Goal: Task Accomplishment & Management: Use online tool/utility

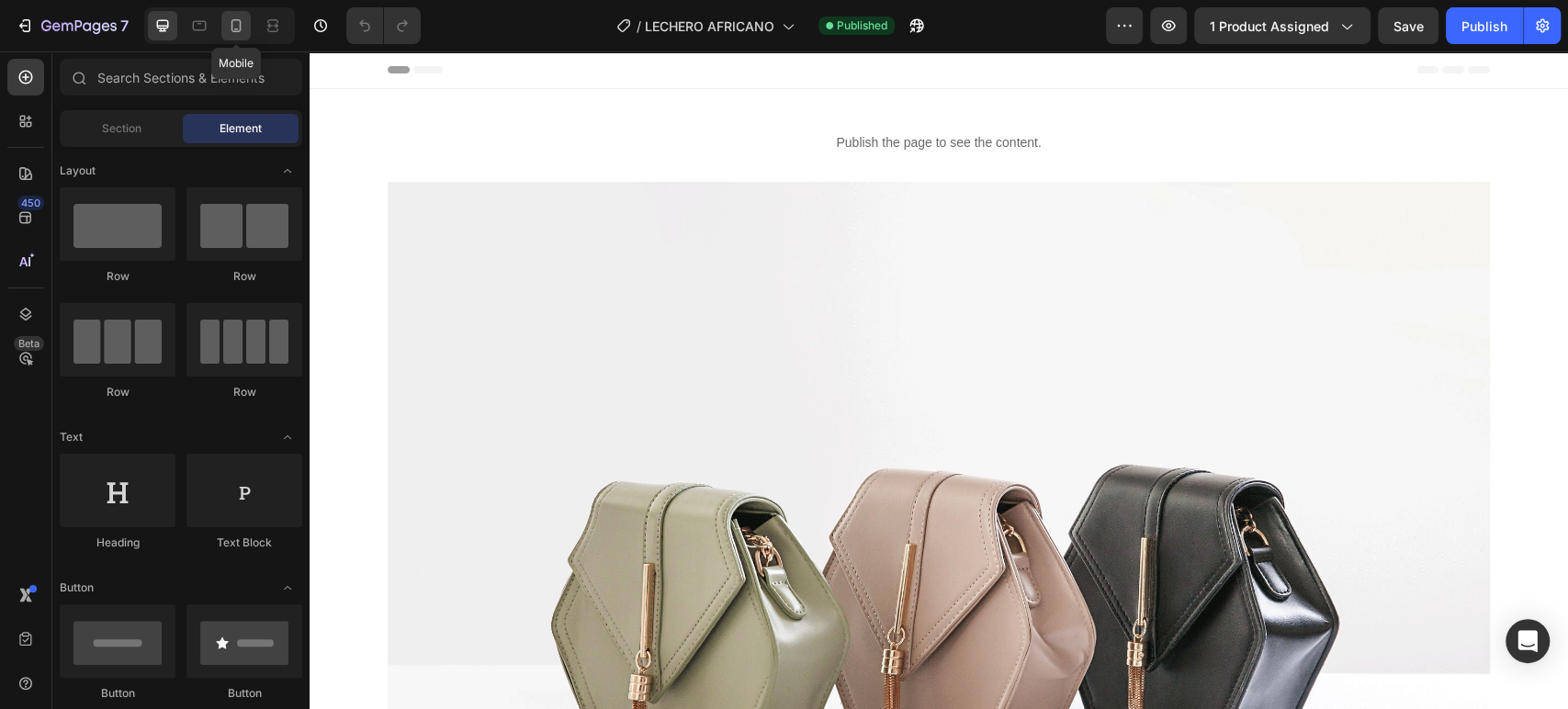
click at [232, 29] on icon at bounding box center [235, 25] width 18 height 18
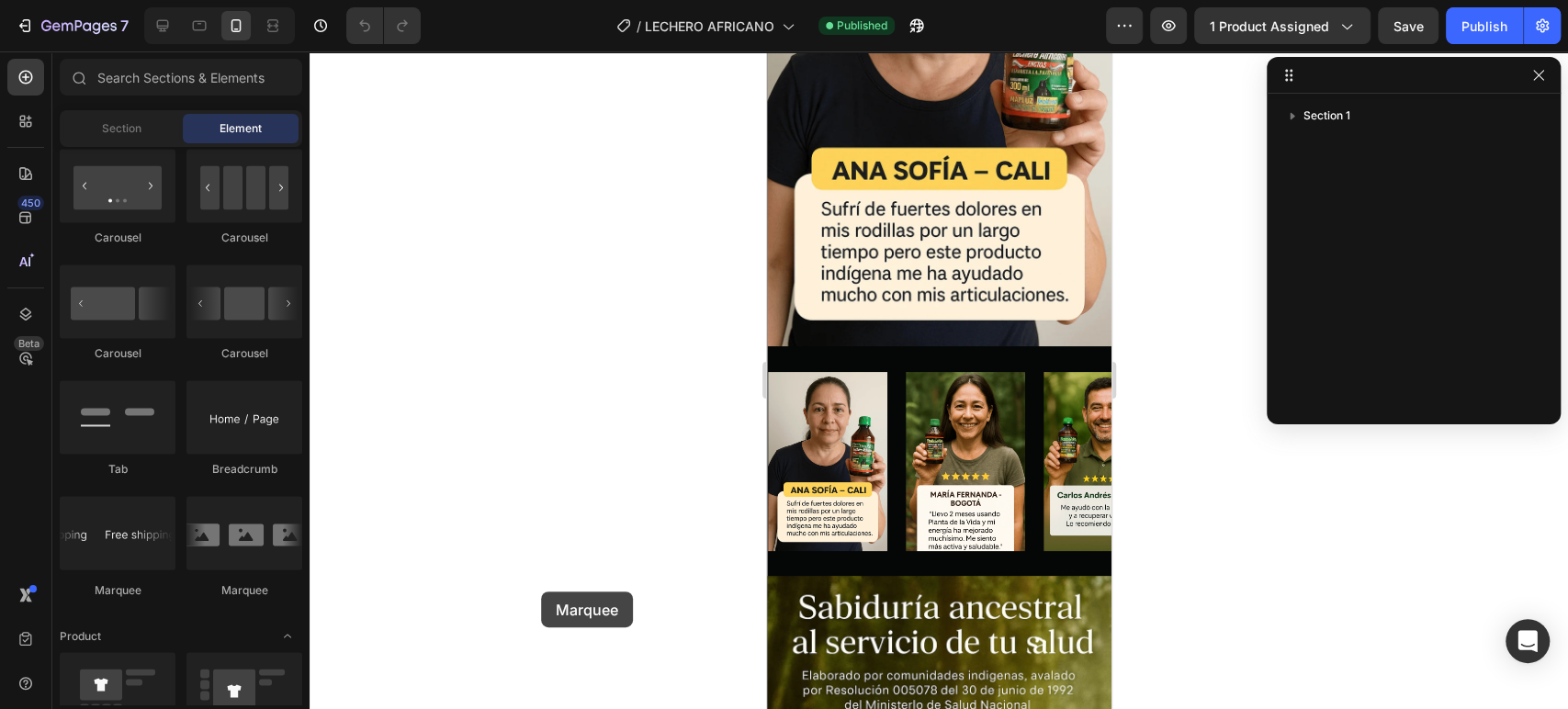
scroll to position [3091, 0]
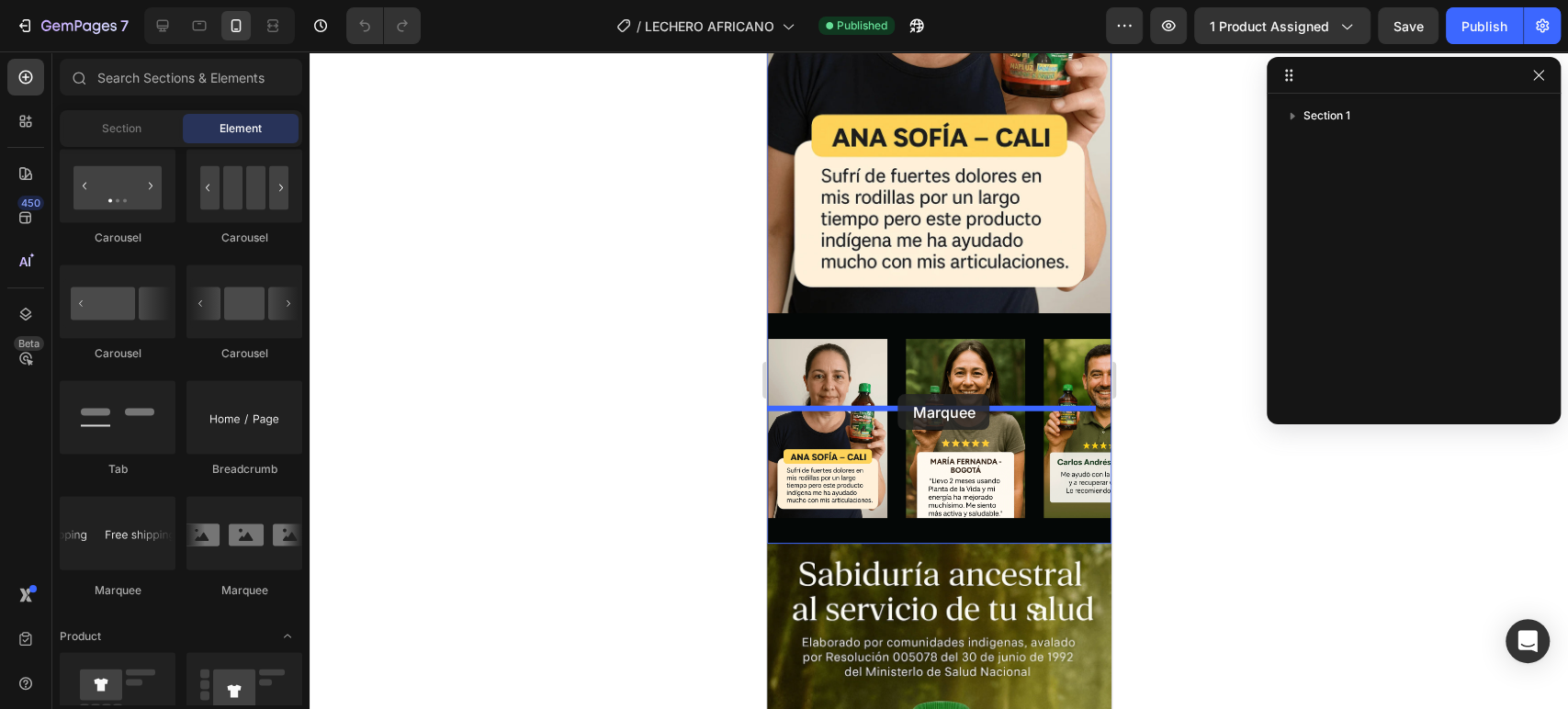
drag, startPoint x: 980, startPoint y: 594, endPoint x: 898, endPoint y: 395, distance: 215.2
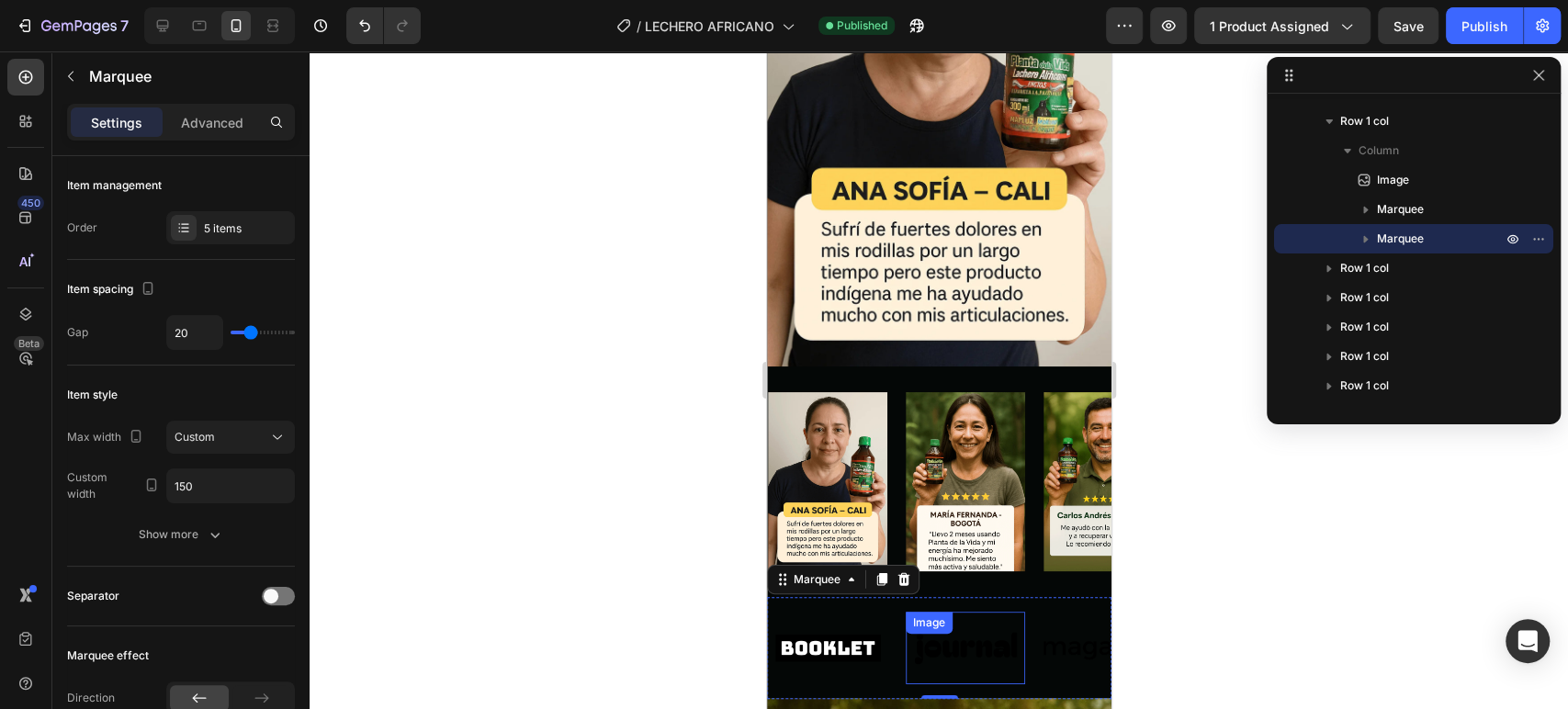
scroll to position [3036, 0]
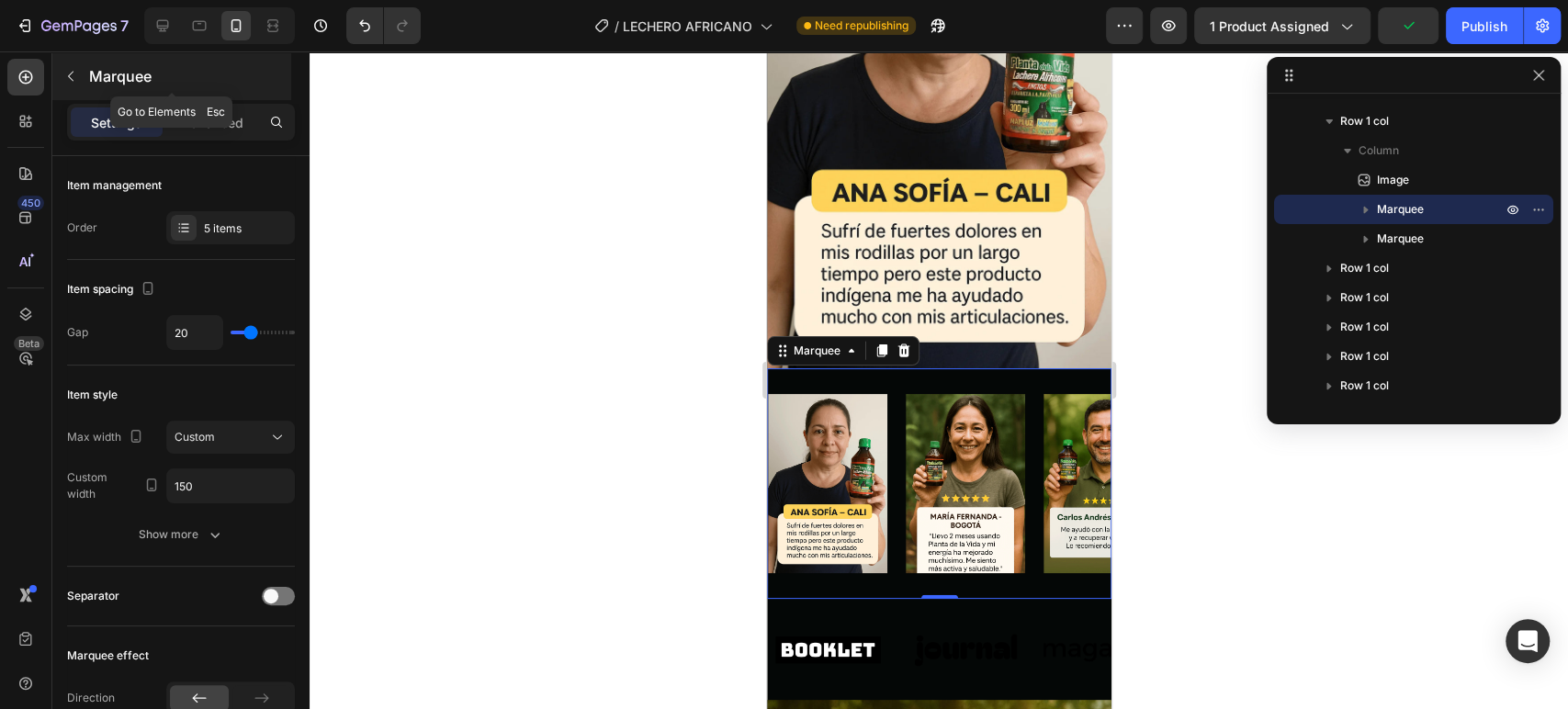
click at [73, 72] on icon "button" at bounding box center [71, 77] width 6 height 10
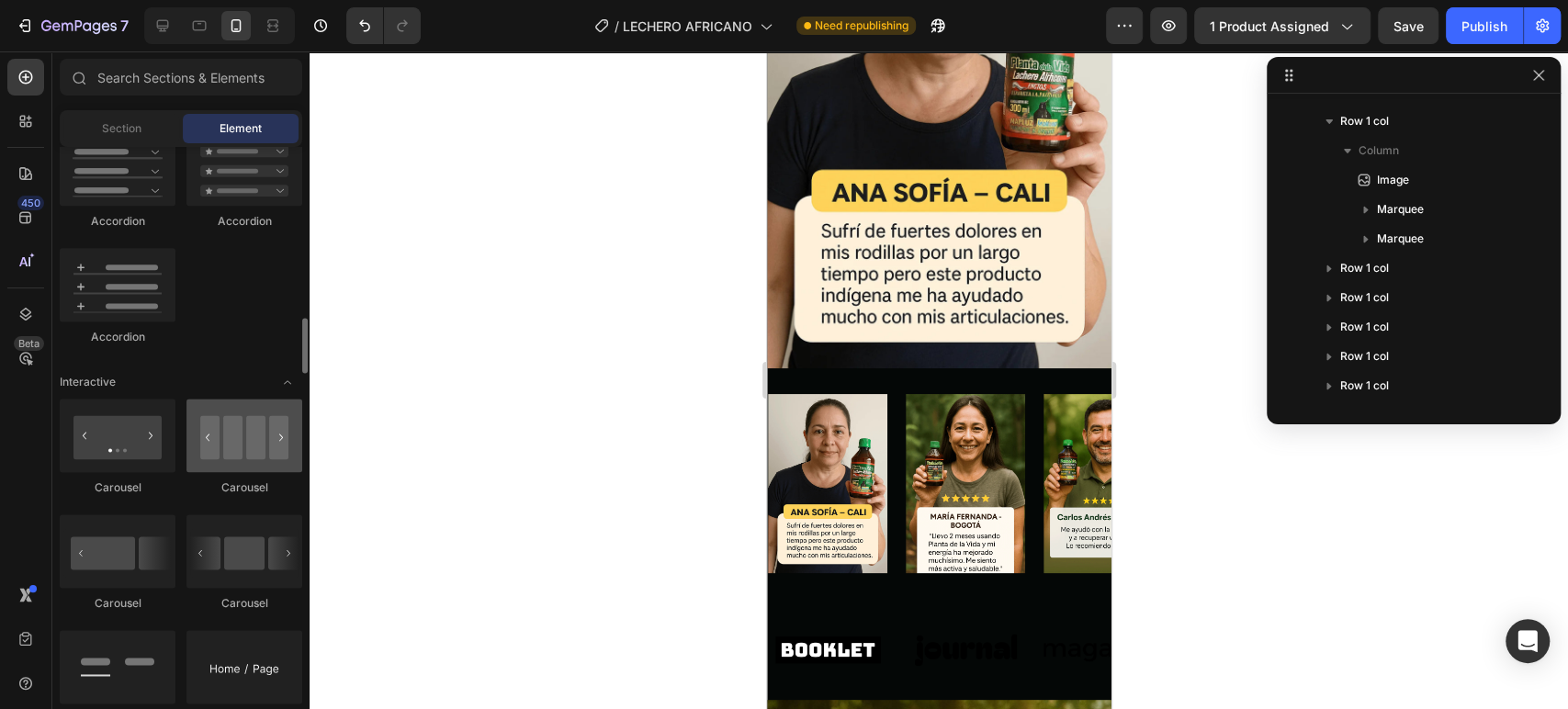
scroll to position [1633, 0]
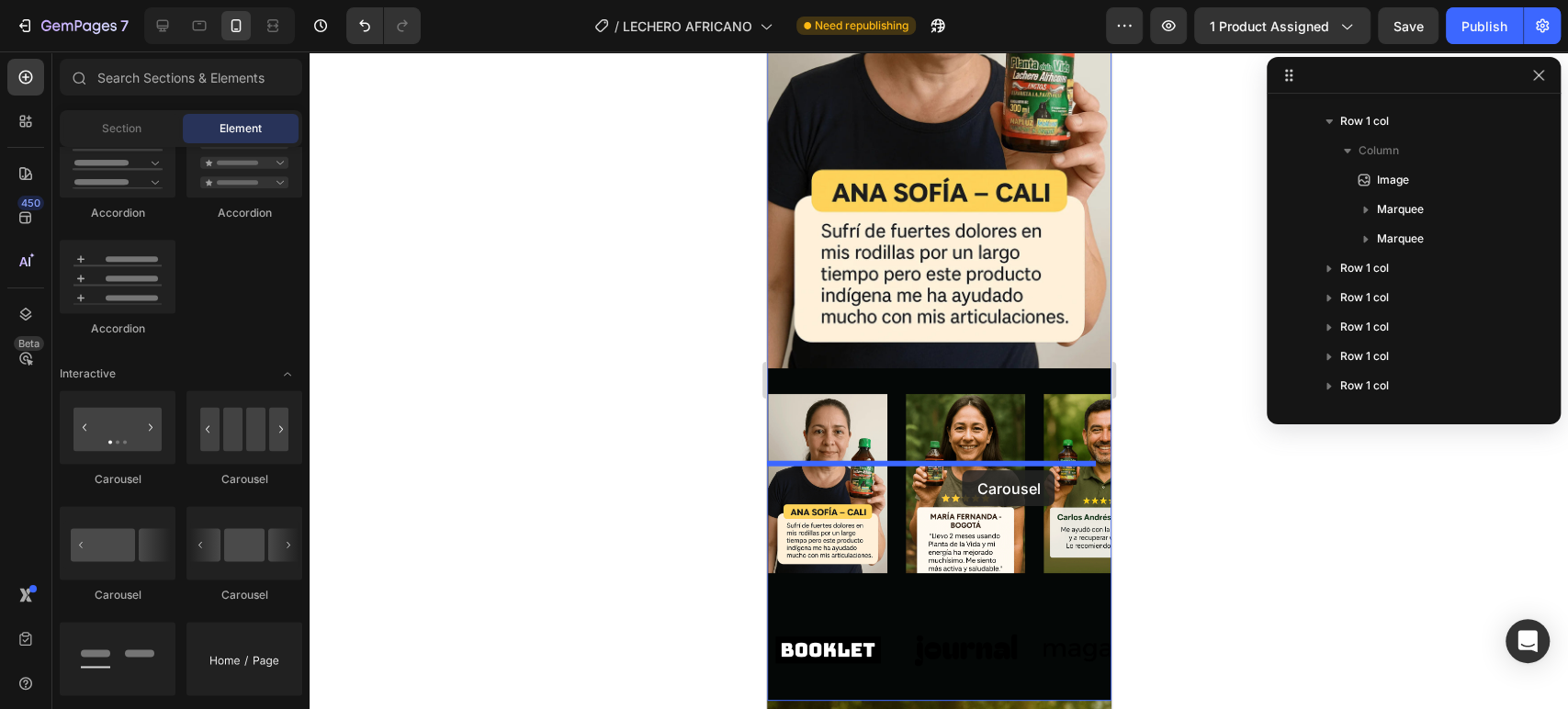
drag, startPoint x: 1011, startPoint y: 488, endPoint x: 962, endPoint y: 471, distance: 51.9
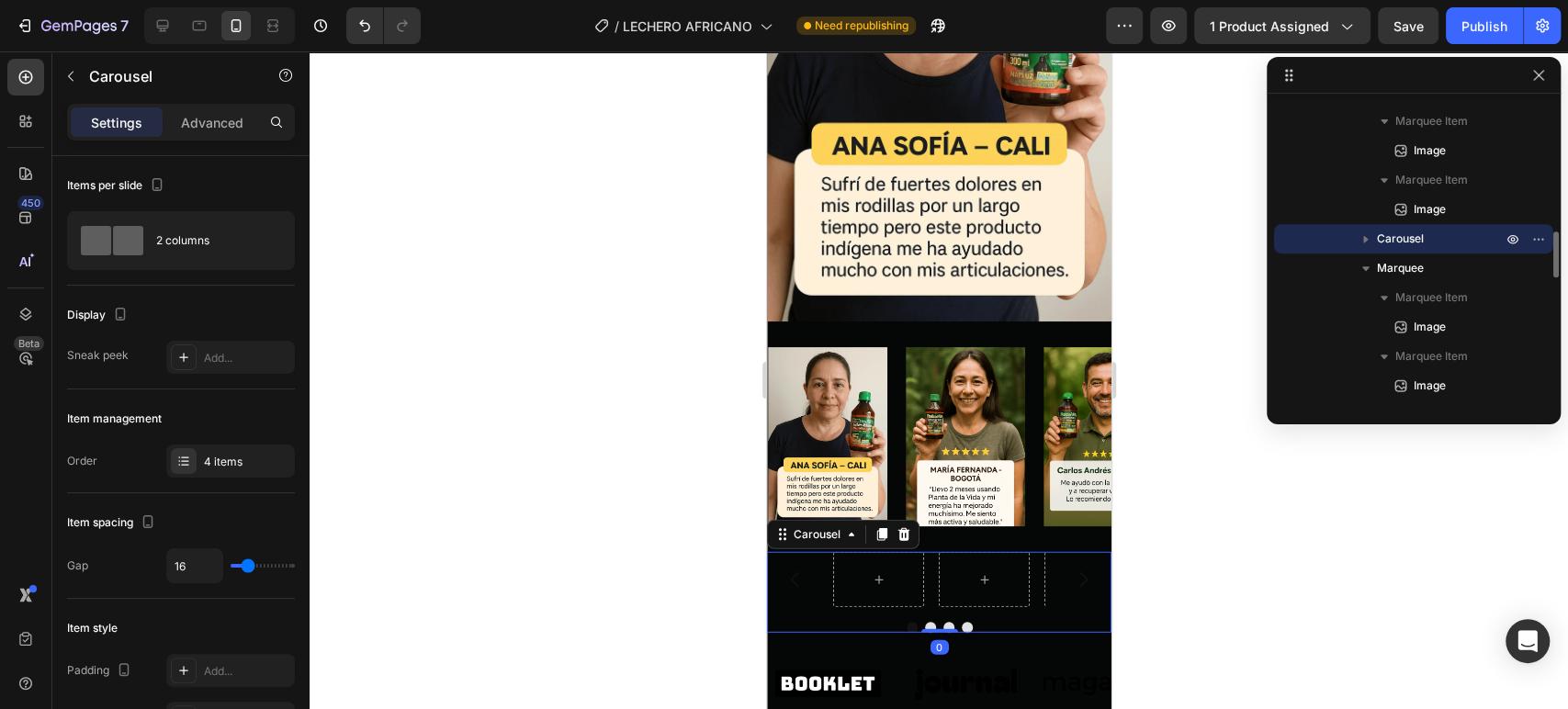
scroll to position [3095, 0]
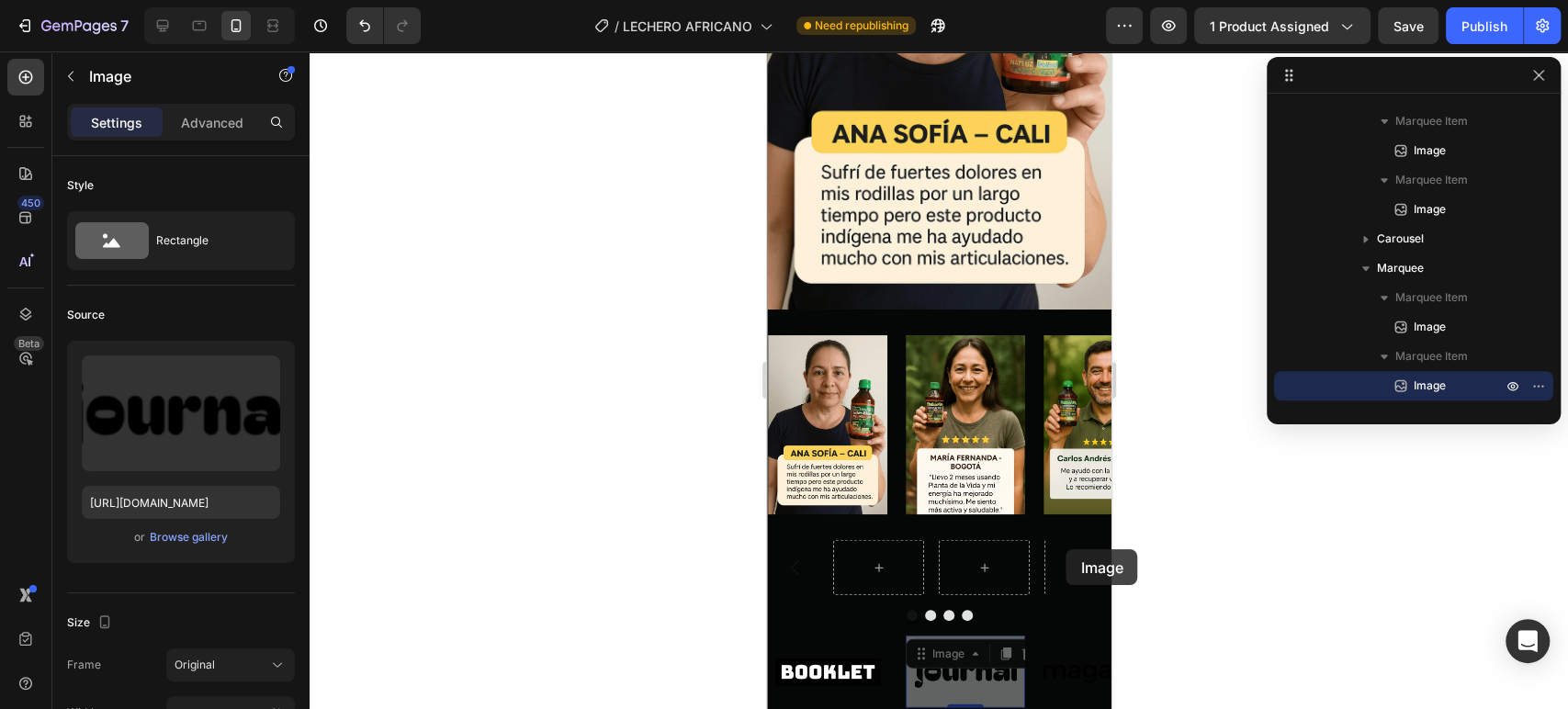
drag, startPoint x: 938, startPoint y: 533, endPoint x: 1066, endPoint y: 549, distance: 129.0
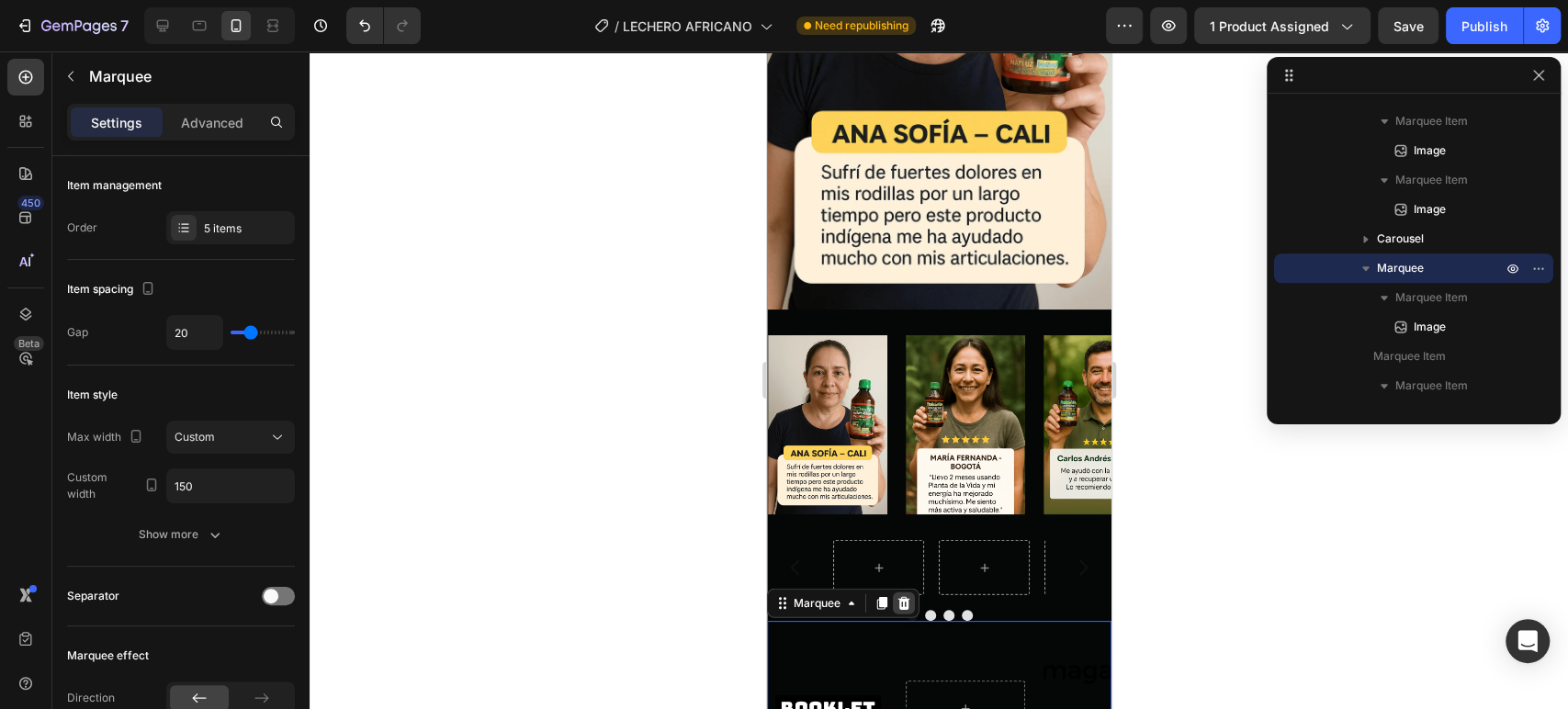
click at [902, 597] on icon at bounding box center [903, 603] width 15 height 15
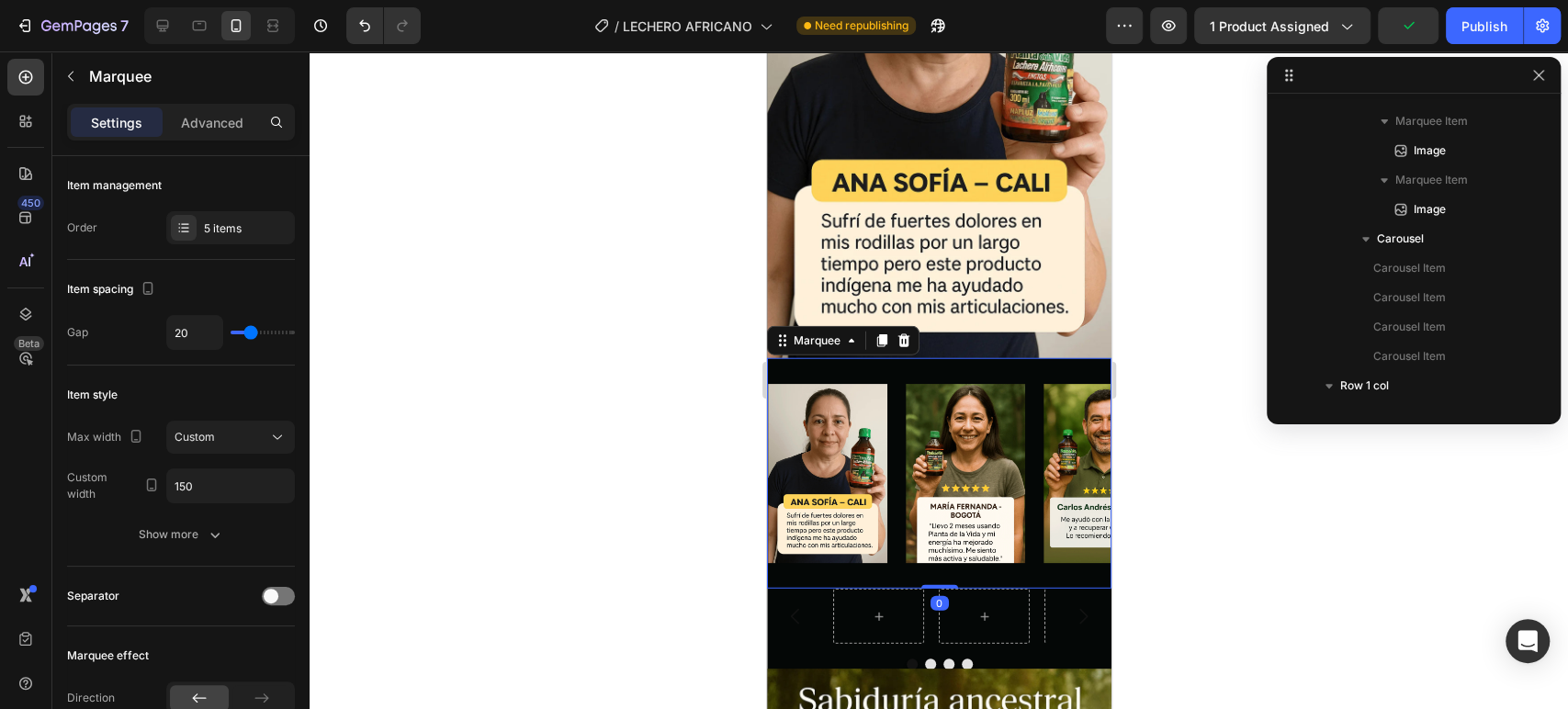
scroll to position [524, 0]
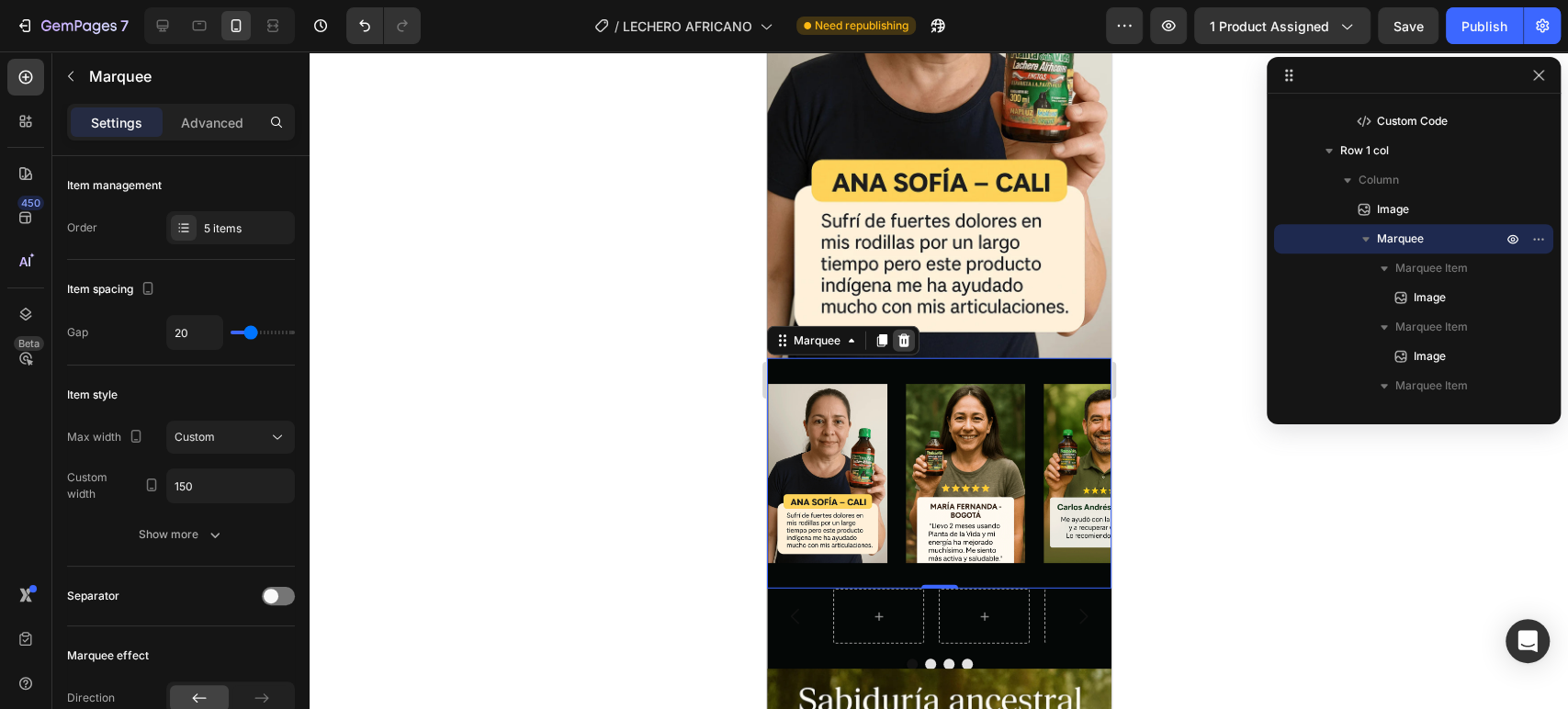
click at [904, 333] on icon at bounding box center [903, 340] width 15 height 15
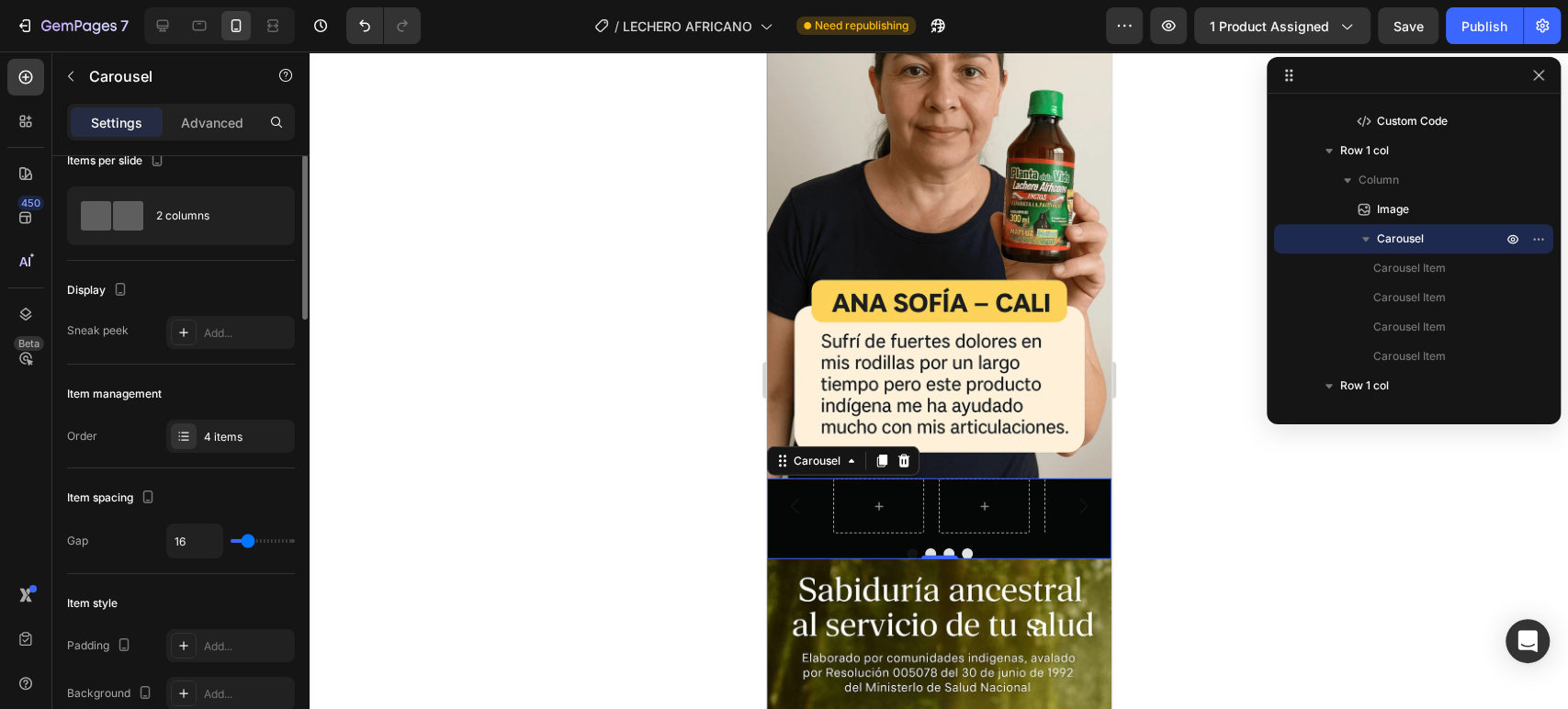
scroll to position [0, 0]
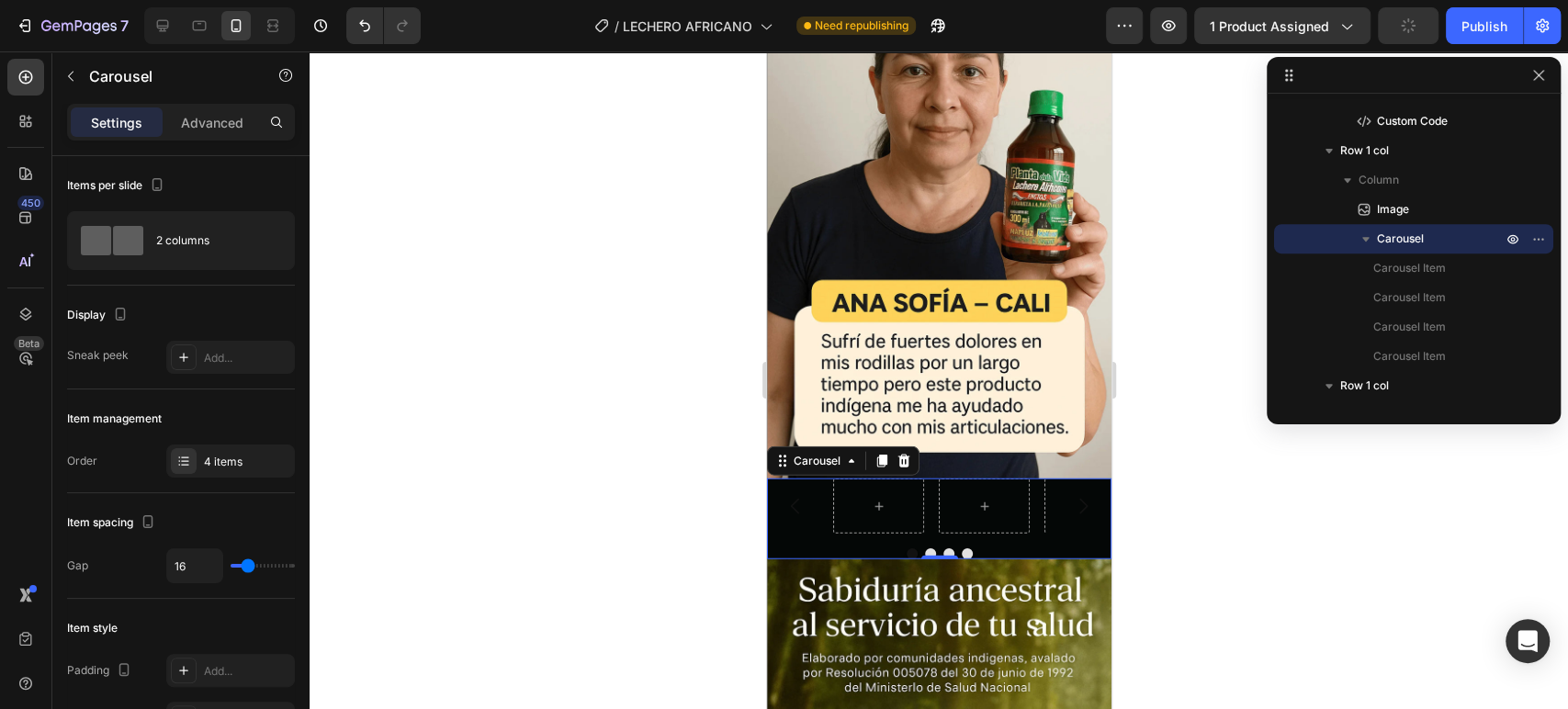
click at [806, 478] on div at bounding box center [938, 506] width 345 height 55
click at [67, 77] on icon "button" at bounding box center [70, 76] width 15 height 15
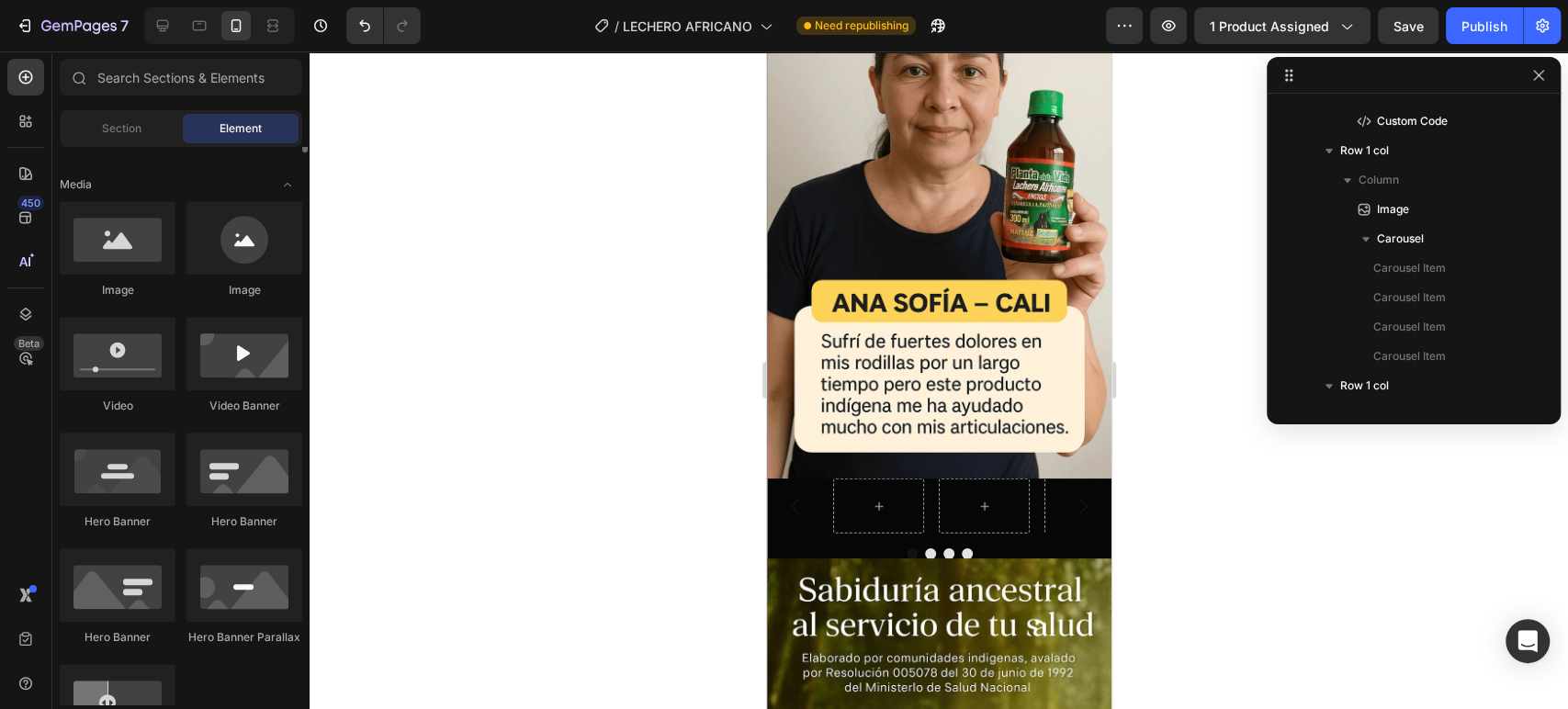
scroll to position [453, 0]
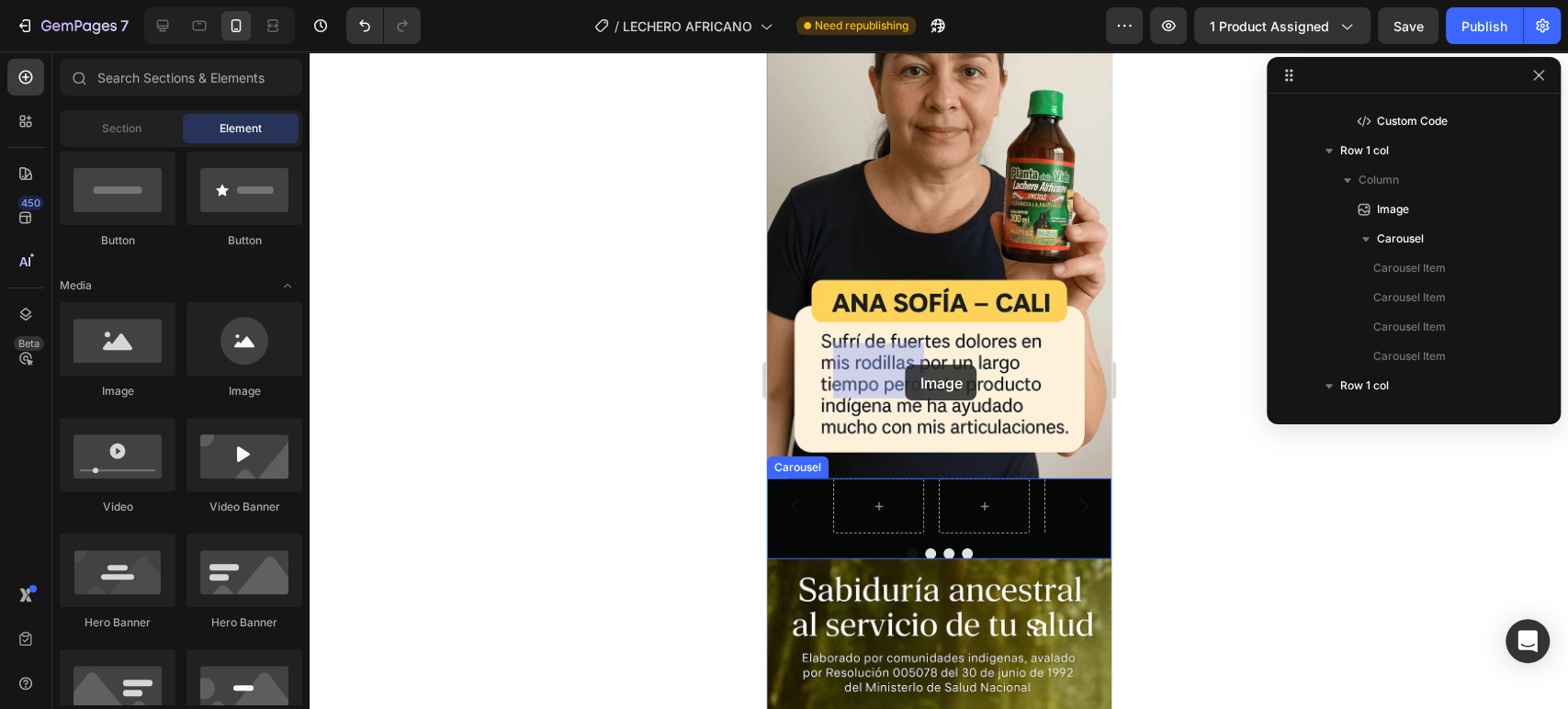
drag, startPoint x: 895, startPoint y: 410, endPoint x: 905, endPoint y: 365, distance: 46.1
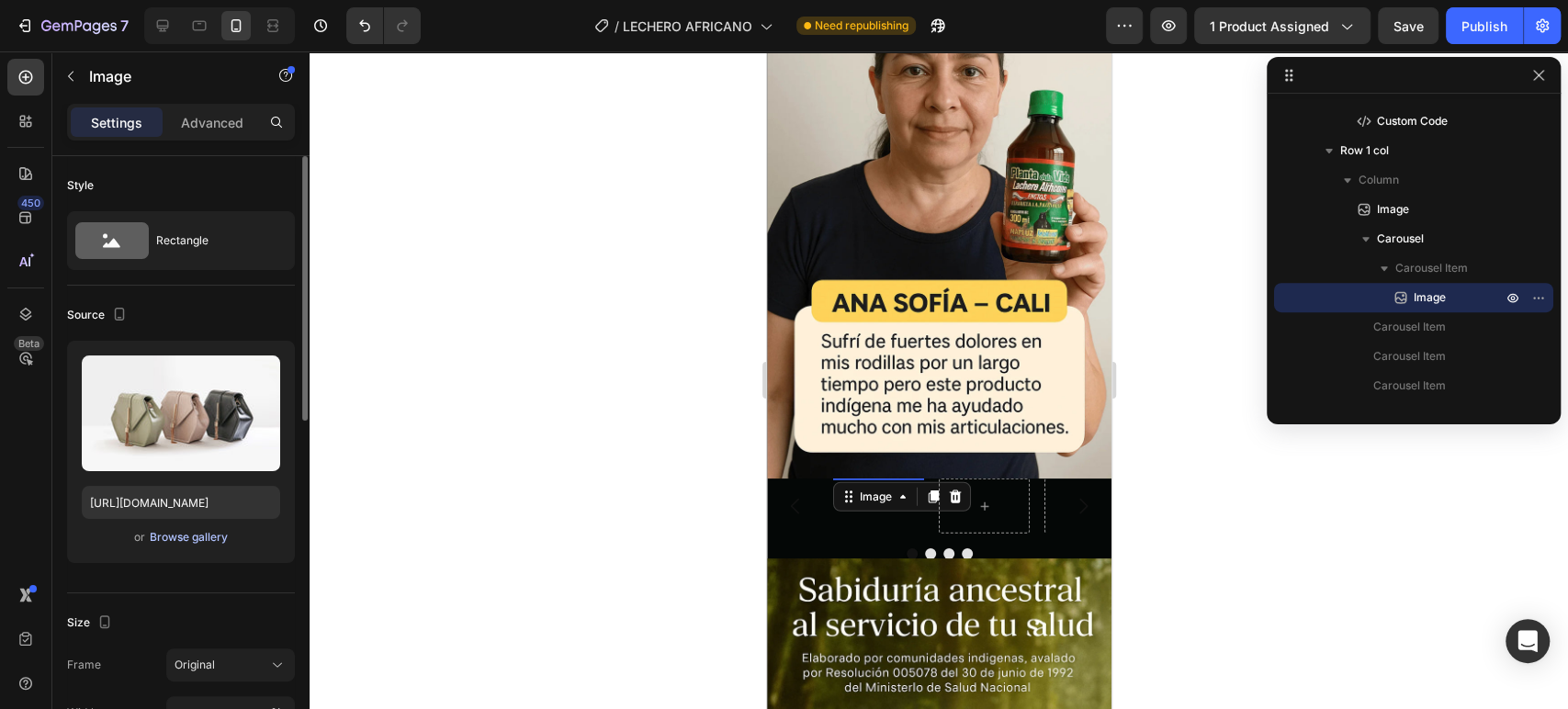
click at [186, 534] on div "Browse gallery" at bounding box center [189, 537] width 78 height 16
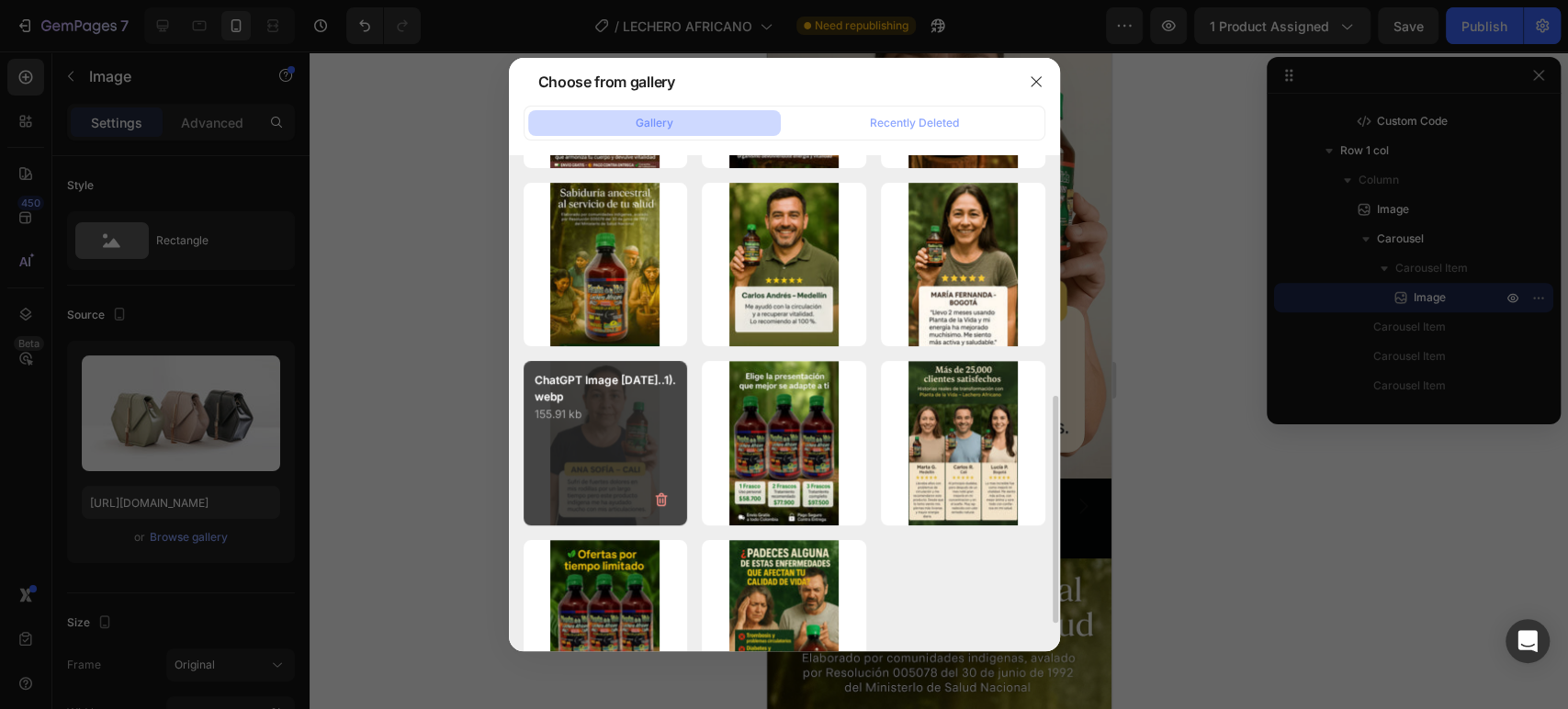
scroll to position [525, 0]
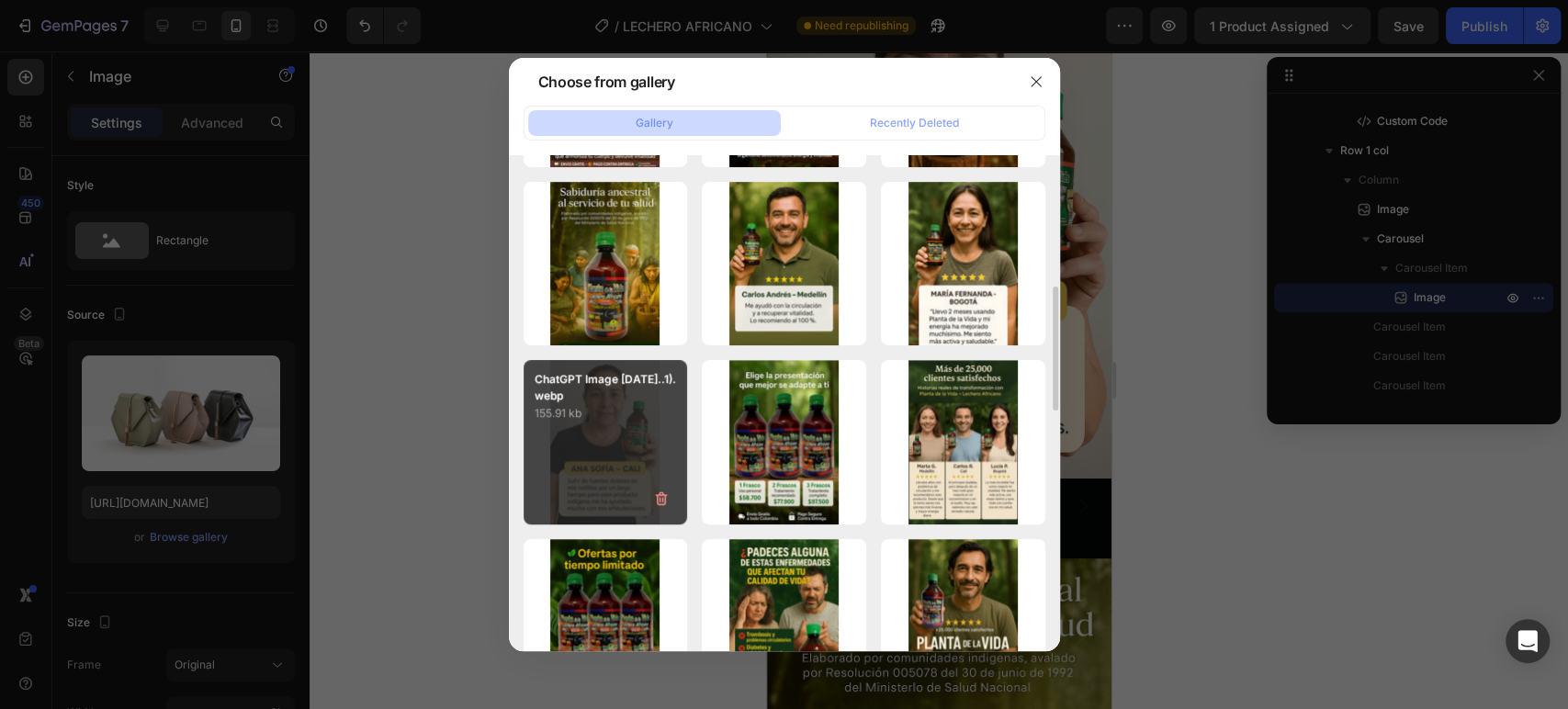
click at [629, 438] on div "ChatGPT Image 25 sep...1).webp 155.91 kb" at bounding box center [606, 443] width 165 height 165
type input "https://cdn.shopify.com/s/files/1/0681/2893/1882/files/gempages_584474297687343…"
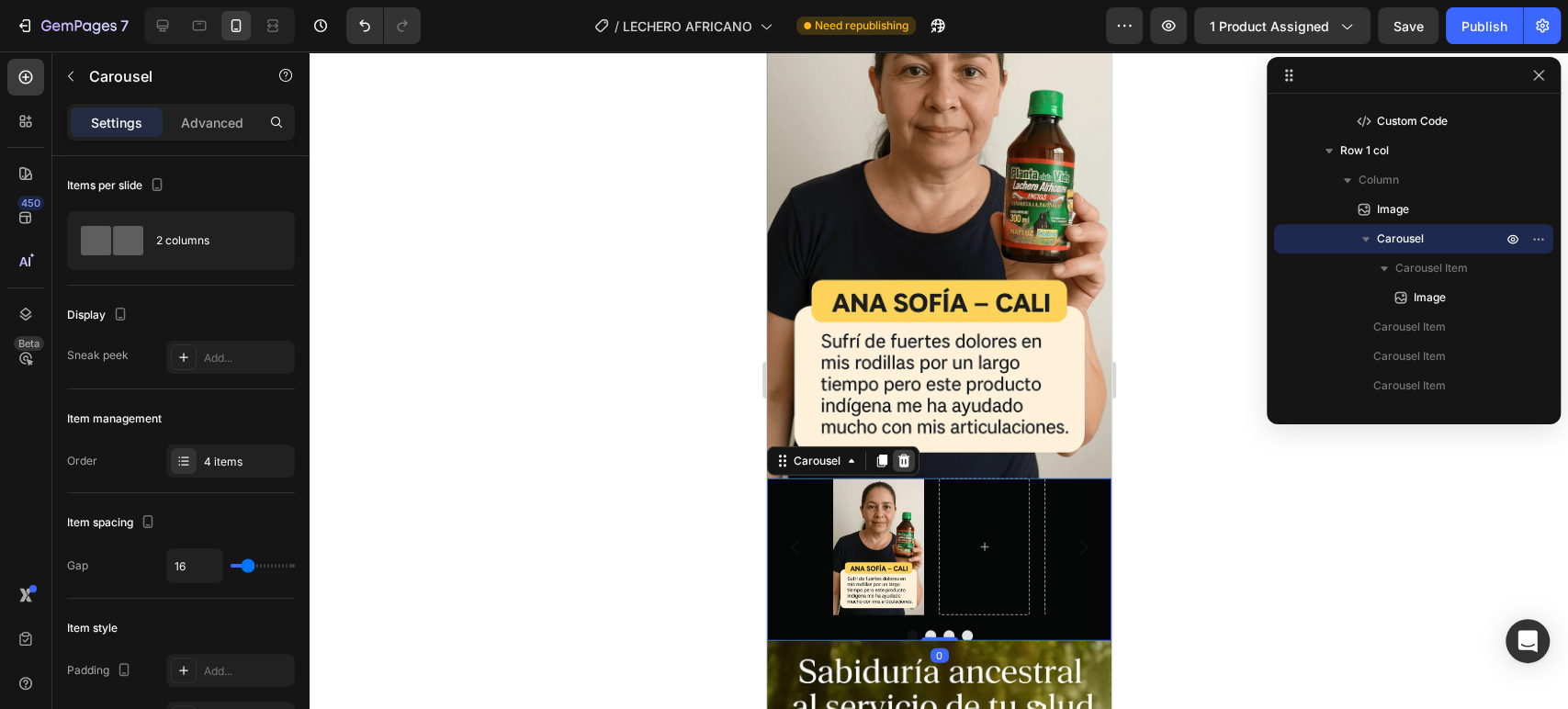
click at [906, 455] on icon at bounding box center [904, 461] width 12 height 13
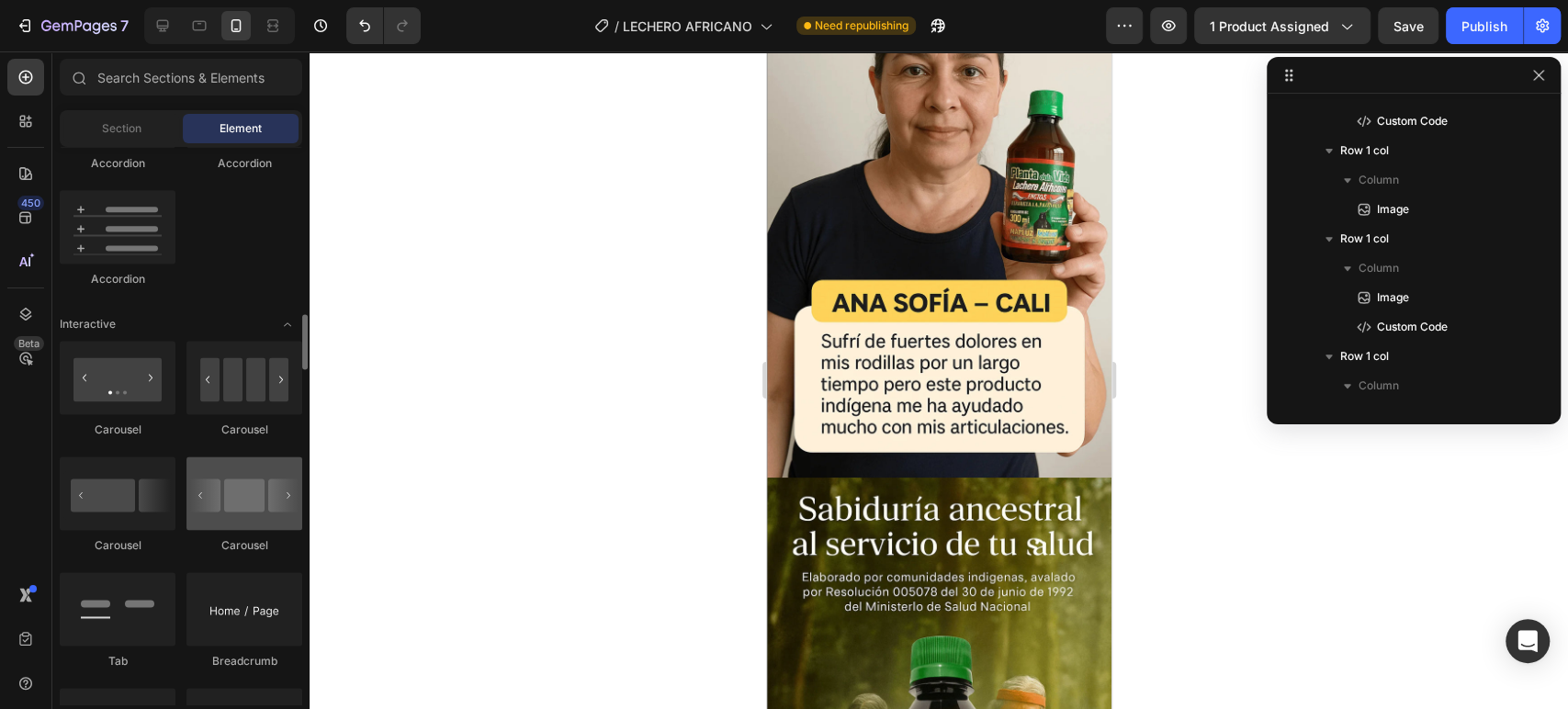
scroll to position [1683, 0]
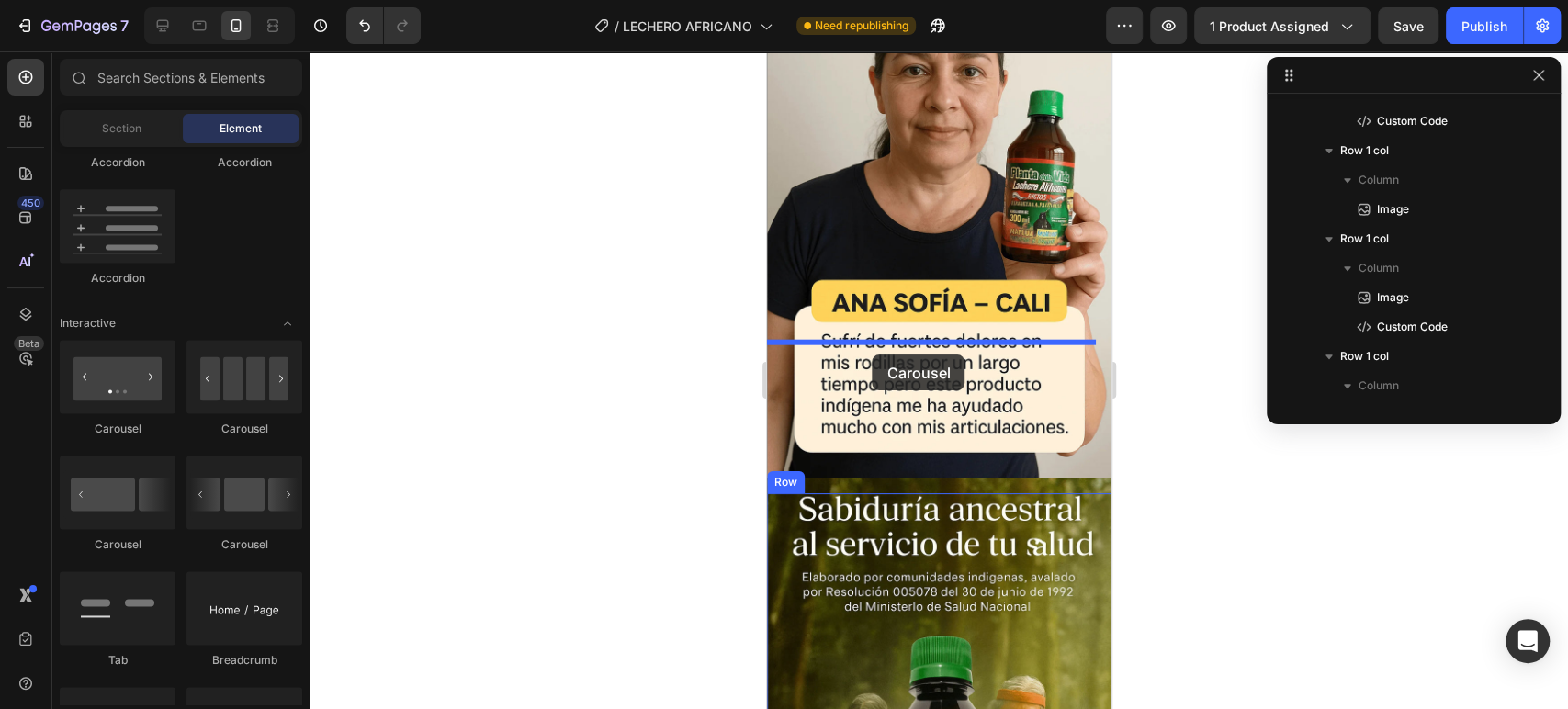
drag, startPoint x: 894, startPoint y: 566, endPoint x: 872, endPoint y: 354, distance: 213.1
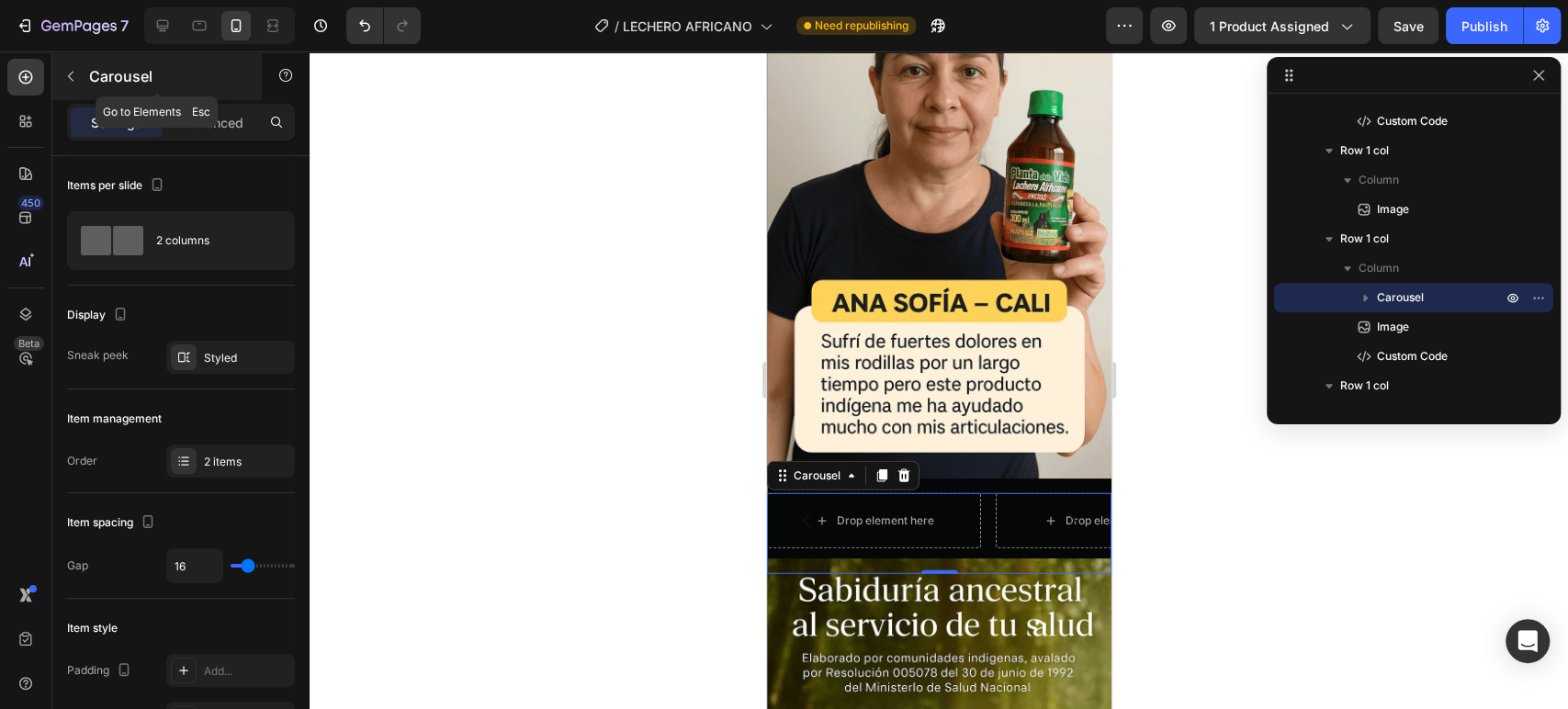
click at [77, 72] on icon "button" at bounding box center [70, 76] width 15 height 15
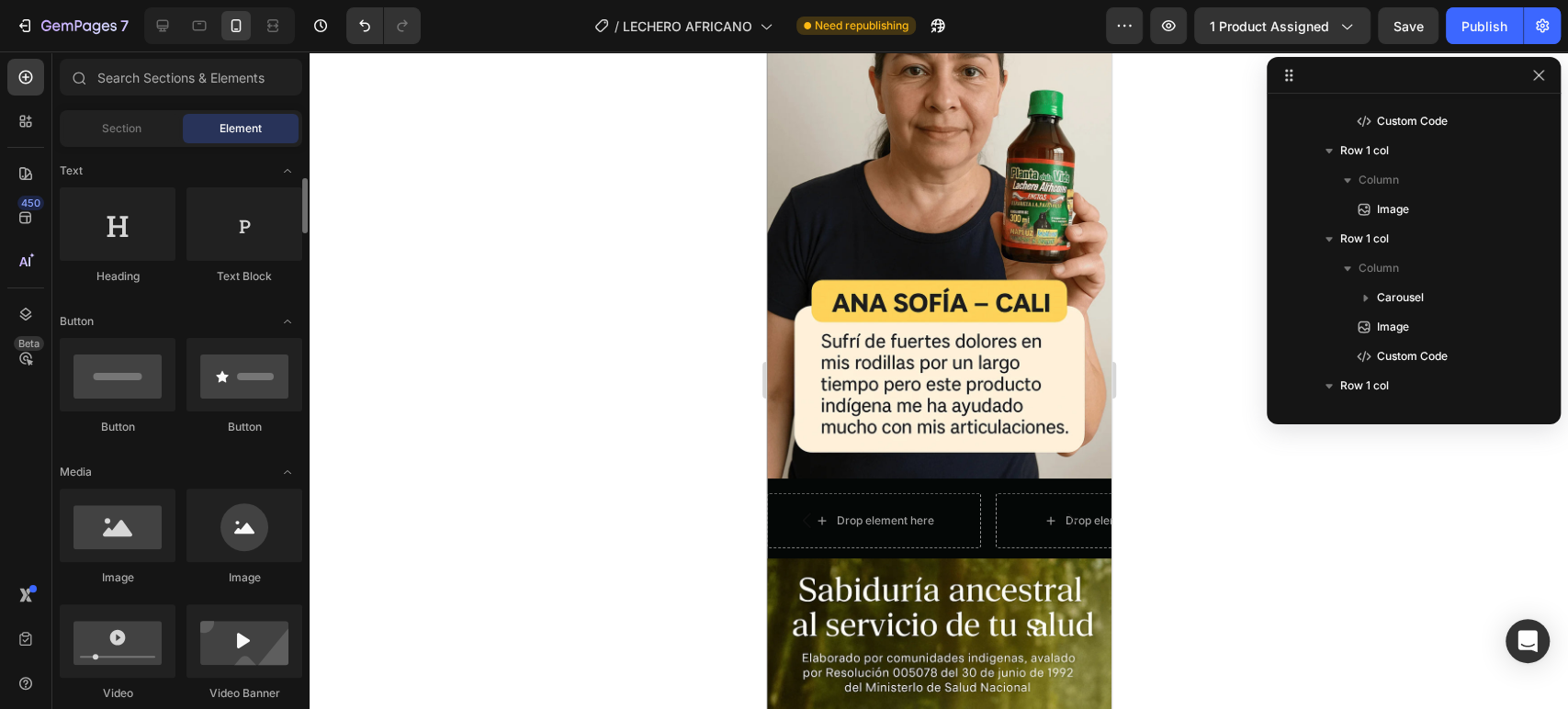
scroll to position [272, 0]
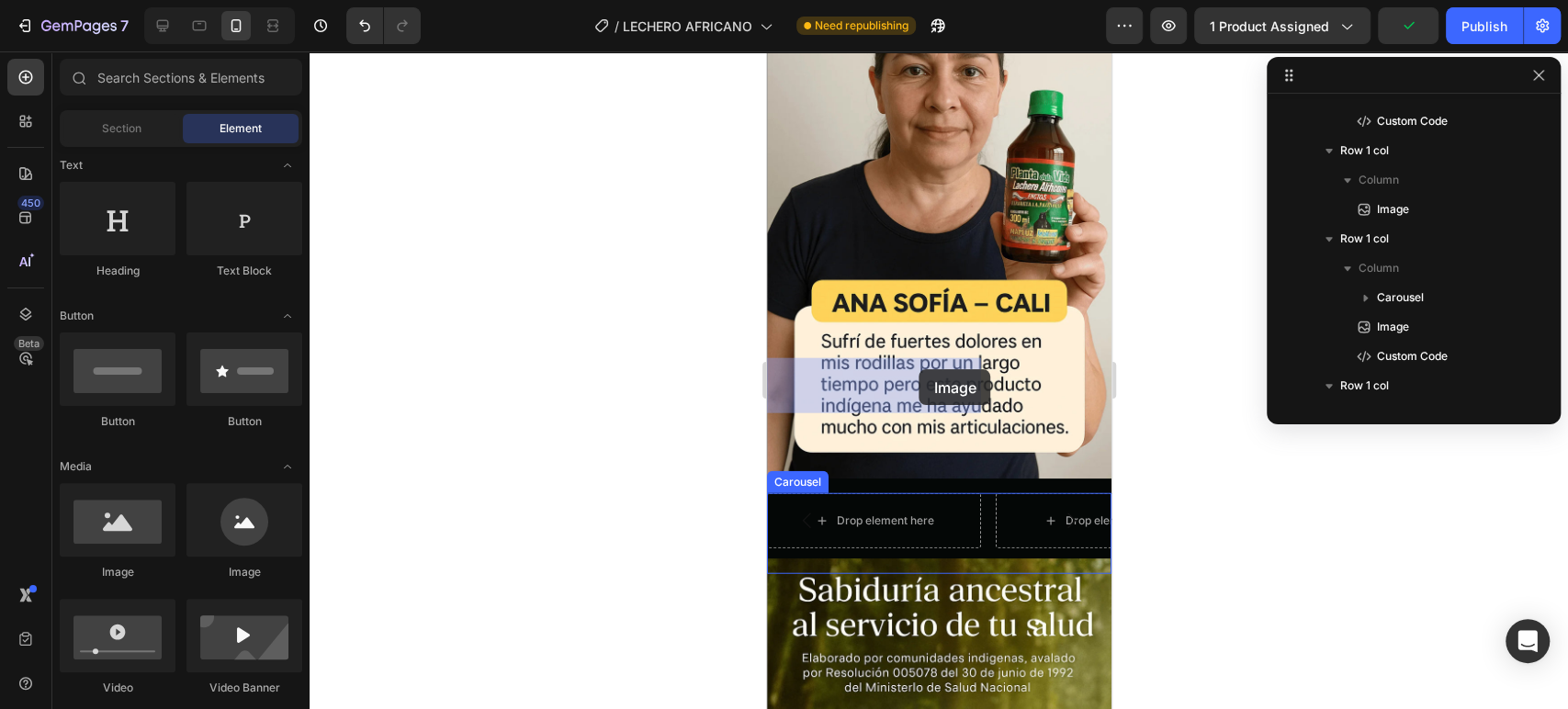
drag, startPoint x: 902, startPoint y: 570, endPoint x: 923, endPoint y: 369, distance: 202.1
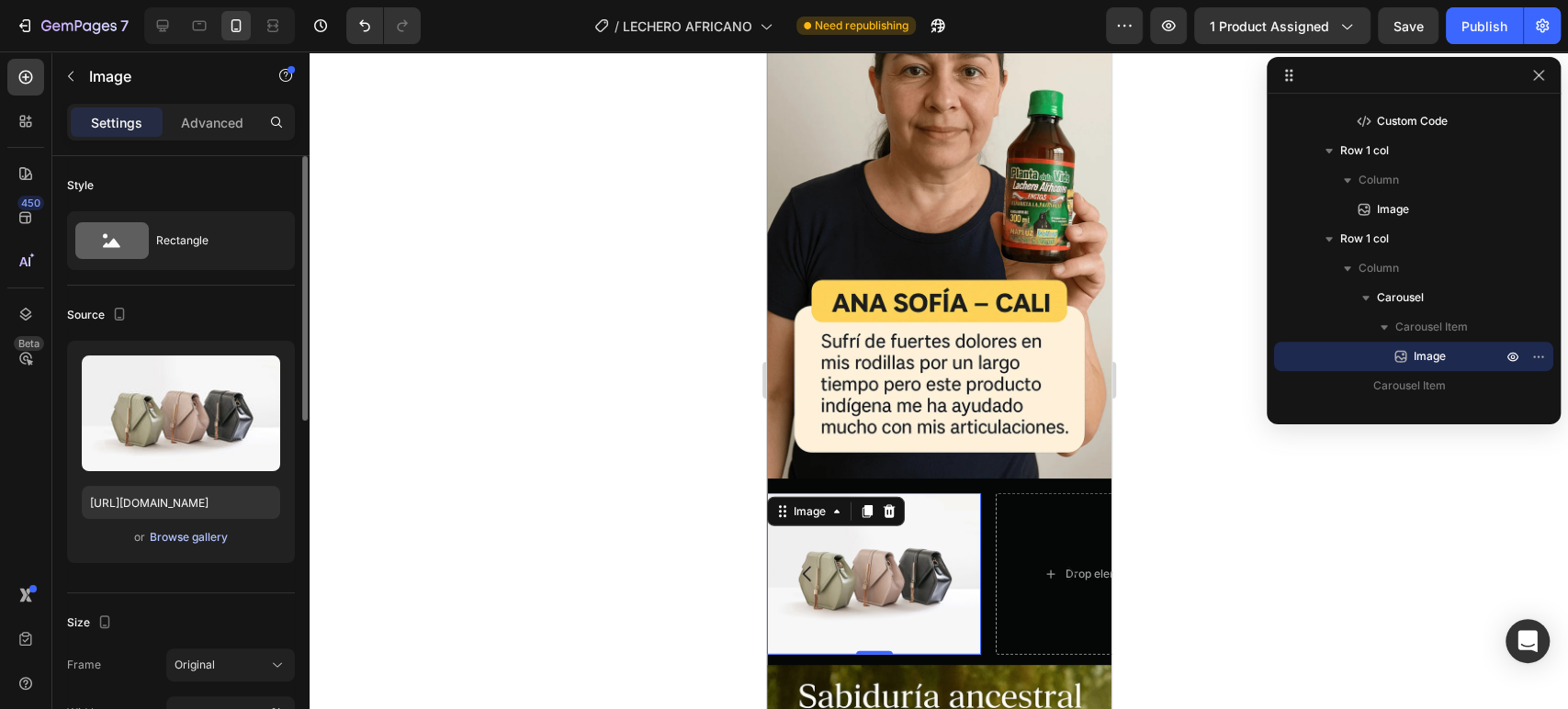
click at [208, 544] on div "Browse gallery" at bounding box center [189, 537] width 78 height 16
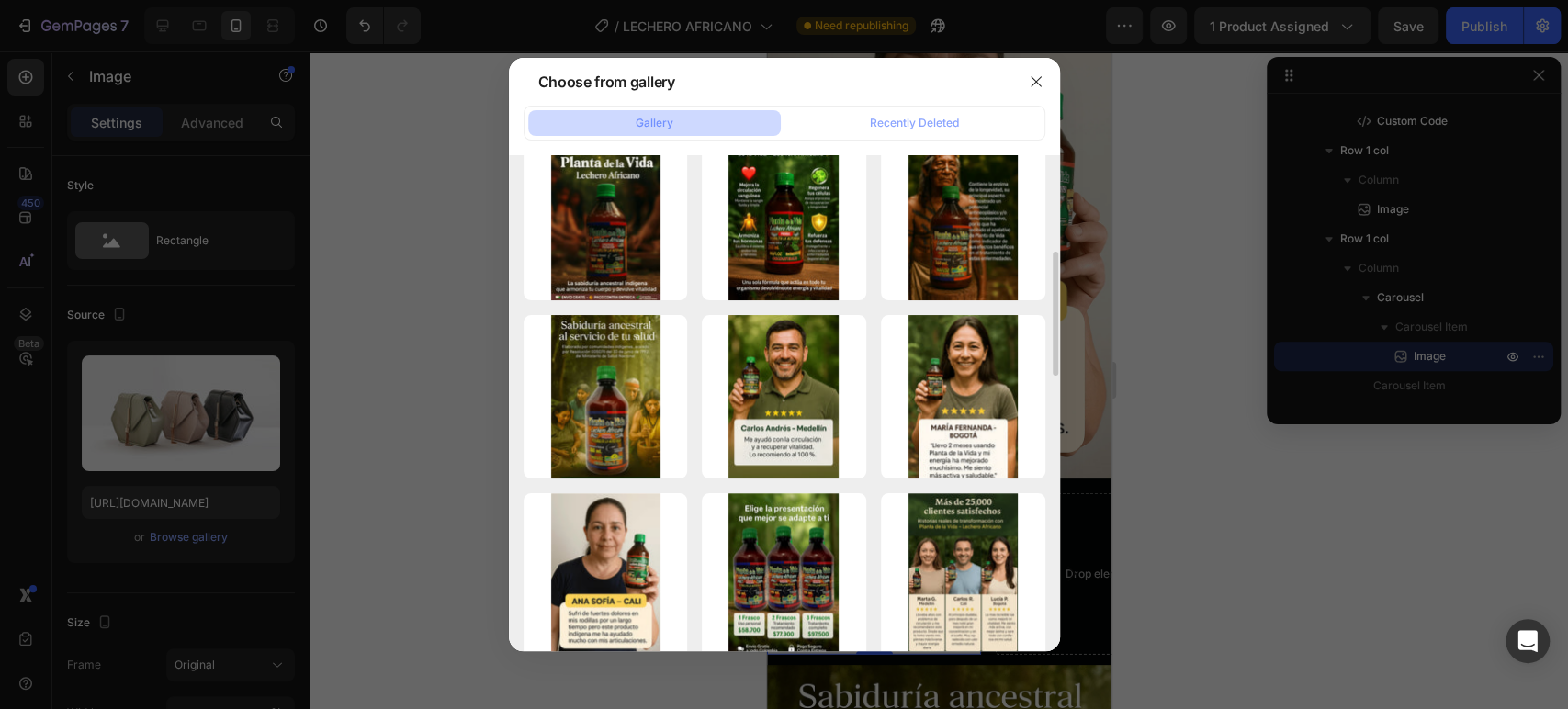
scroll to position [389, 0]
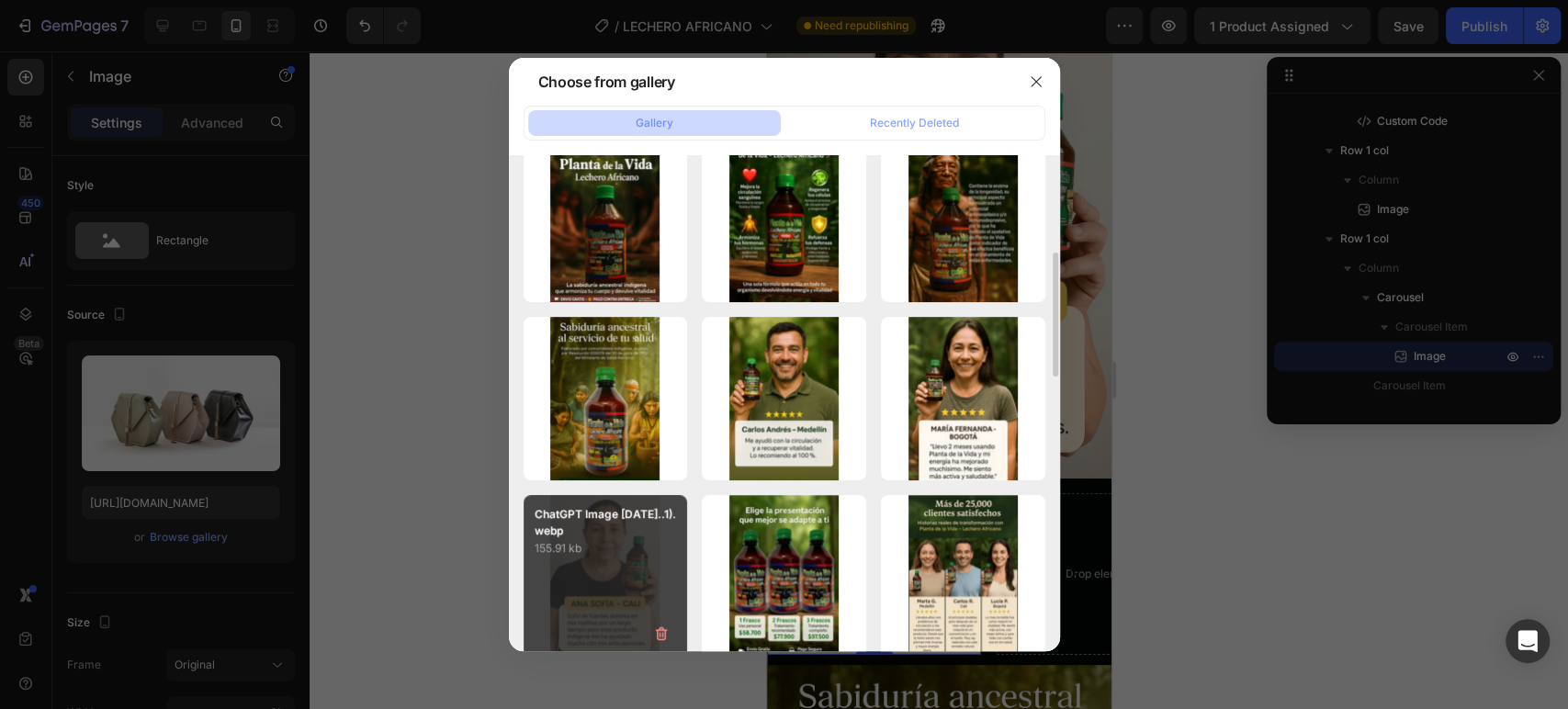
click at [624, 572] on div "ChatGPT Image 25 sep...1).webp 155.91 kb" at bounding box center [606, 577] width 165 height 165
type input "https://cdn.shopify.com/s/files/1/0681/2893/1882/files/gempages_584474297687343…"
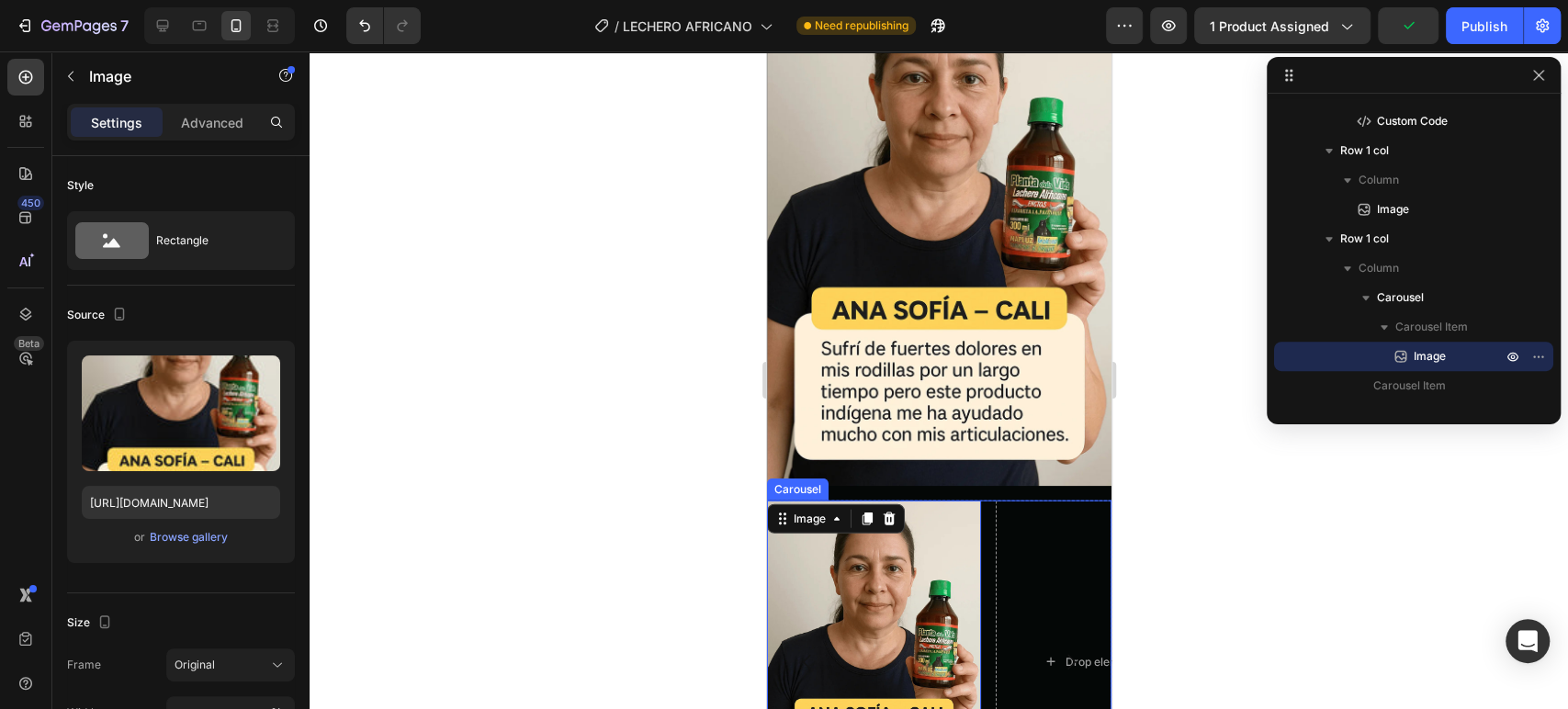
scroll to position [2910, 0]
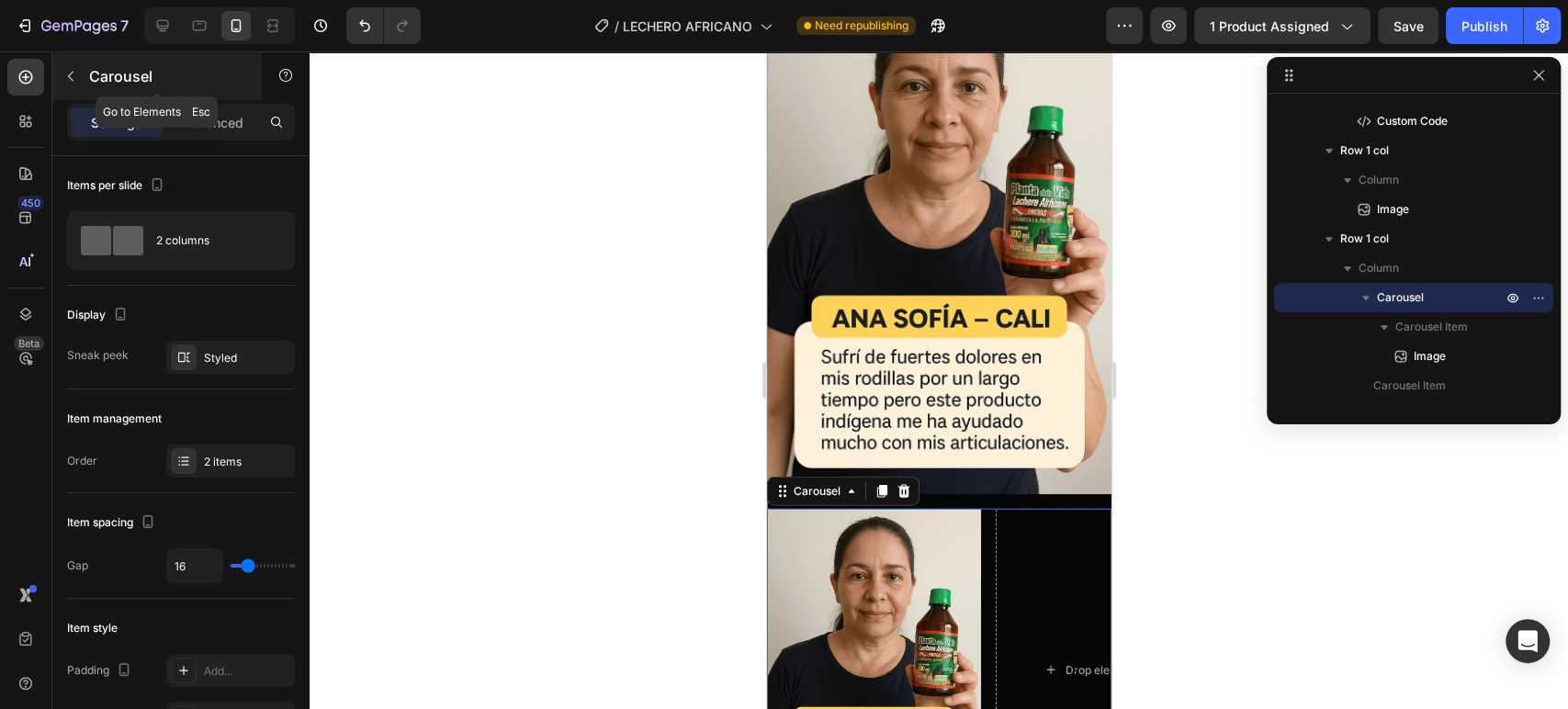
click at [74, 79] on icon "button" at bounding box center [70, 76] width 15 height 15
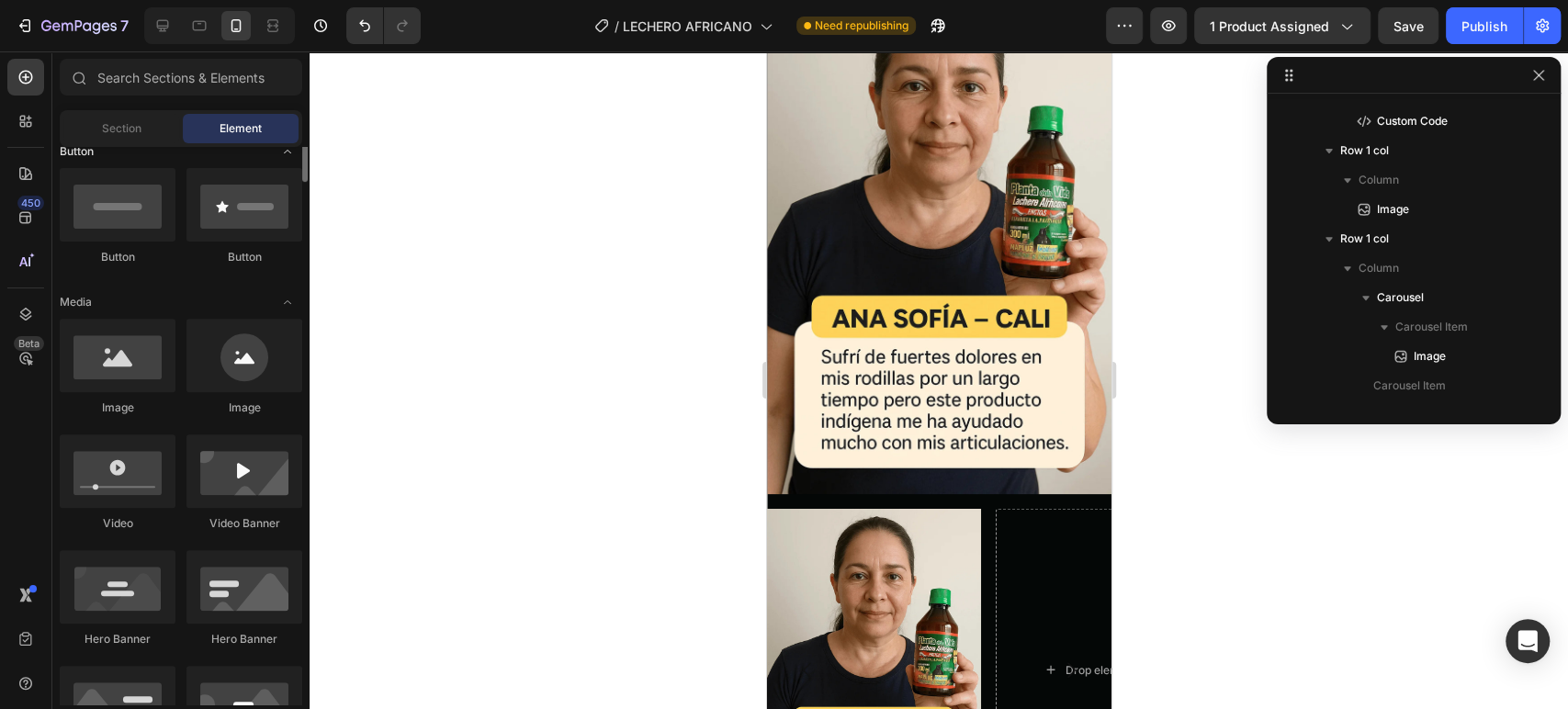
scroll to position [463, 0]
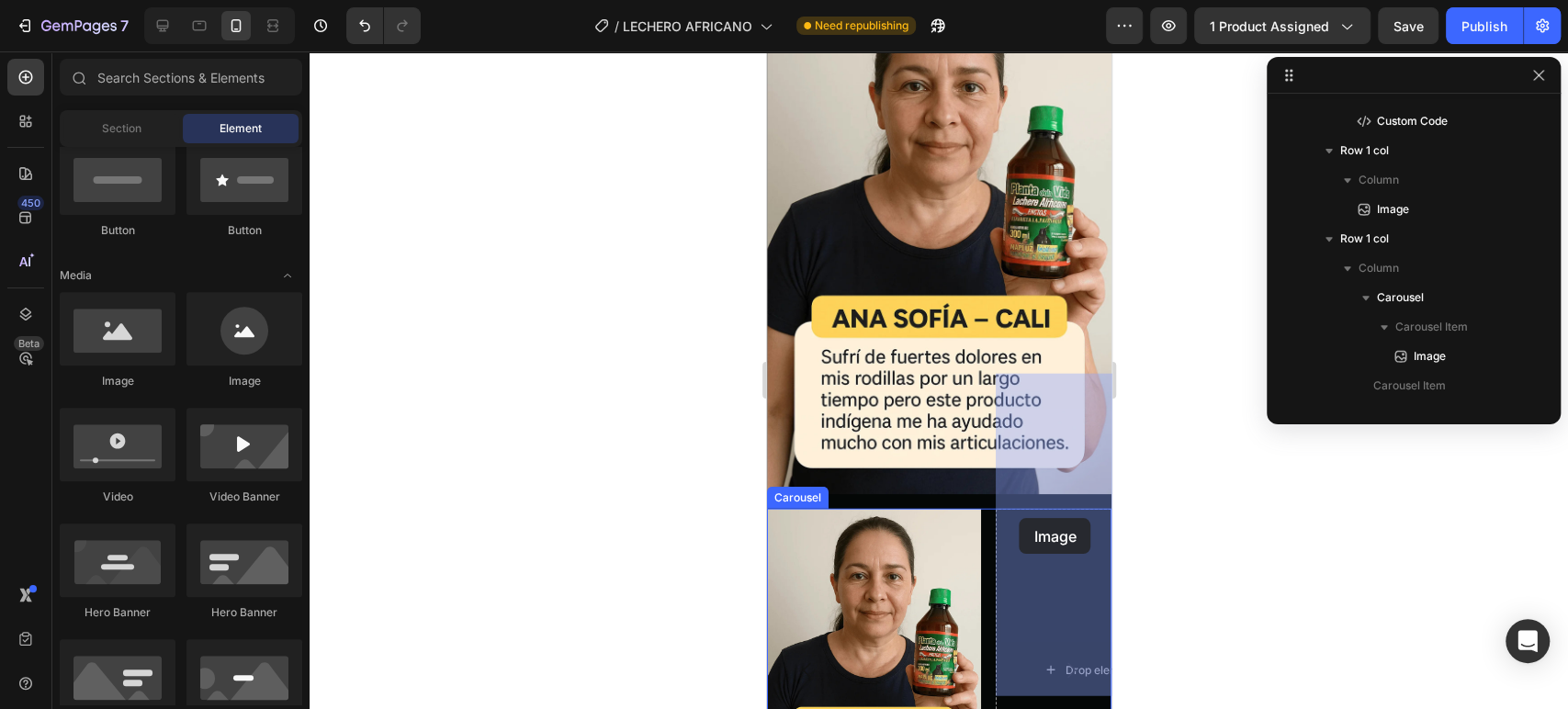
drag, startPoint x: 921, startPoint y: 390, endPoint x: 1019, endPoint y: 518, distance: 161.2
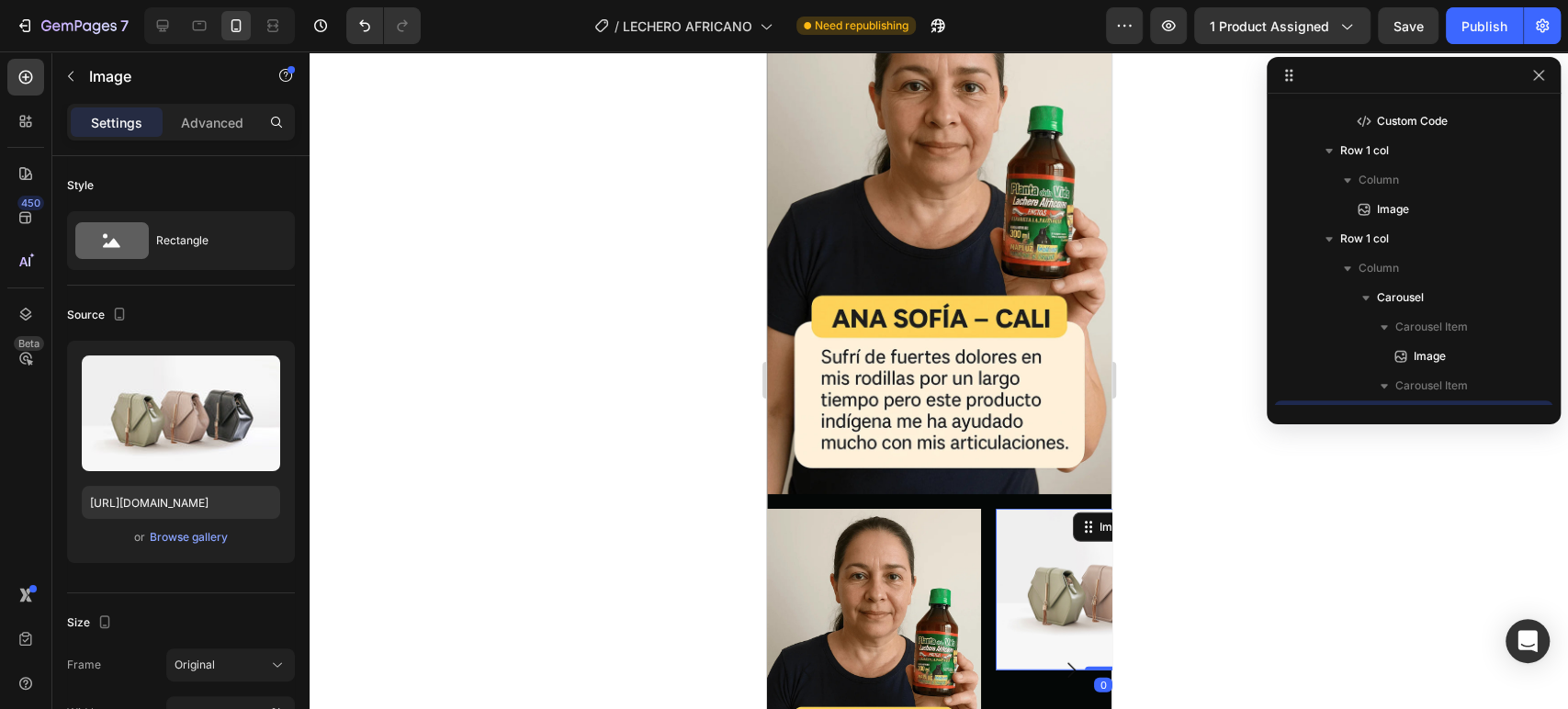
scroll to position [700, 0]
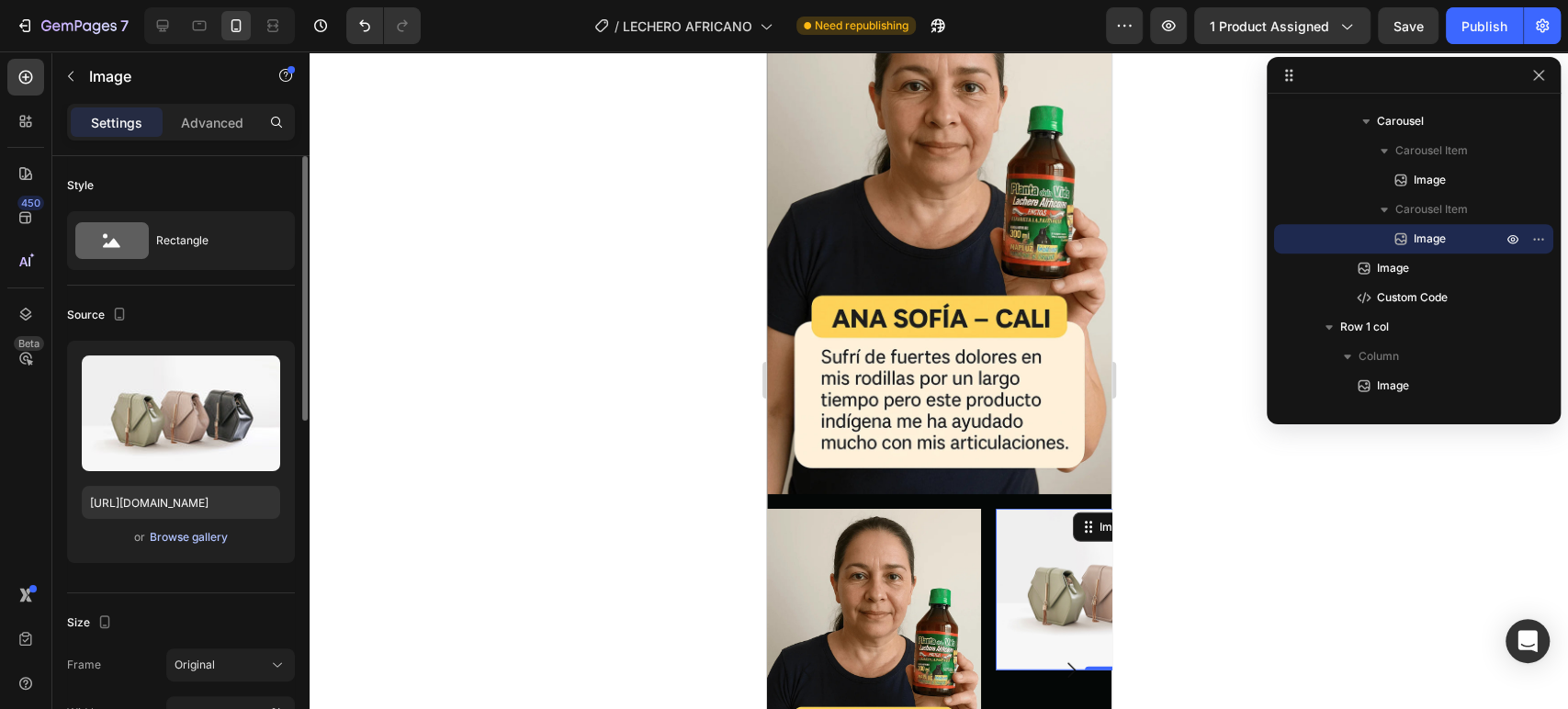
click at [188, 538] on div "Browse gallery" at bounding box center [189, 537] width 78 height 16
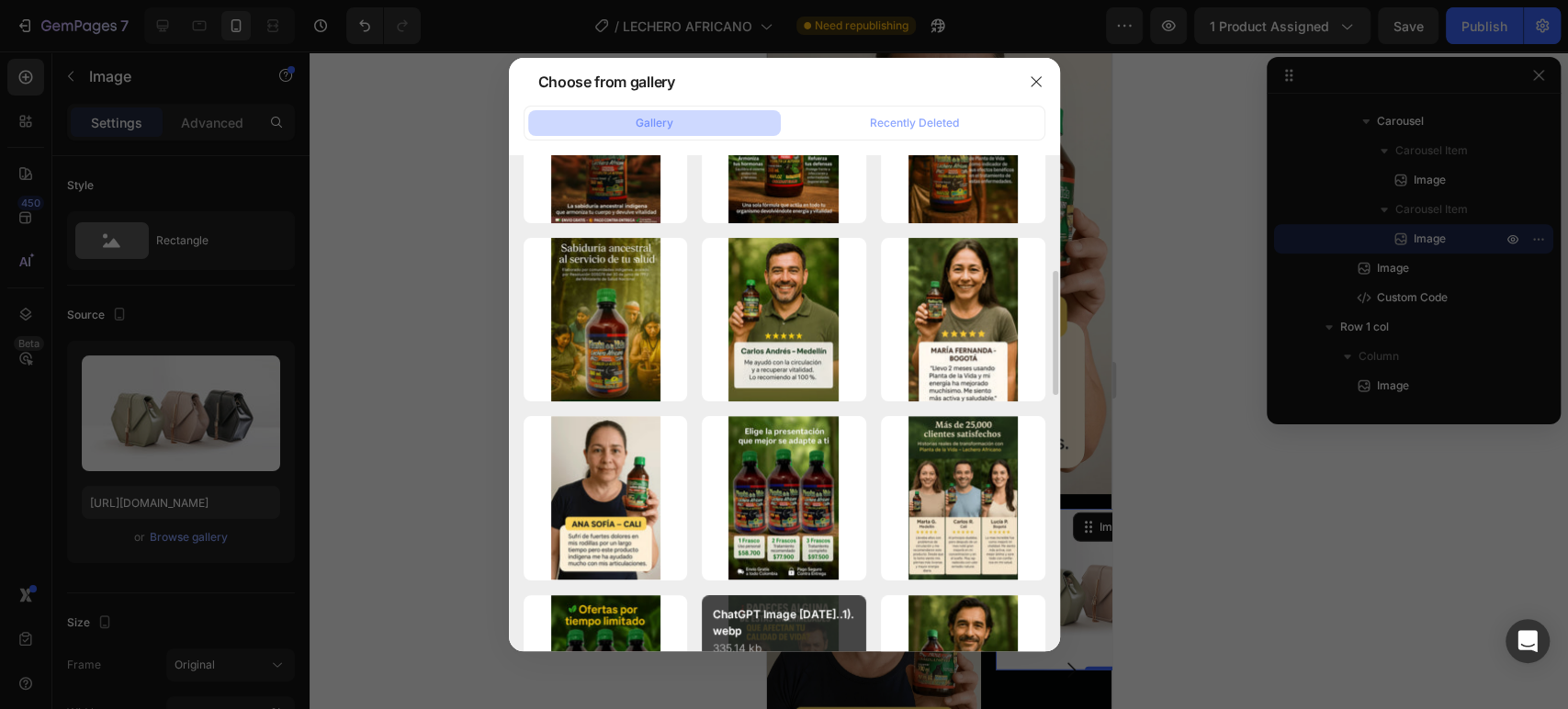
scroll to position [467, 0]
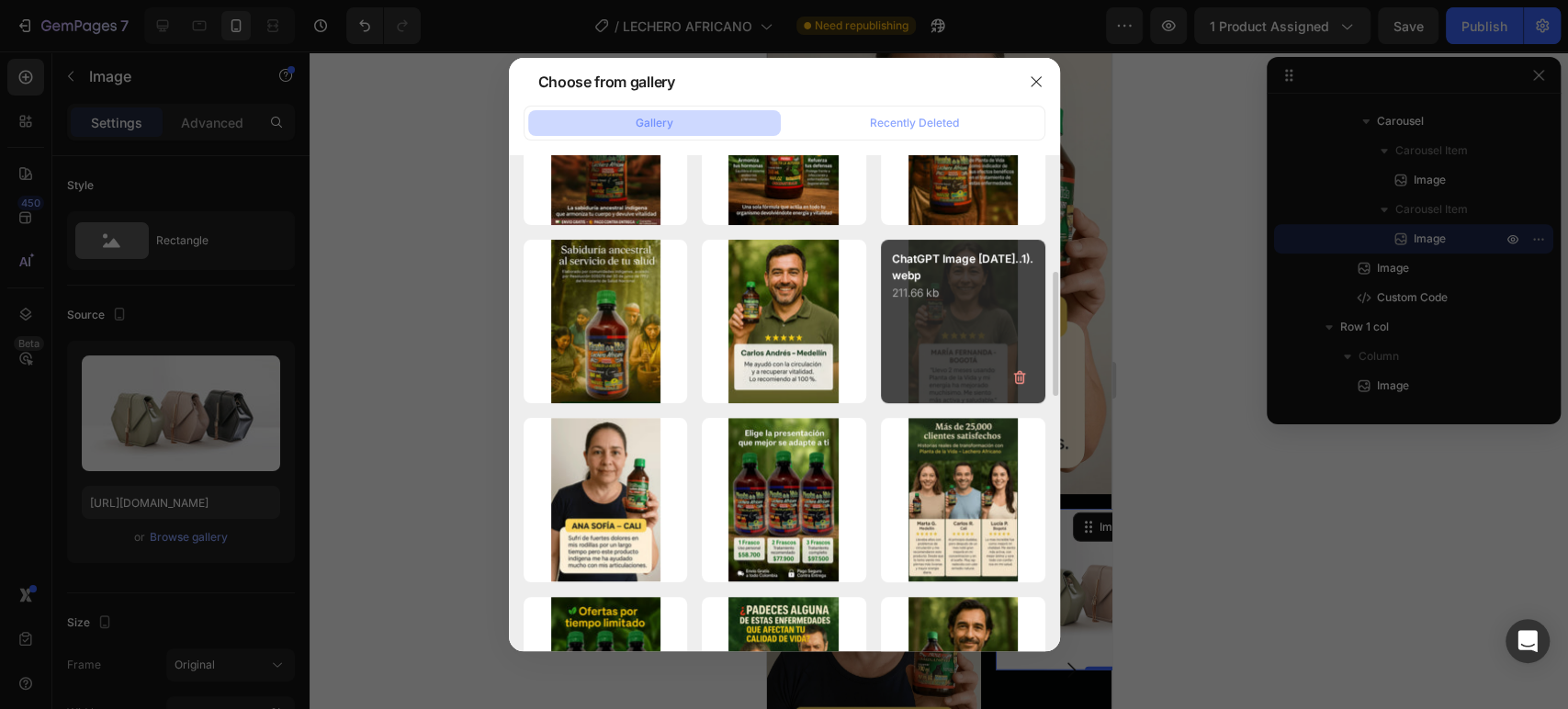
click at [955, 336] on div "ChatGPT Image 25 sep...1).webp 211.66 kb" at bounding box center [964, 323] width 165 height 165
type input "https://cdn.shopify.com/s/files/1/0681/2893/1882/files/gempages_584474297687343…"
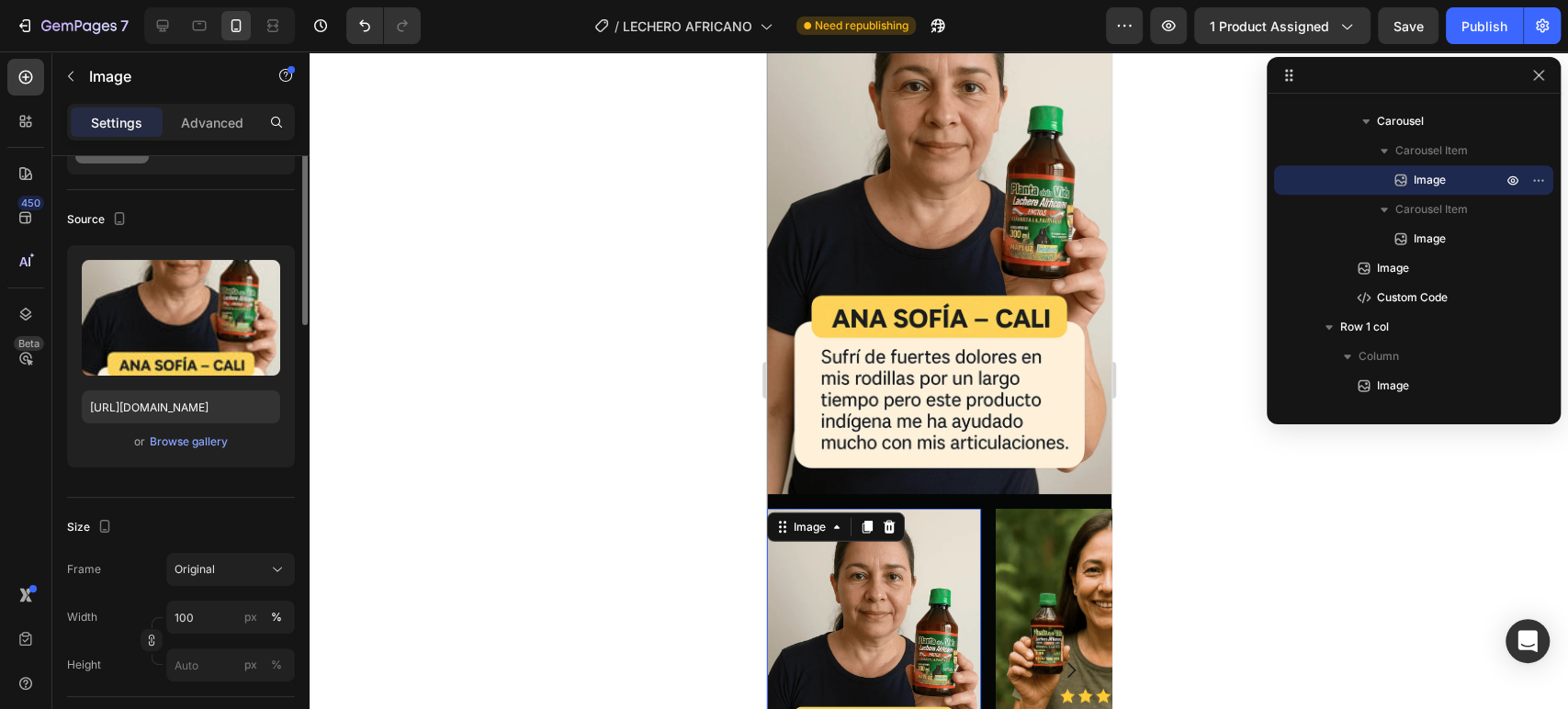
scroll to position [0, 0]
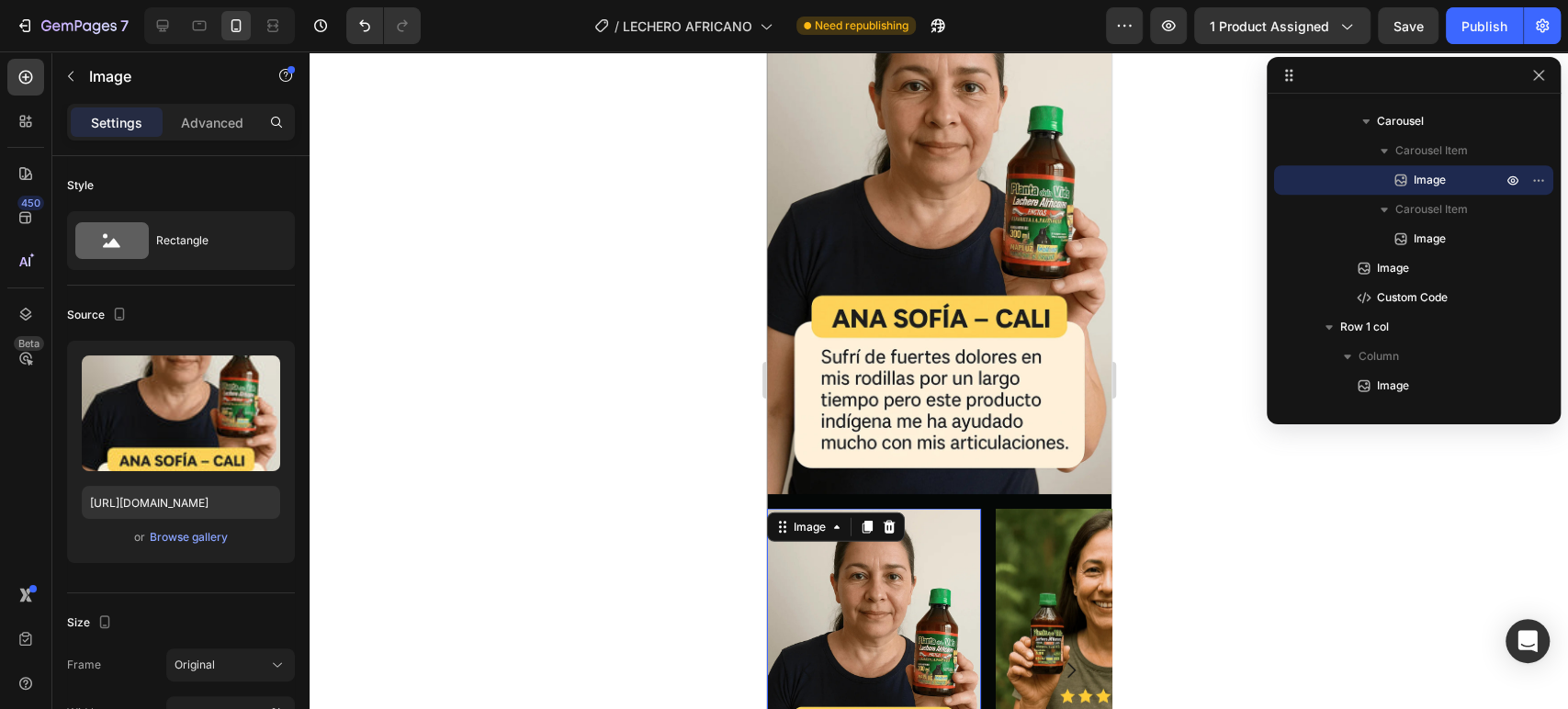
click at [1210, 503] on div at bounding box center [939, 380] width 1259 height 658
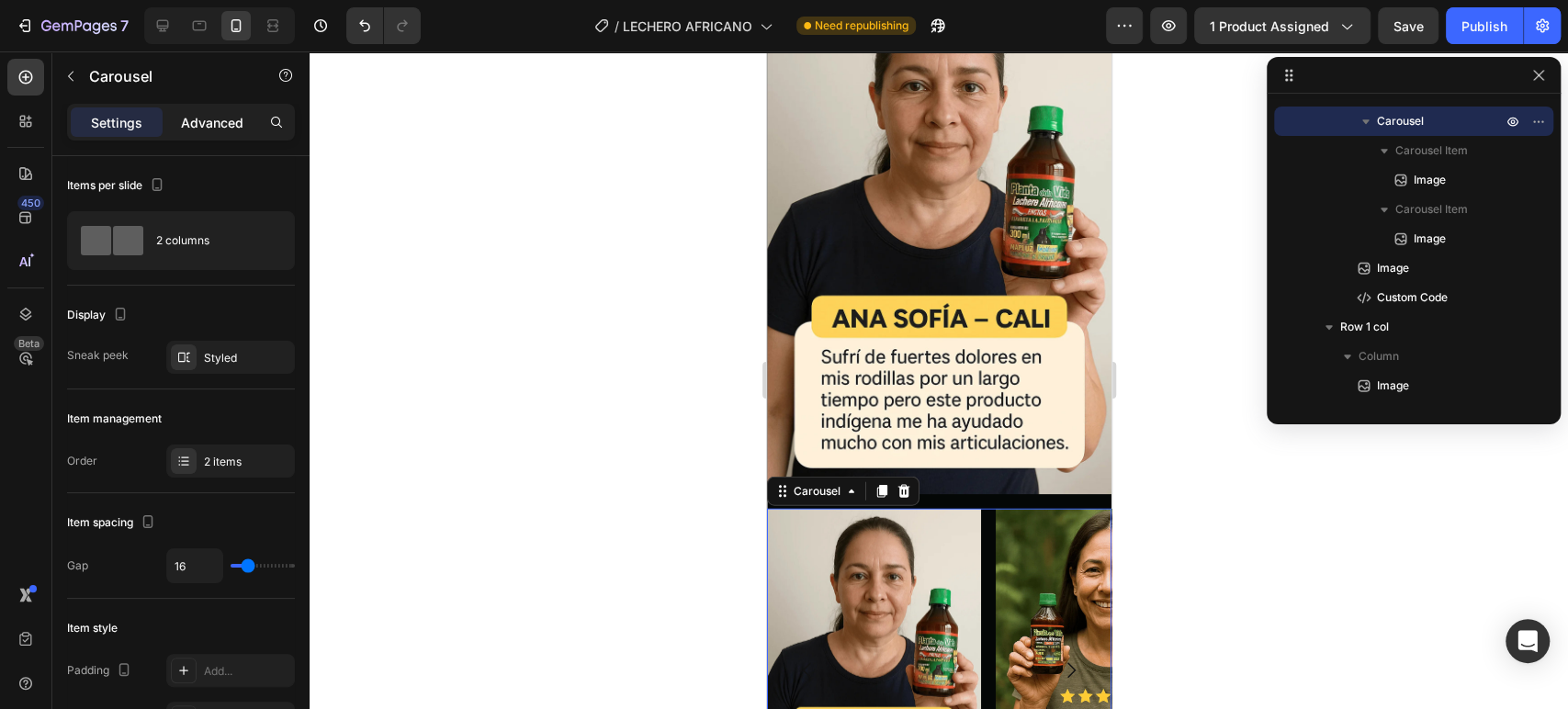
click at [214, 135] on div "Advanced" at bounding box center [212, 122] width 92 height 29
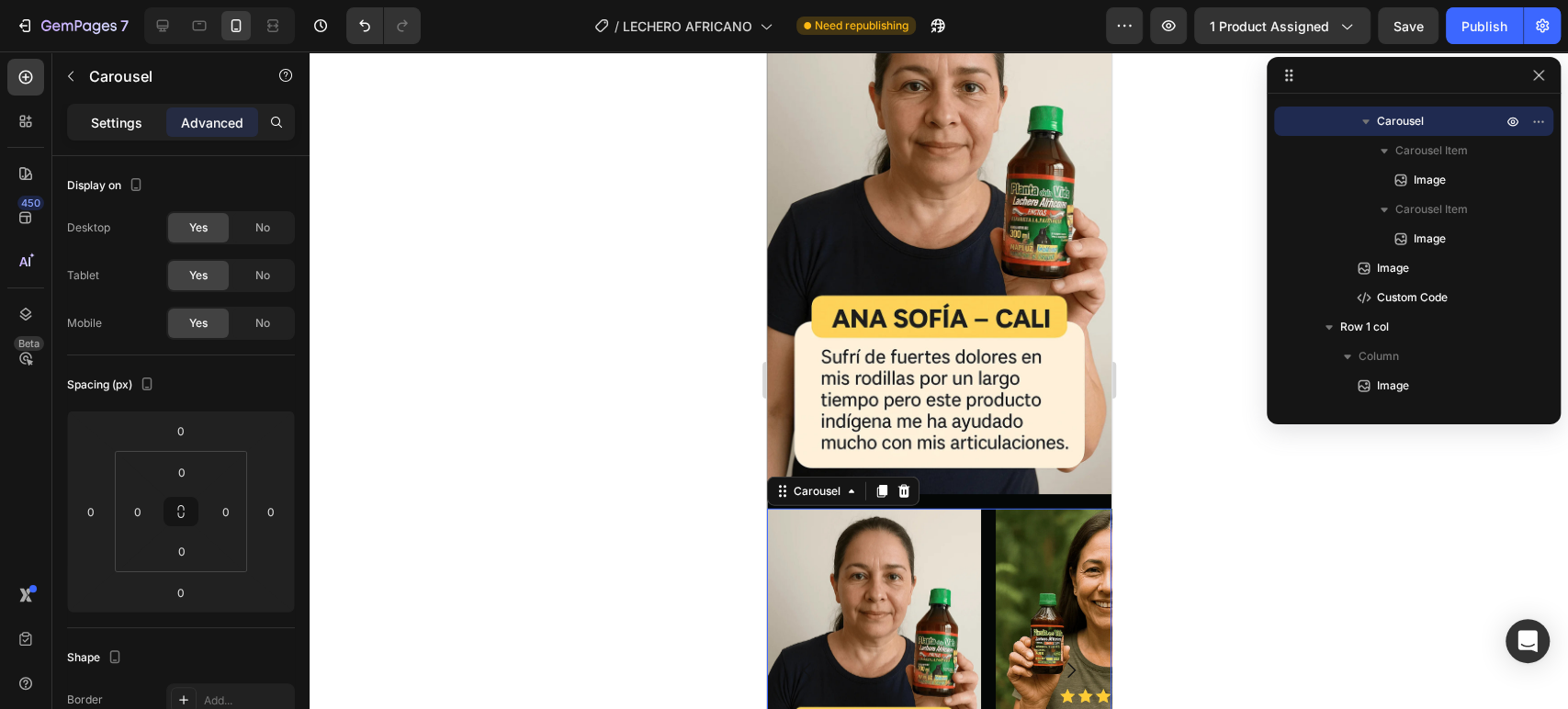
click at [110, 129] on p "Settings" at bounding box center [116, 123] width 51 height 19
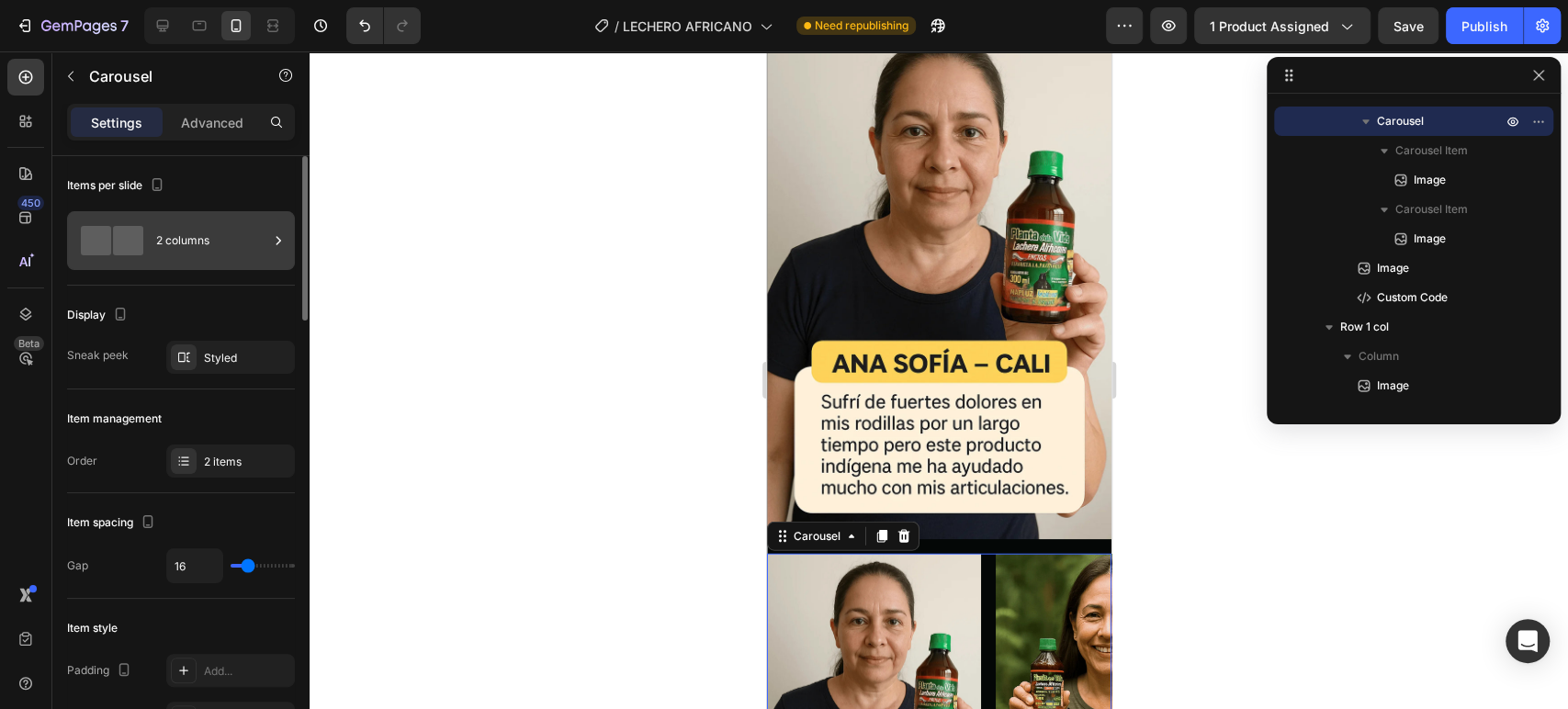
click at [279, 241] on icon at bounding box center [279, 240] width 5 height 9
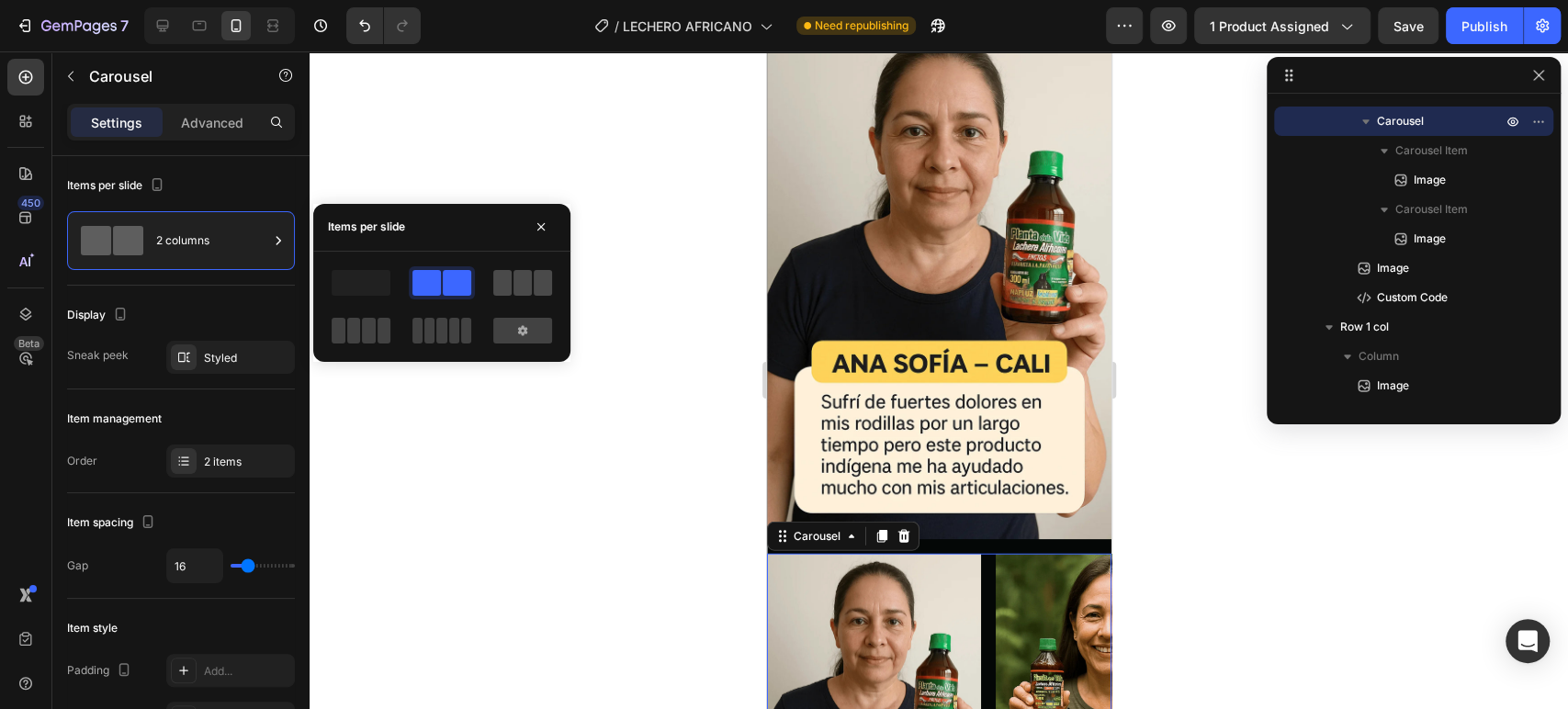
click at [514, 290] on span at bounding box center [522, 283] width 18 height 26
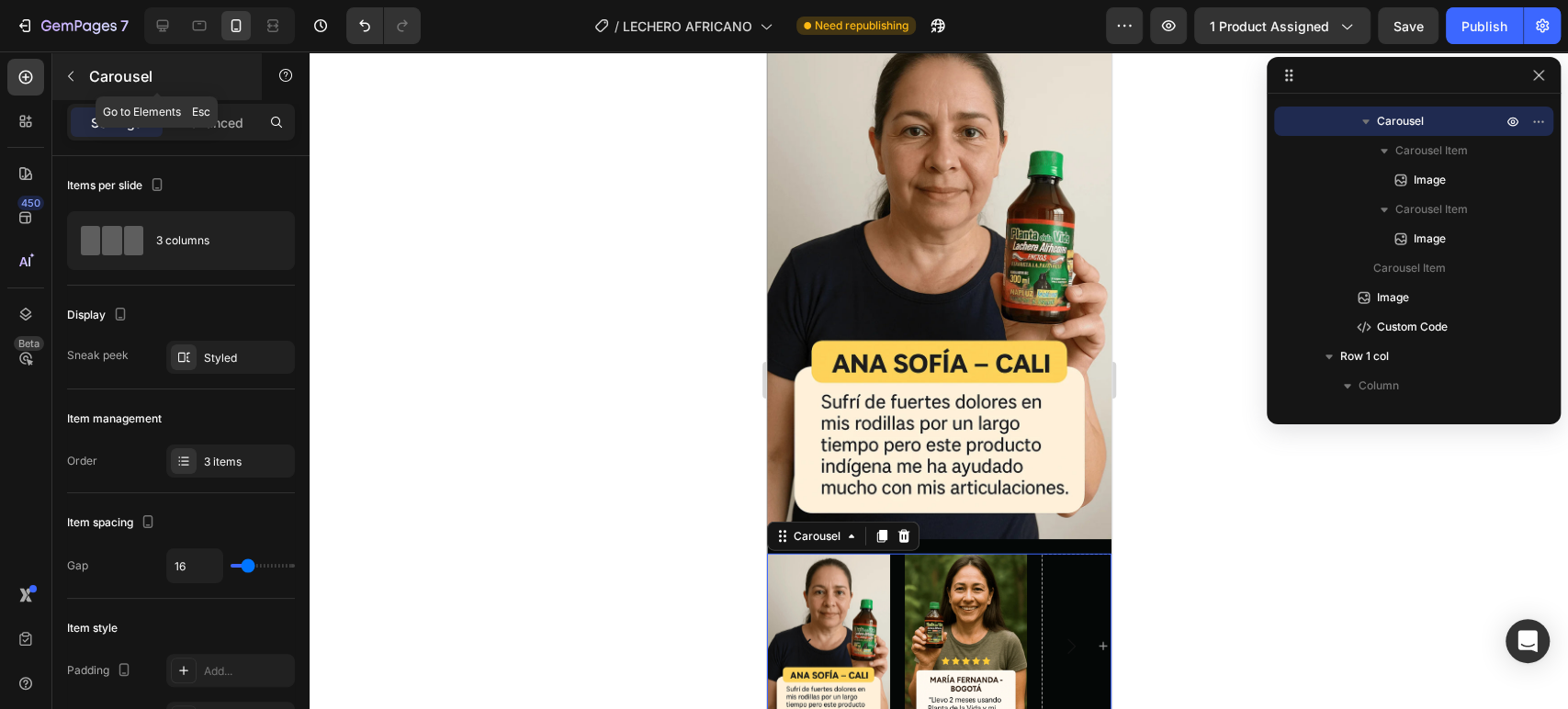
click at [80, 80] on button "button" at bounding box center [71, 77] width 29 height 29
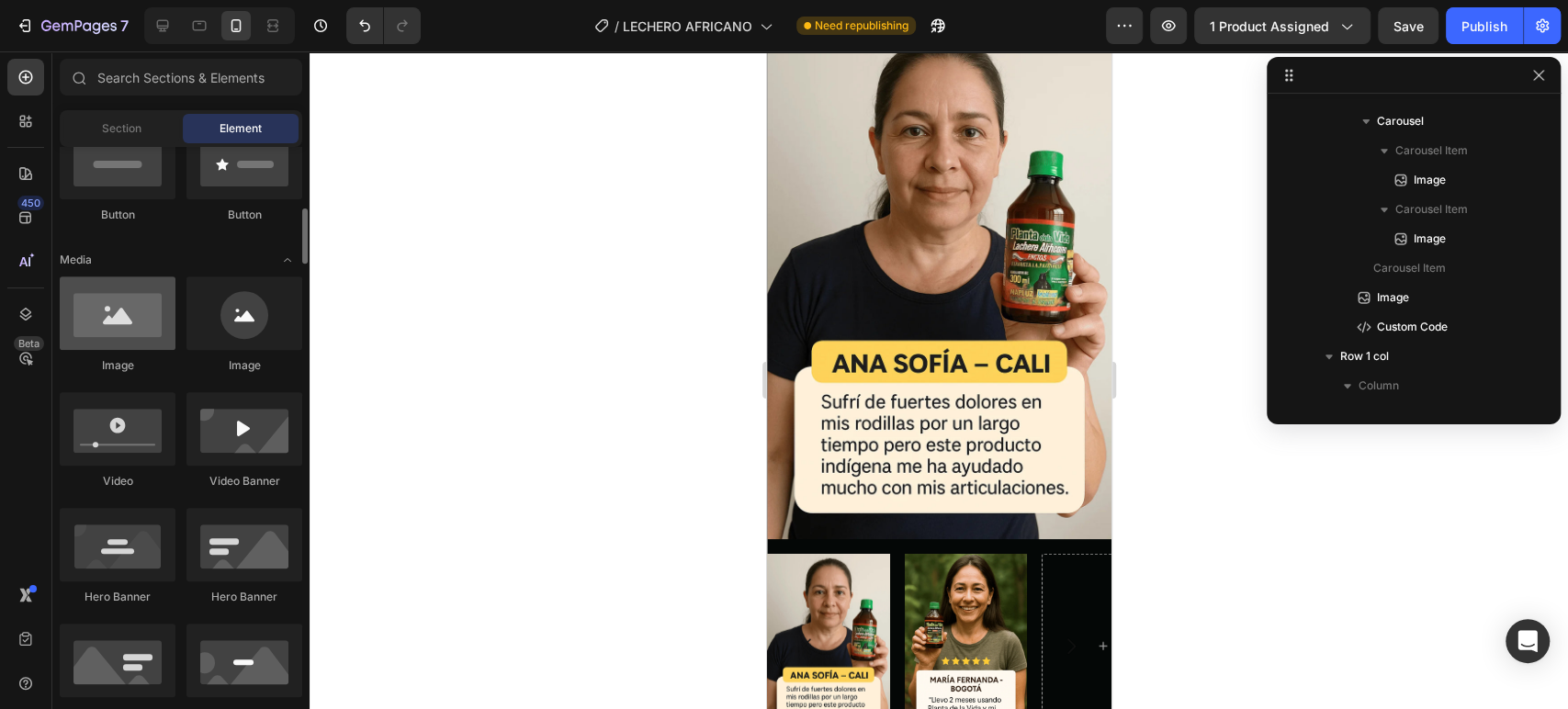
scroll to position [477, 0]
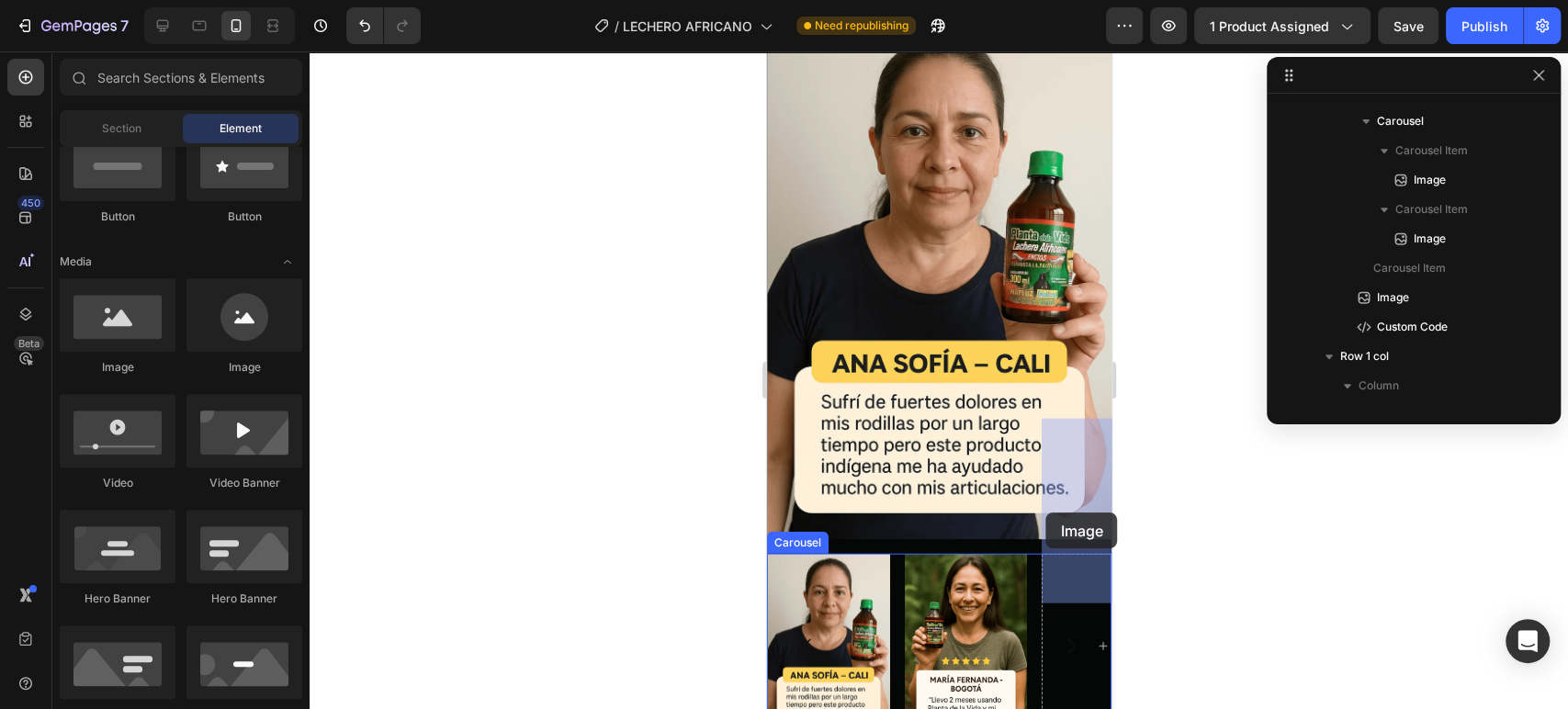
drag, startPoint x: 911, startPoint y: 387, endPoint x: 1046, endPoint y: 512, distance: 184.0
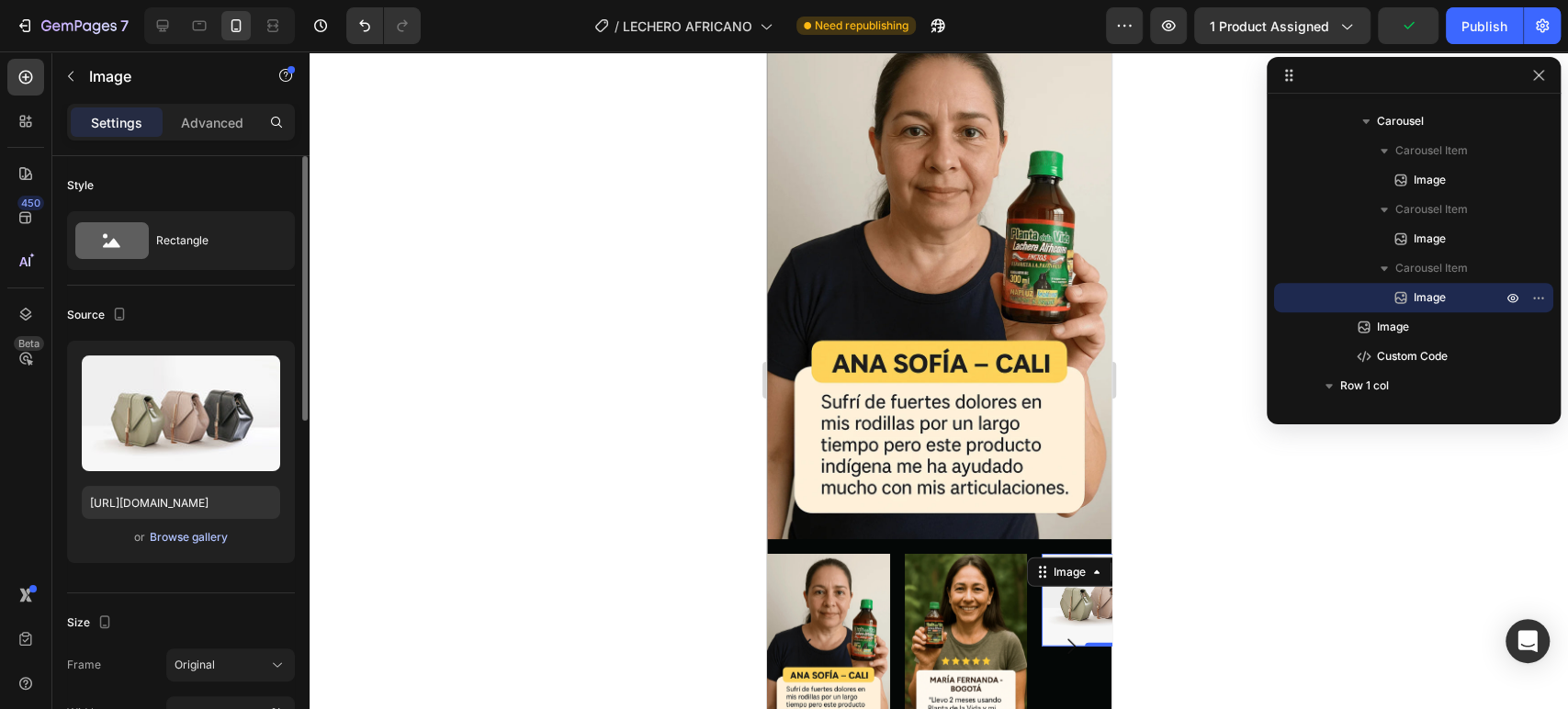
click at [207, 542] on div "Browse gallery" at bounding box center [189, 537] width 78 height 16
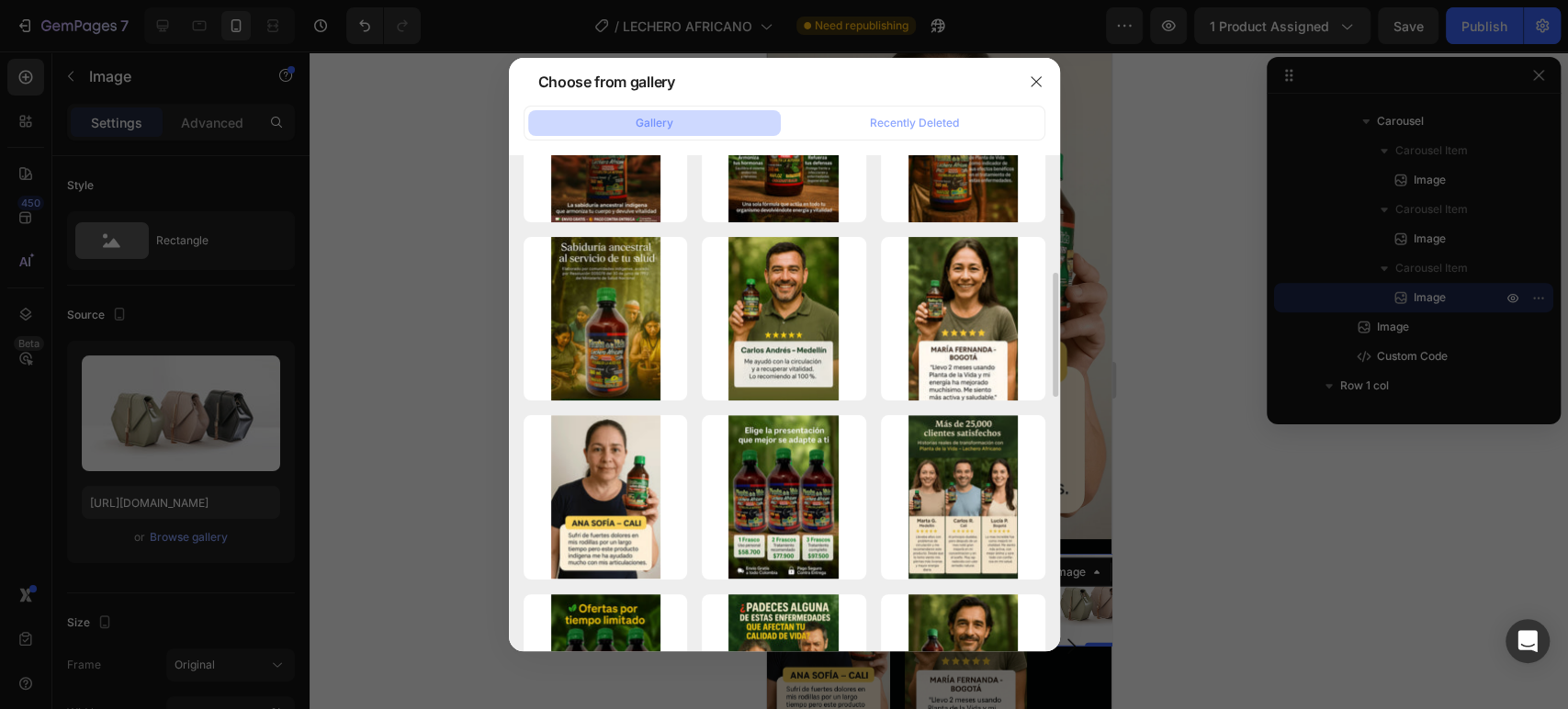
scroll to position [467, 0]
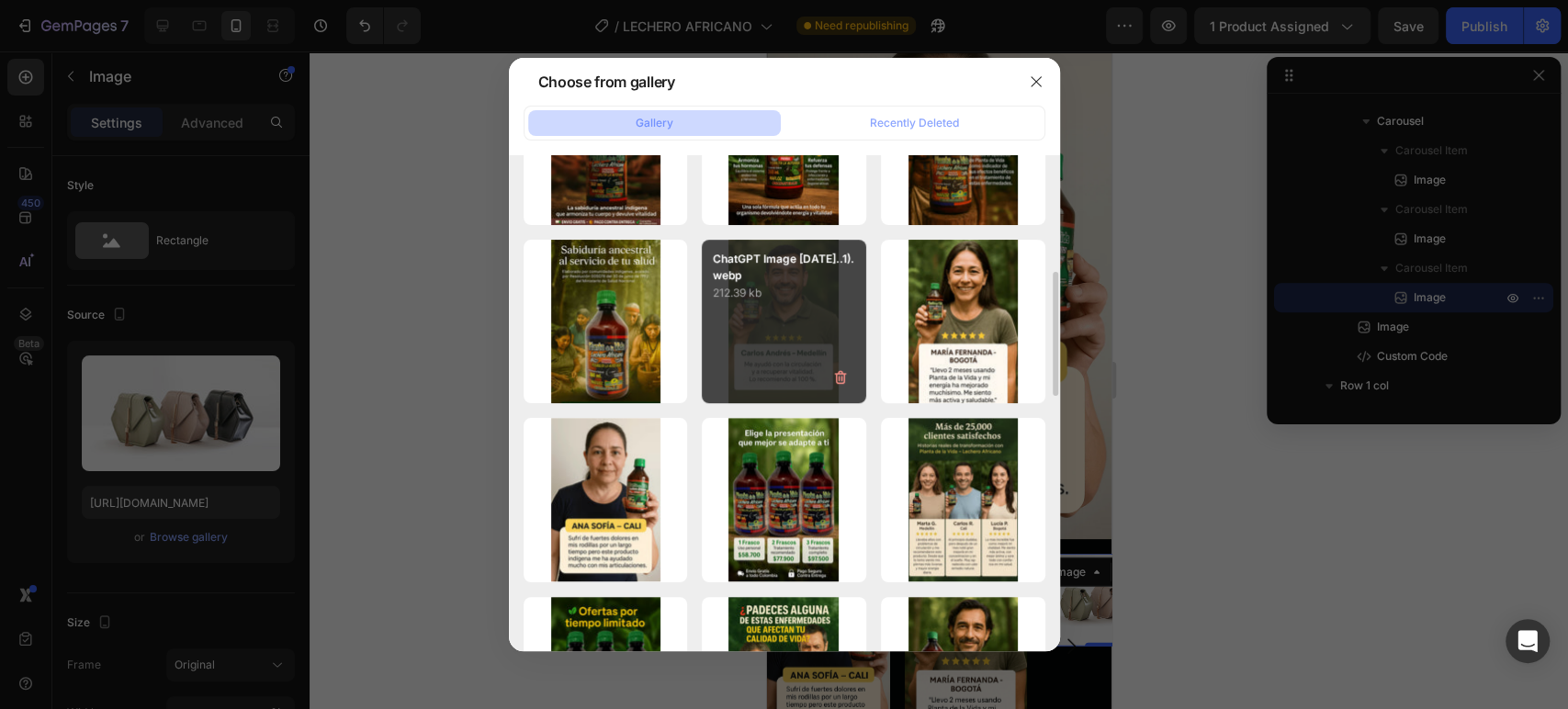
click at [786, 319] on div "ChatGPT Image 25 sep...1).webp 212.39 kb" at bounding box center [784, 323] width 165 height 165
type input "https://cdn.shopify.com/s/files/1/0681/2893/1882/files/gempages_584474297687343…"
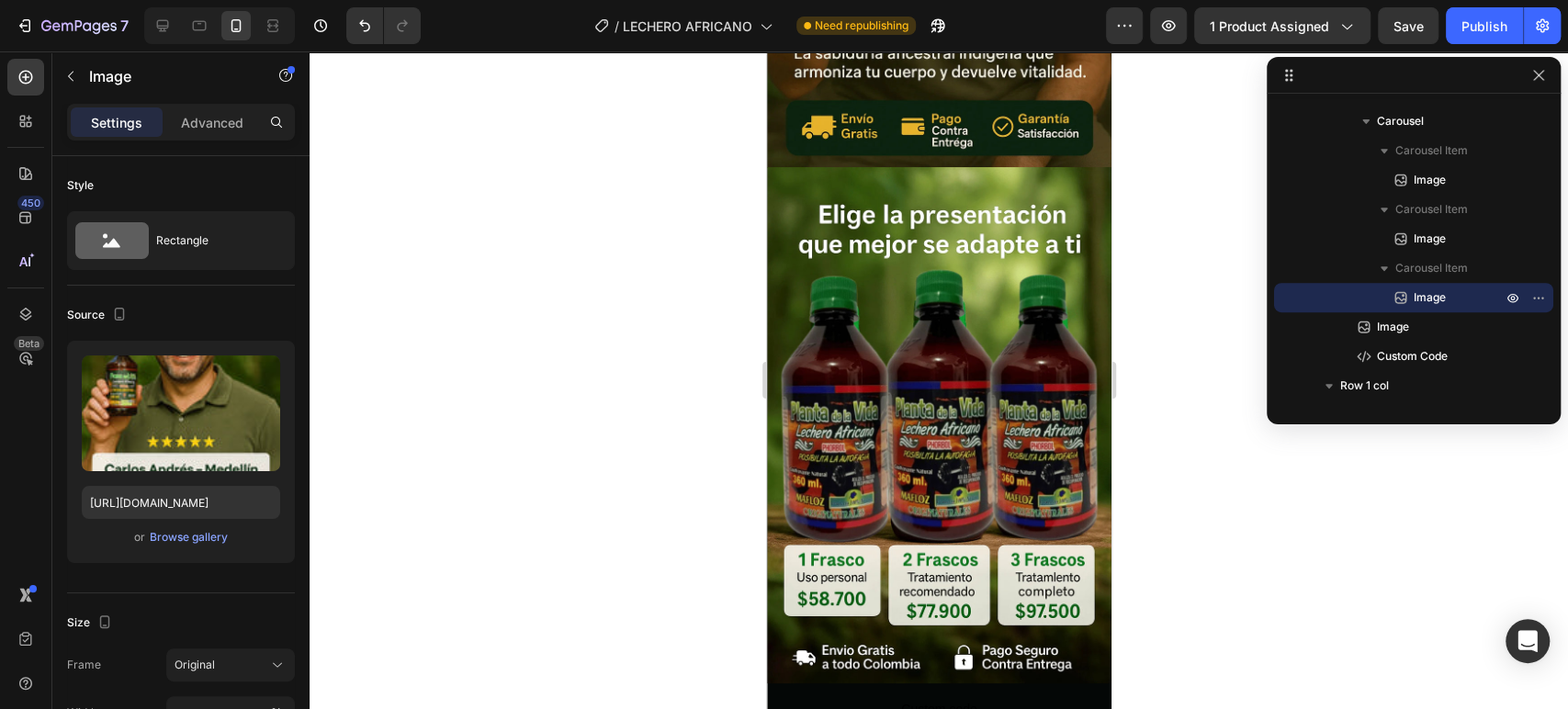
scroll to position [0, 0]
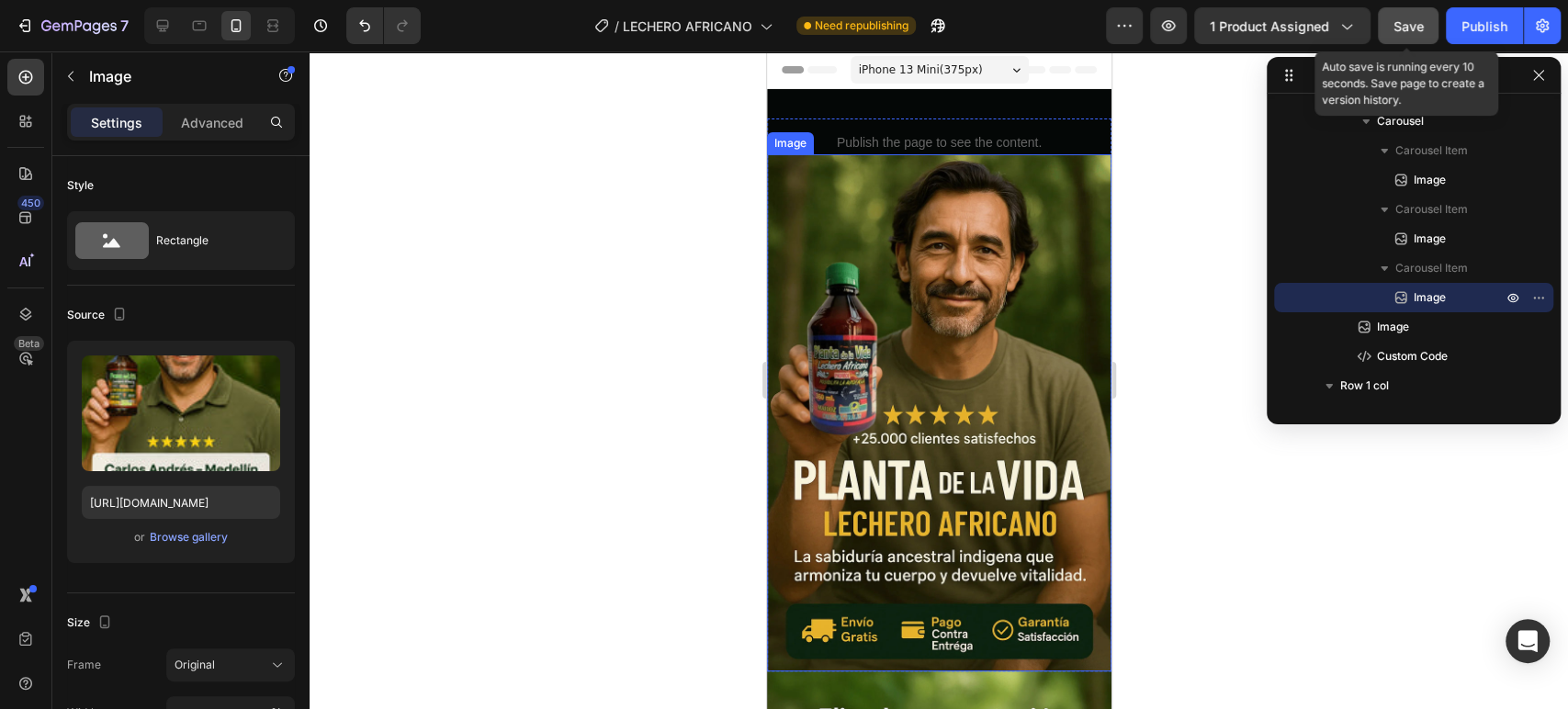
click at [1404, 29] on span "Save" at bounding box center [1408, 26] width 30 height 15
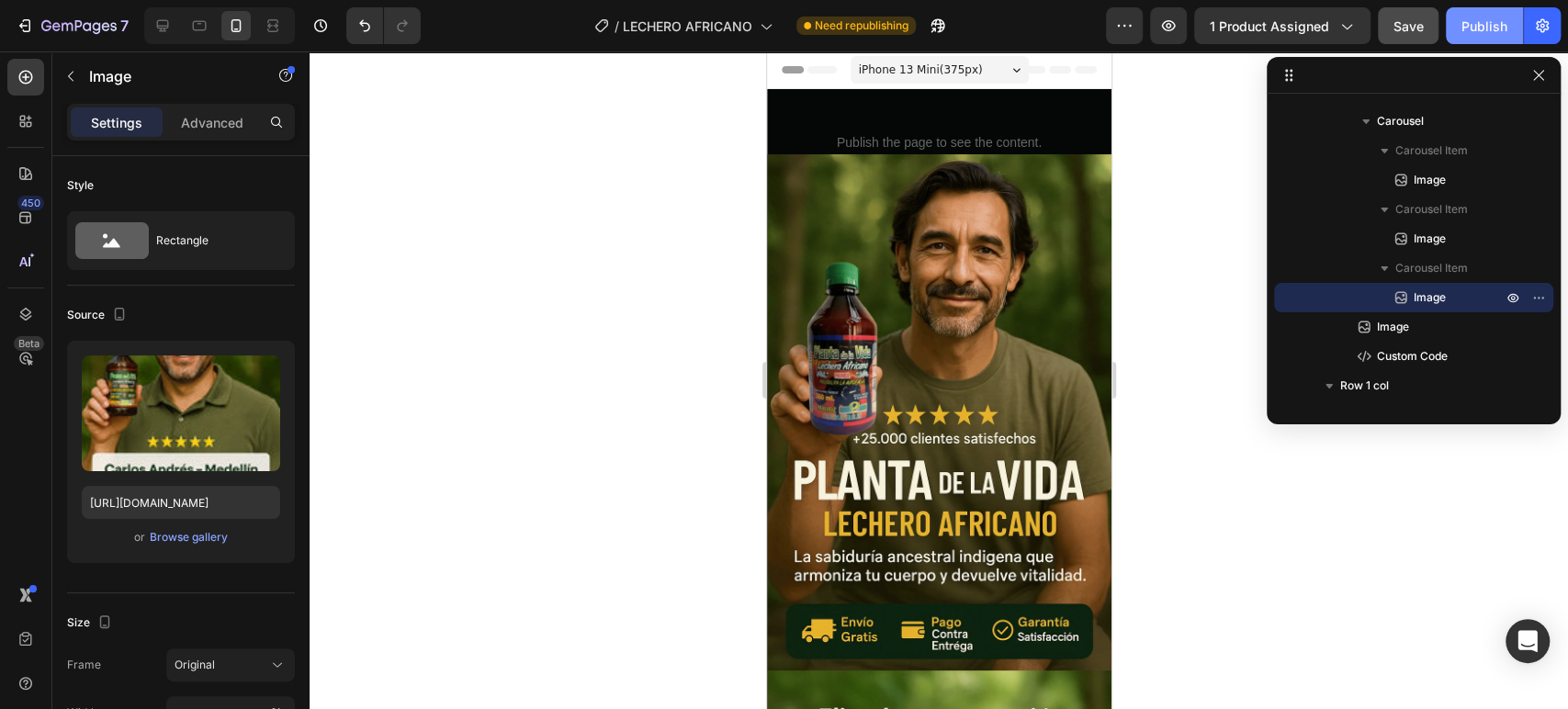
click at [1475, 34] on div "Publish" at bounding box center [1484, 26] width 46 height 19
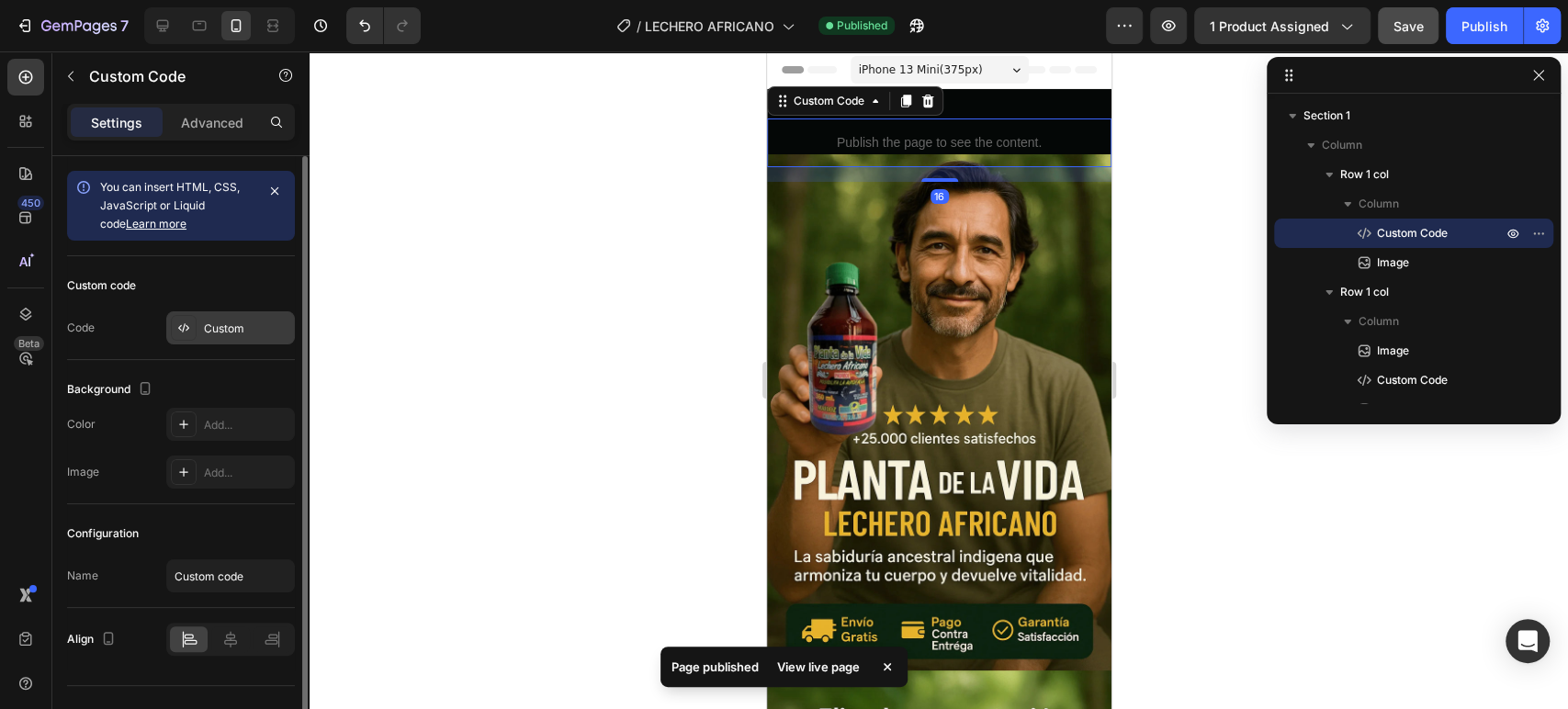
click at [185, 324] on icon at bounding box center [183, 327] width 15 height 15
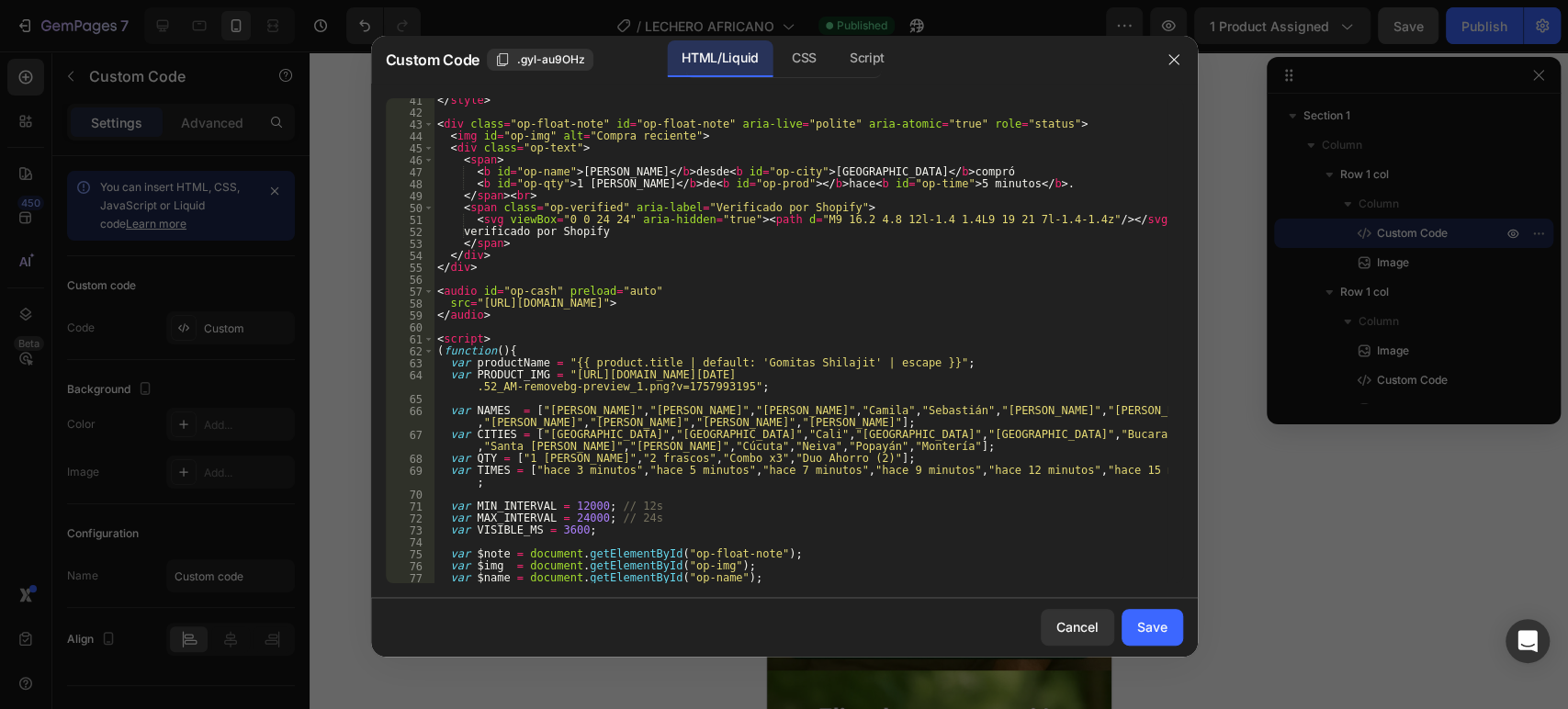
scroll to position [481, 0]
click at [1181, 53] on button "button" at bounding box center [1174, 59] width 29 height 29
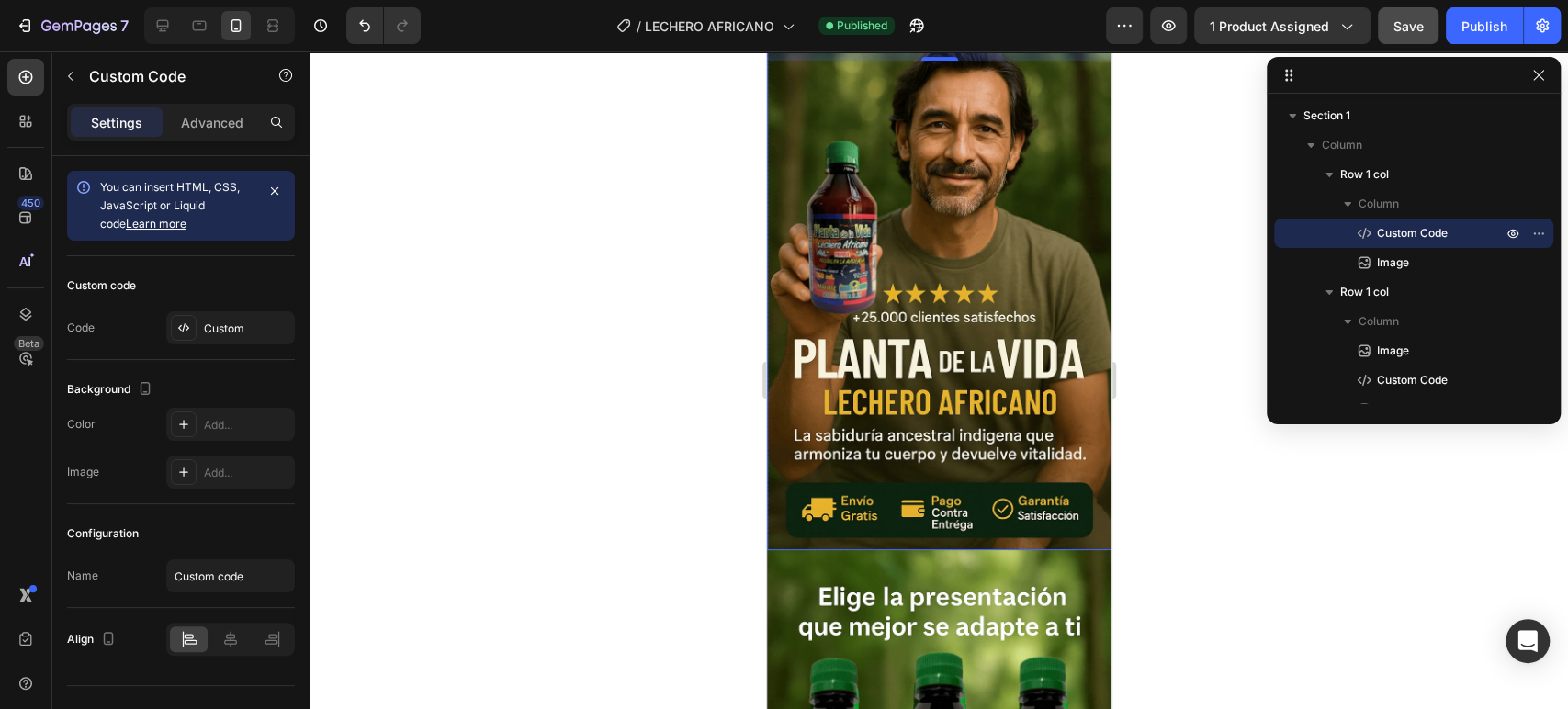
scroll to position [0, 0]
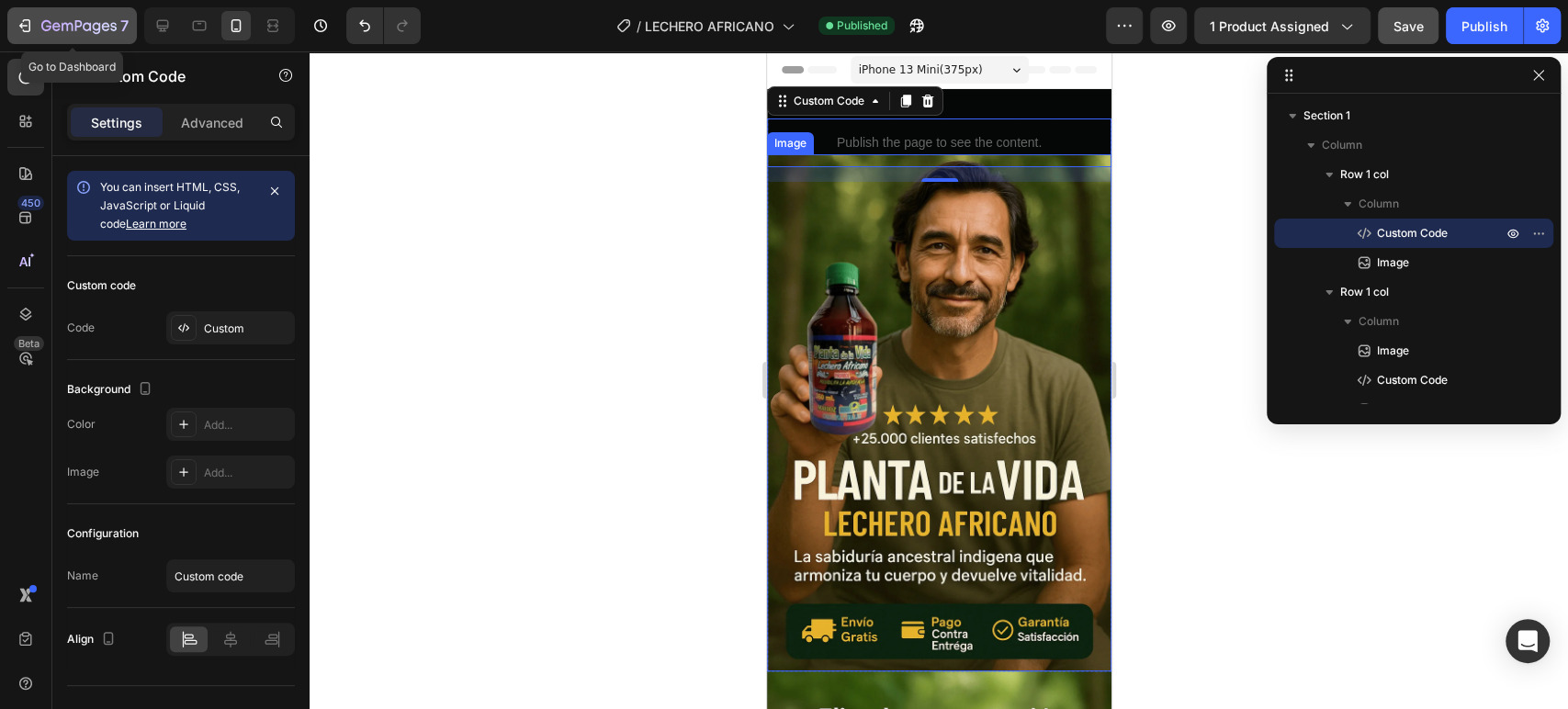
click at [30, 22] on icon "button" at bounding box center [24, 25] width 18 height 18
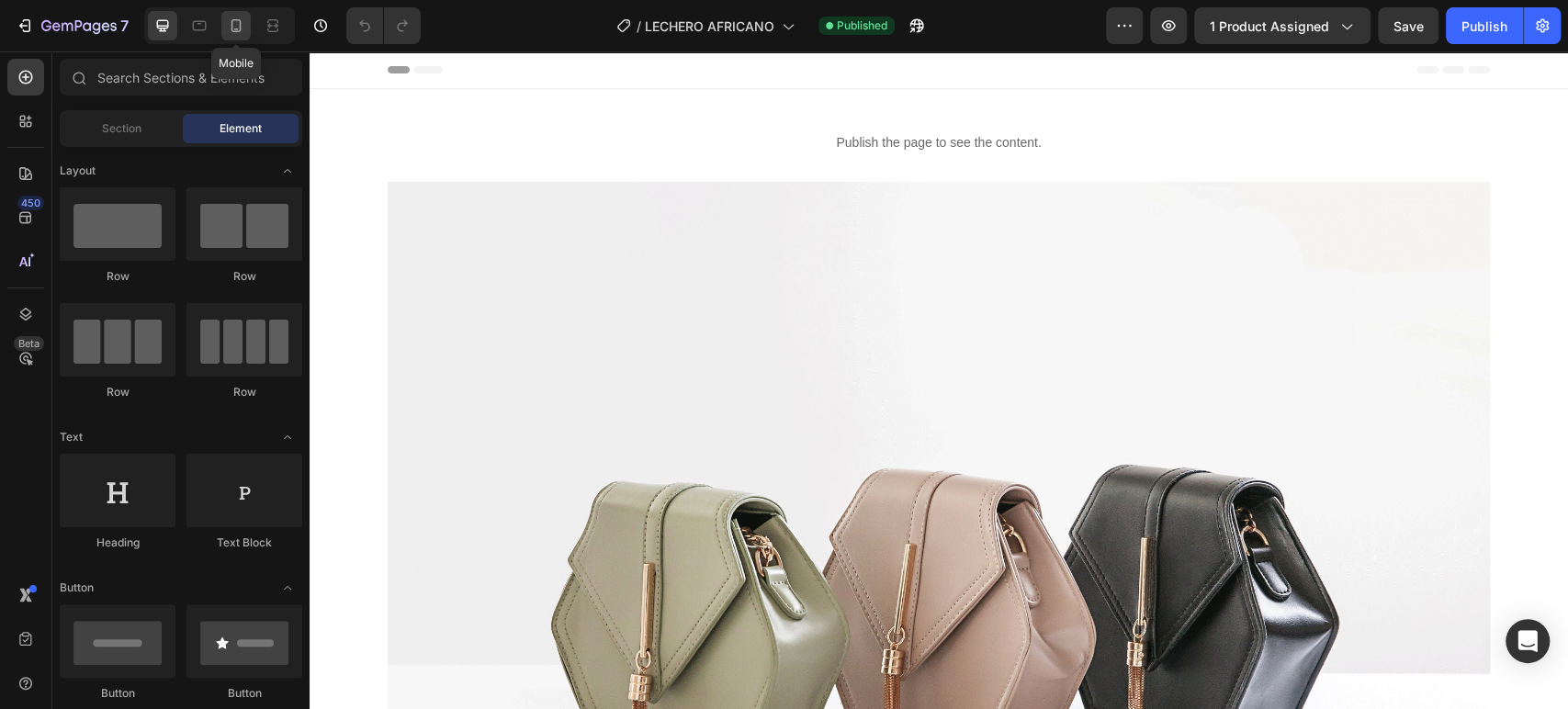
drag, startPoint x: 0, startPoint y: 0, endPoint x: 327, endPoint y: 276, distance: 427.9
click at [224, 30] on div at bounding box center [236, 25] width 29 height 29
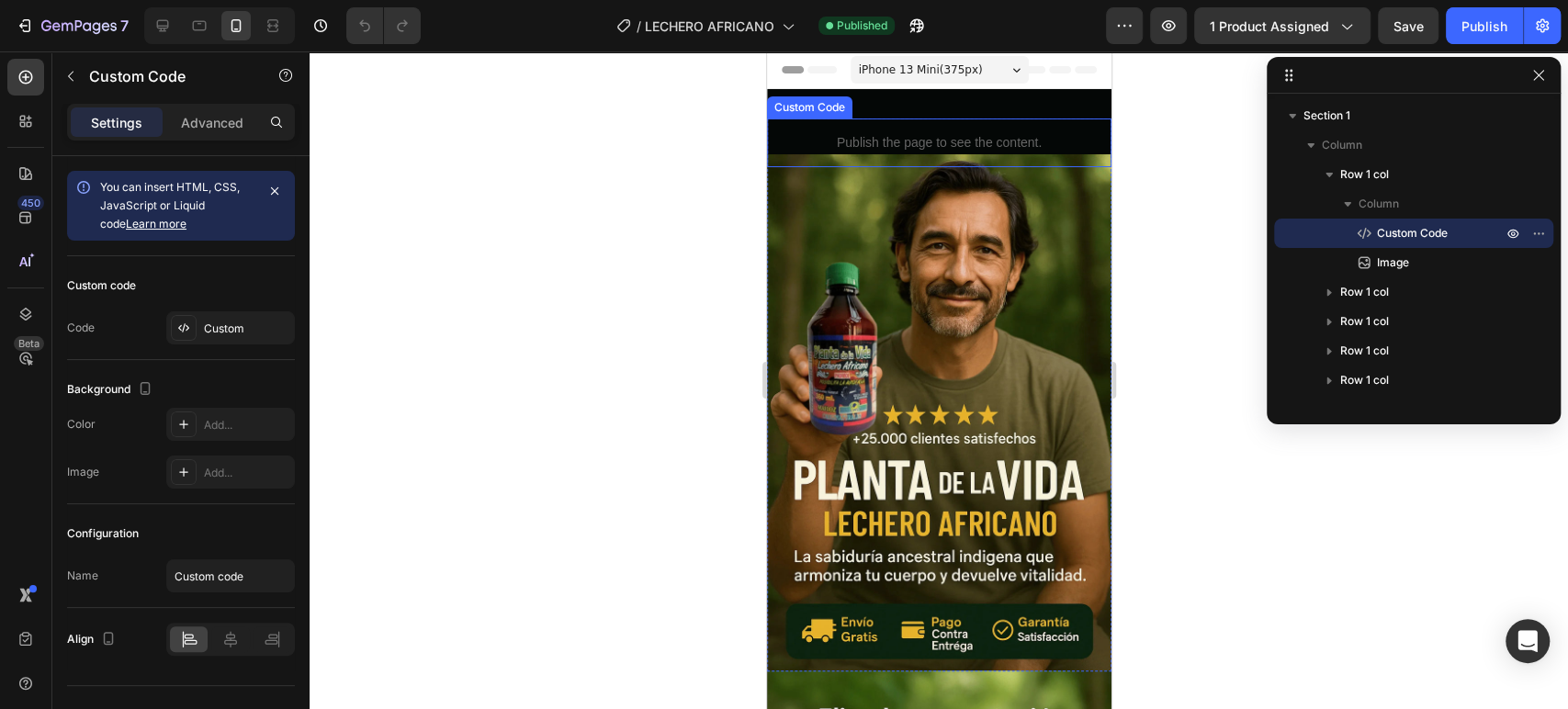
click at [963, 119] on div "Publish the page to see the content." at bounding box center [938, 142] width 345 height 48
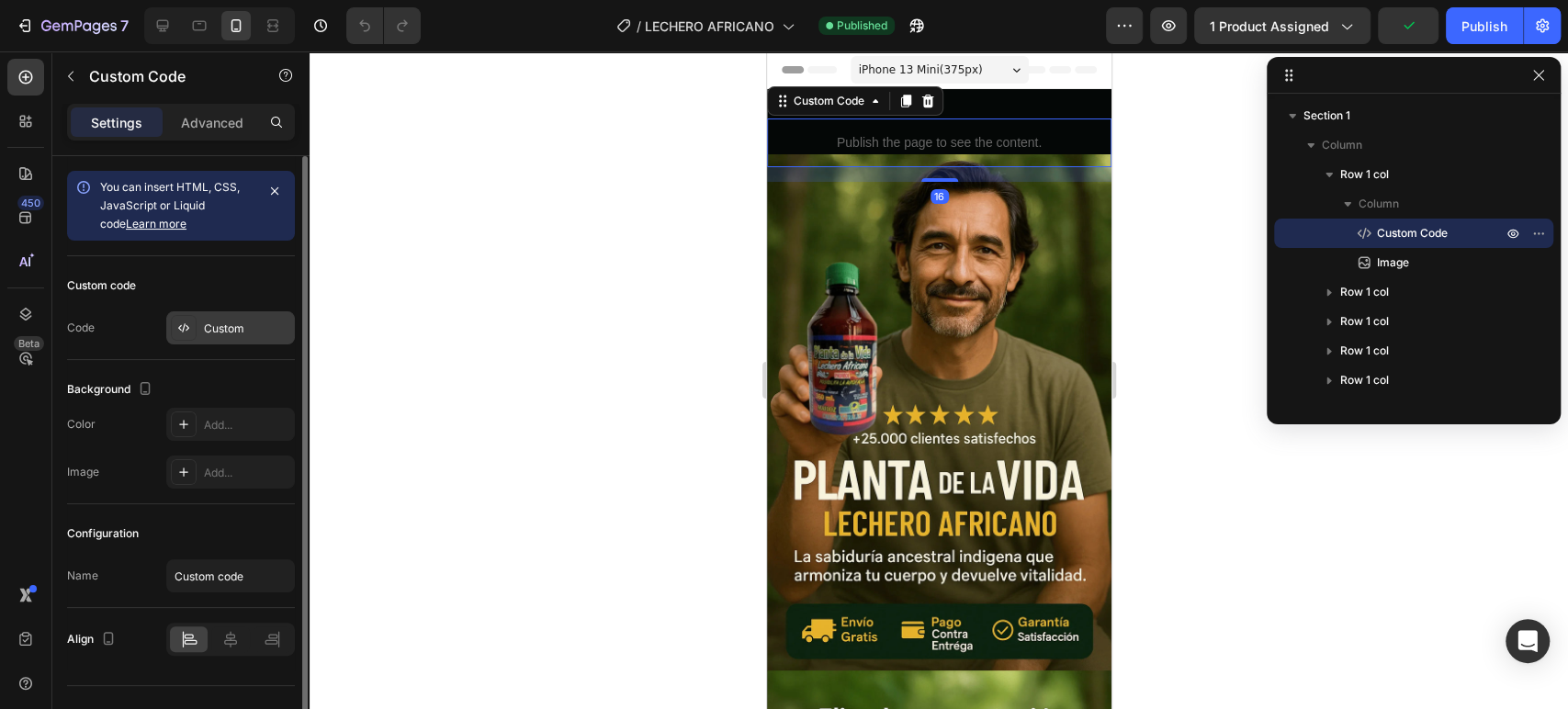
click at [241, 321] on div "Custom" at bounding box center [247, 328] width 86 height 16
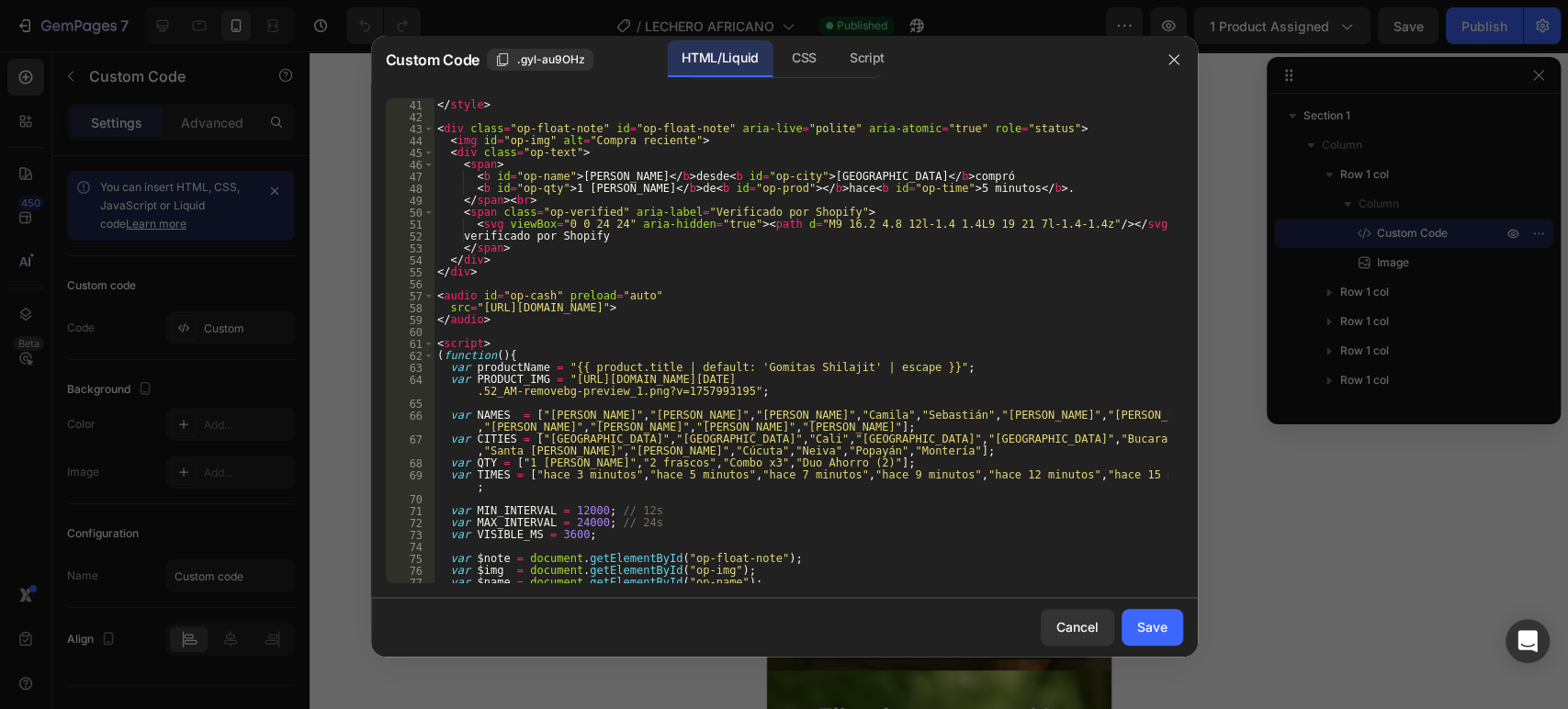
scroll to position [477, 0]
drag, startPoint x: 566, startPoint y: 375, endPoint x: 731, endPoint y: 386, distance: 165.4
drag, startPoint x: 731, startPoint y: 386, endPoint x: 705, endPoint y: 382, distance: 26.3
click at [705, 382] on div "} </ style > < div class = "op-float-note" id = "op-float-note" aria-live = "po…" at bounding box center [800, 342] width 733 height 509
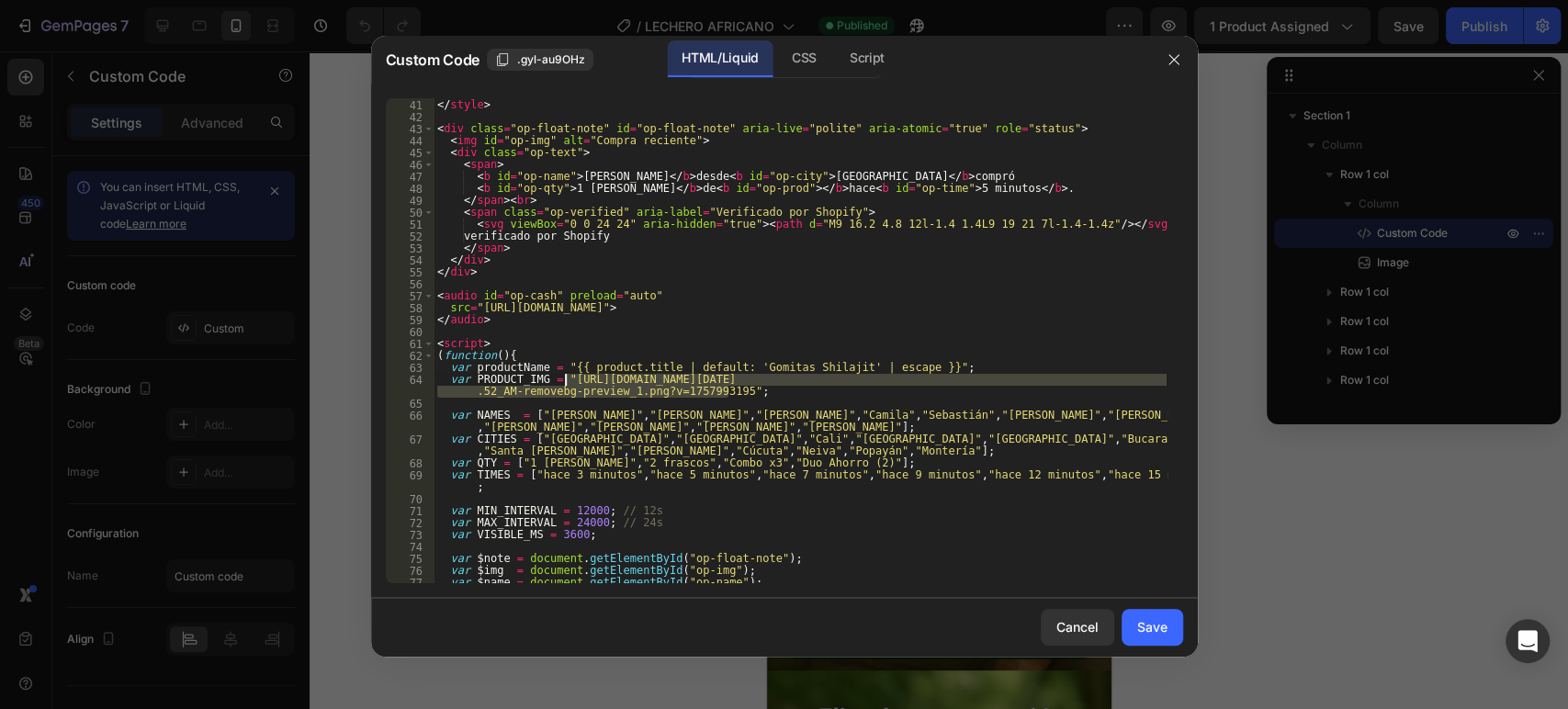
drag, startPoint x: 727, startPoint y: 394, endPoint x: 566, endPoint y: 374, distance: 162.2
click at [566, 374] on div "} </ style > < div class = "op-float-note" id = "op-float-note" aria-live = "po…" at bounding box center [800, 342] width 733 height 509
paste textarea "20250925_1639_SuplementoNaturalPremium_remix_01k61cz7ssf28tp1chsfwvy3yw.png?v=1…"
type textarea "var PRODUCT_IMG = "[URL][DOMAIN_NAME]";"
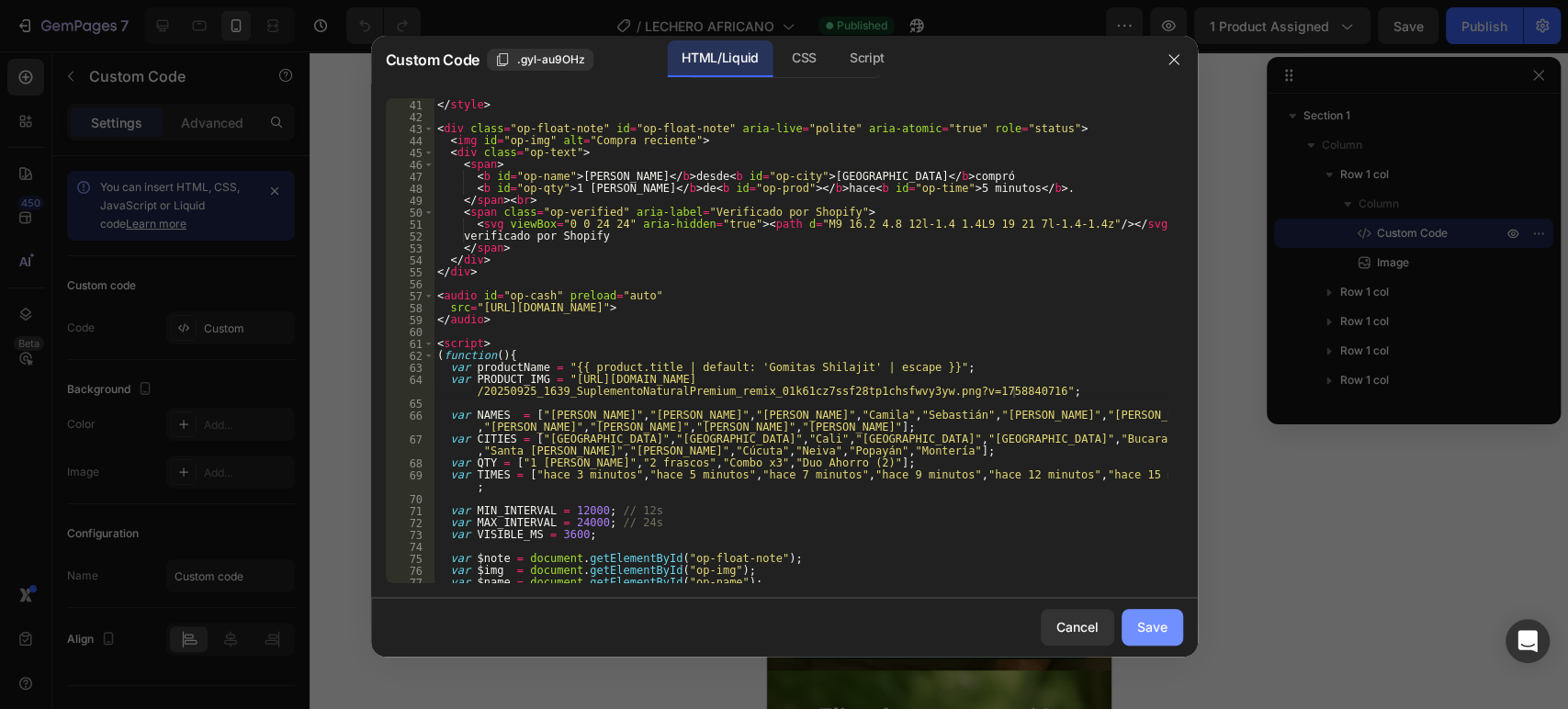
click at [1177, 631] on button "Save" at bounding box center [1153, 628] width 62 height 37
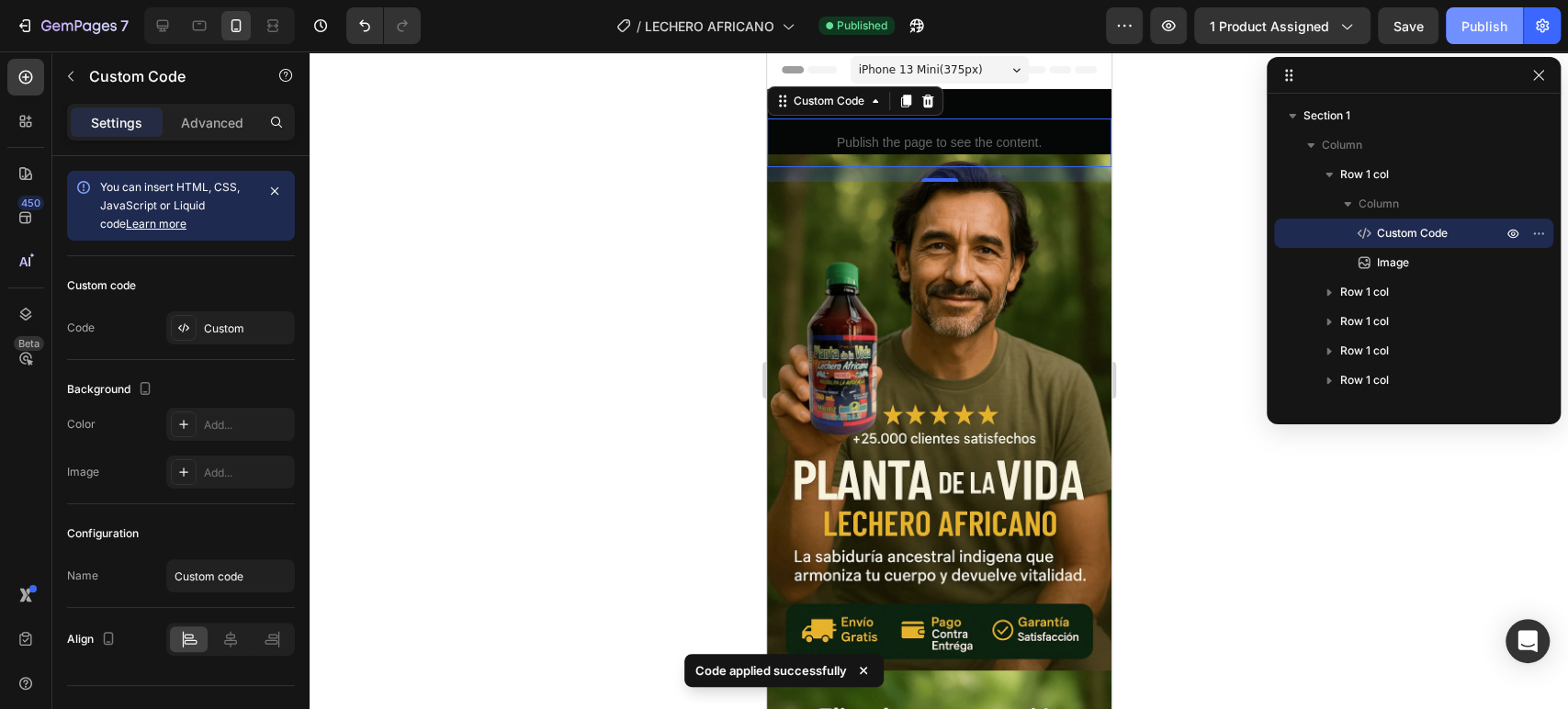
click at [1493, 16] on div "Publish" at bounding box center [1484, 26] width 46 height 19
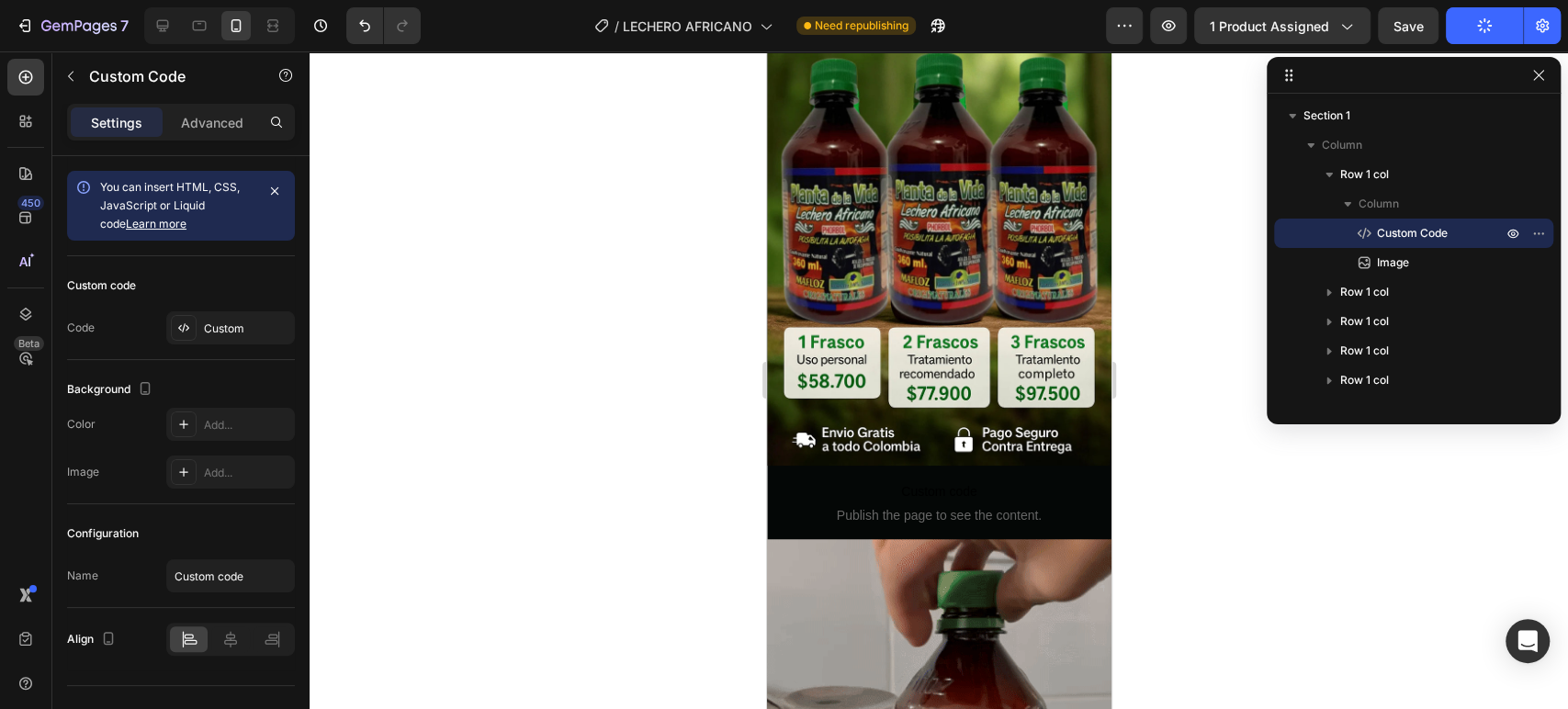
scroll to position [0, 0]
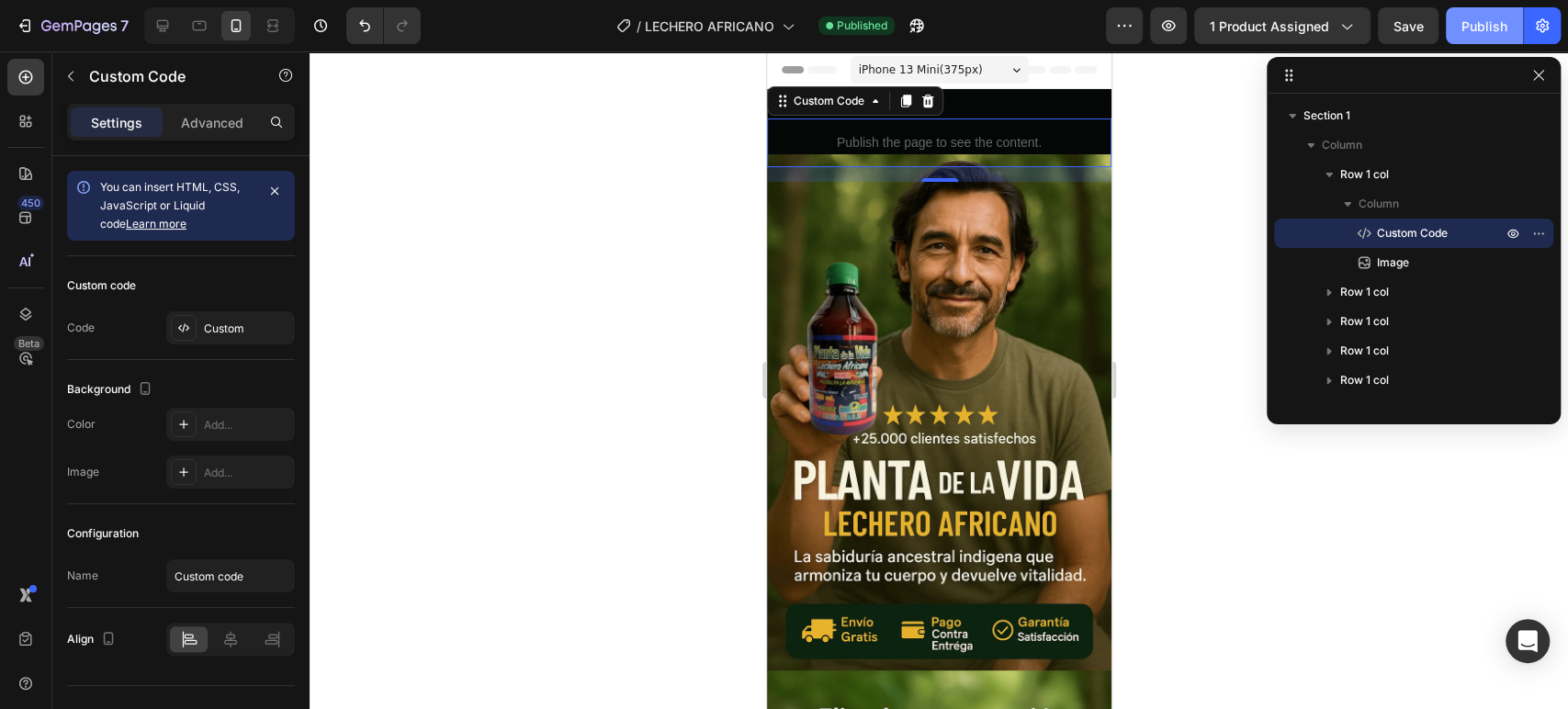
click at [1507, 32] on div "Publish" at bounding box center [1484, 26] width 46 height 19
